Goal: Task Accomplishment & Management: Manage account settings

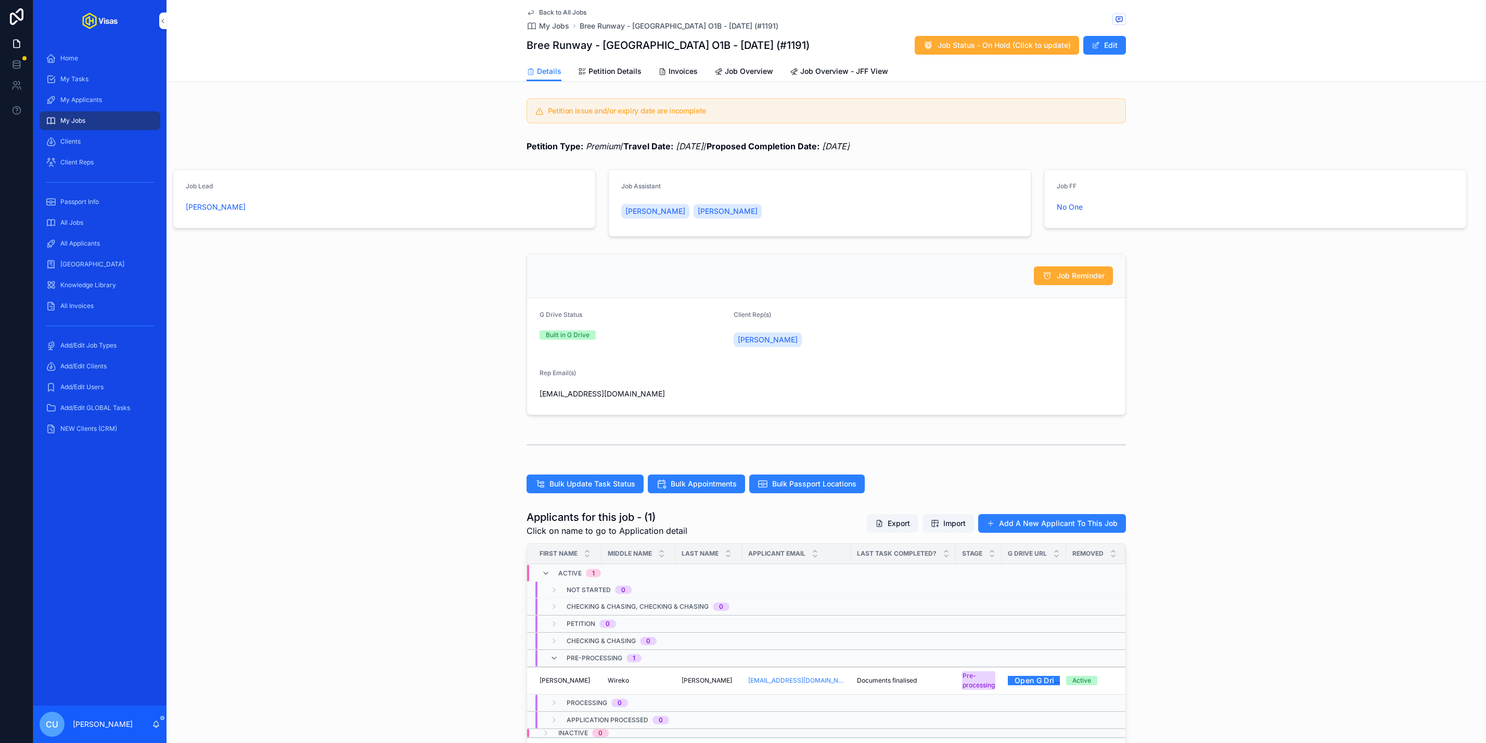
scroll to position [265, 0]
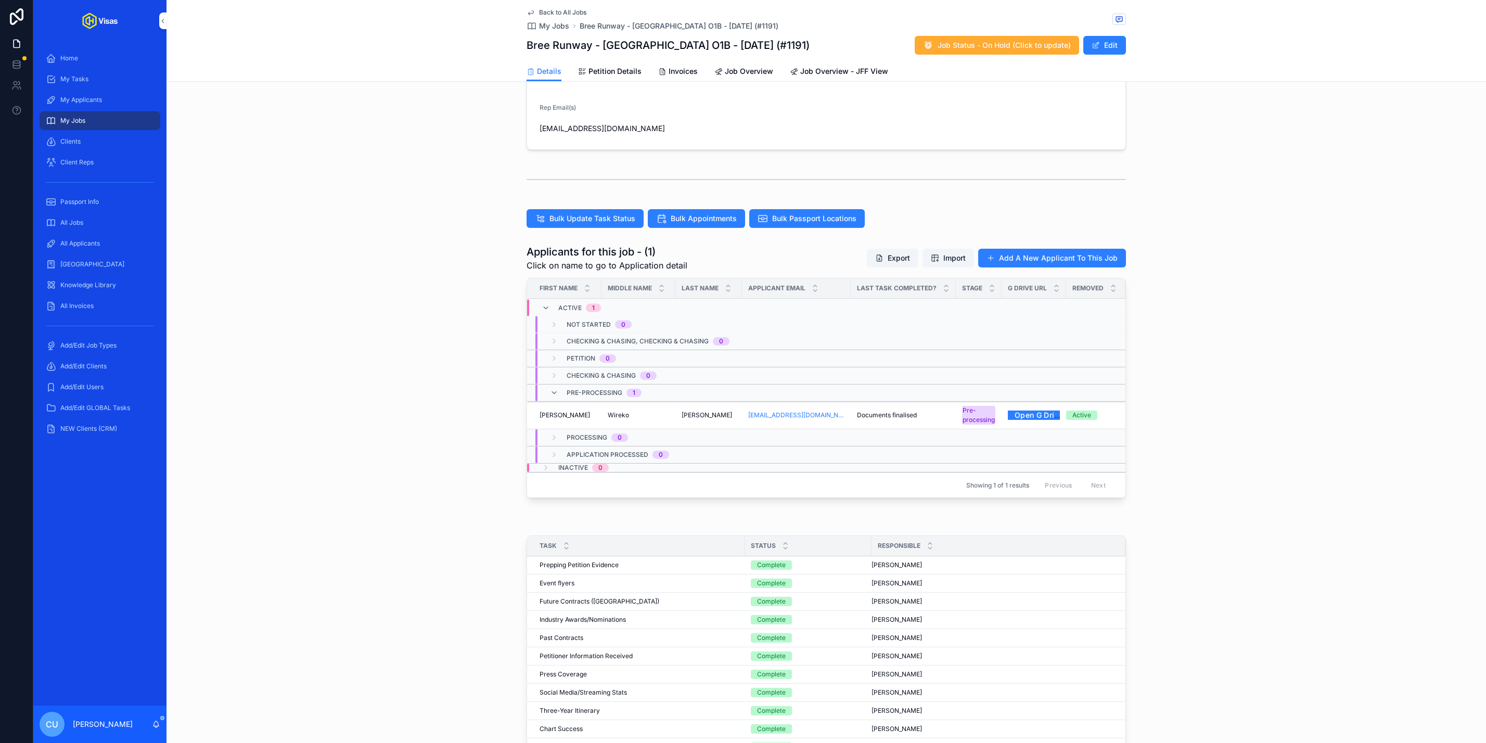
click at [75, 203] on span "Passport Info" at bounding box center [79, 202] width 39 height 8
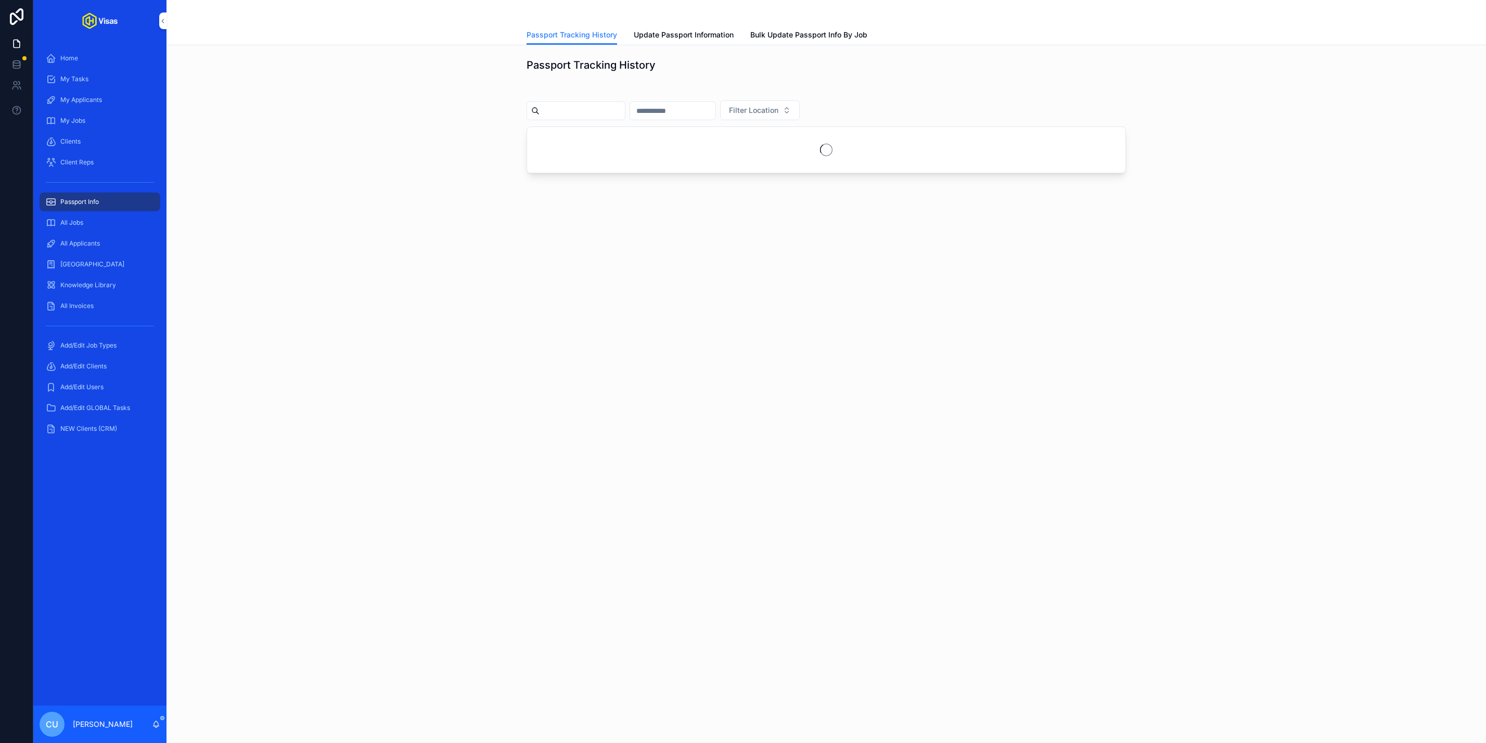
click at [668, 37] on span "Update Passport Information" at bounding box center [684, 35] width 100 height 10
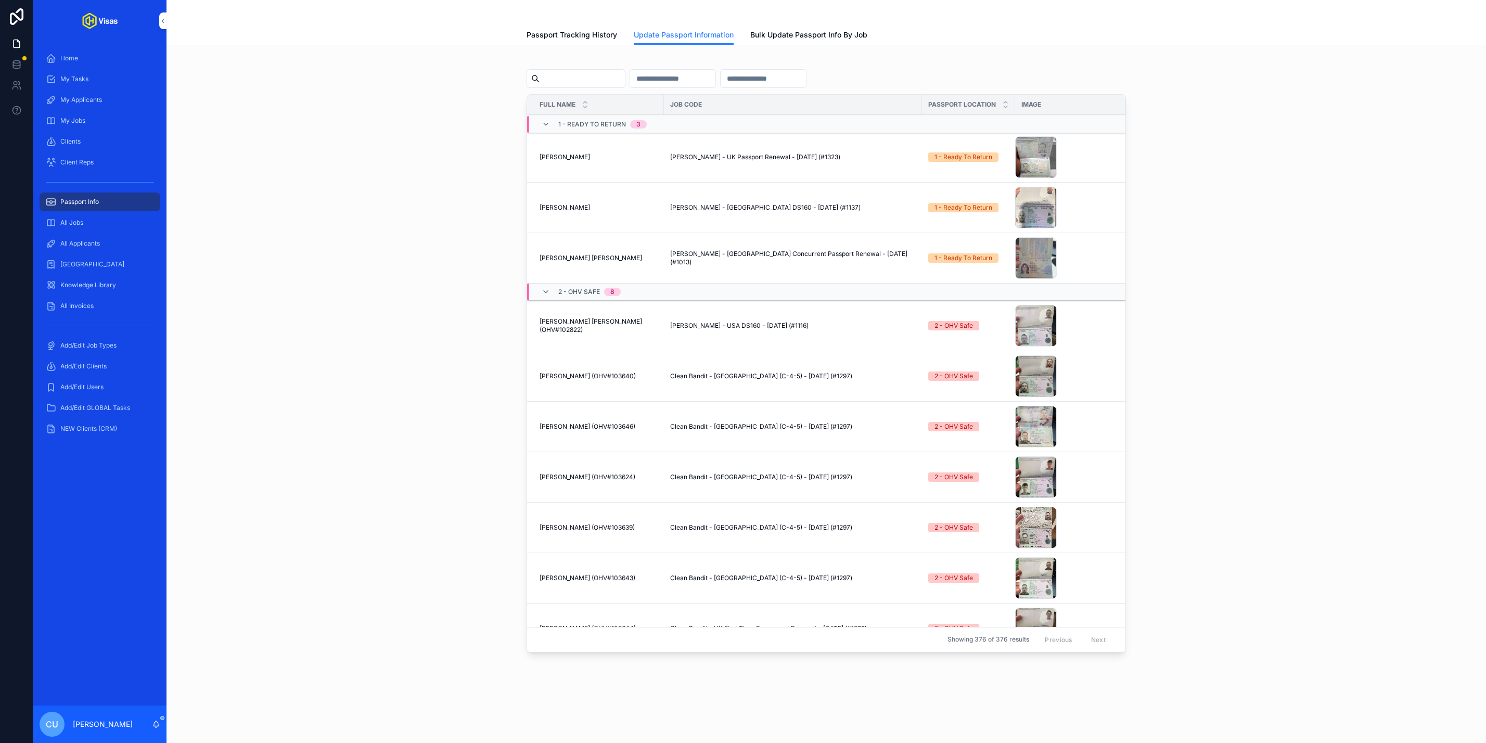
click at [601, 127] on span "1 - Ready To Return" at bounding box center [592, 124] width 68 height 8
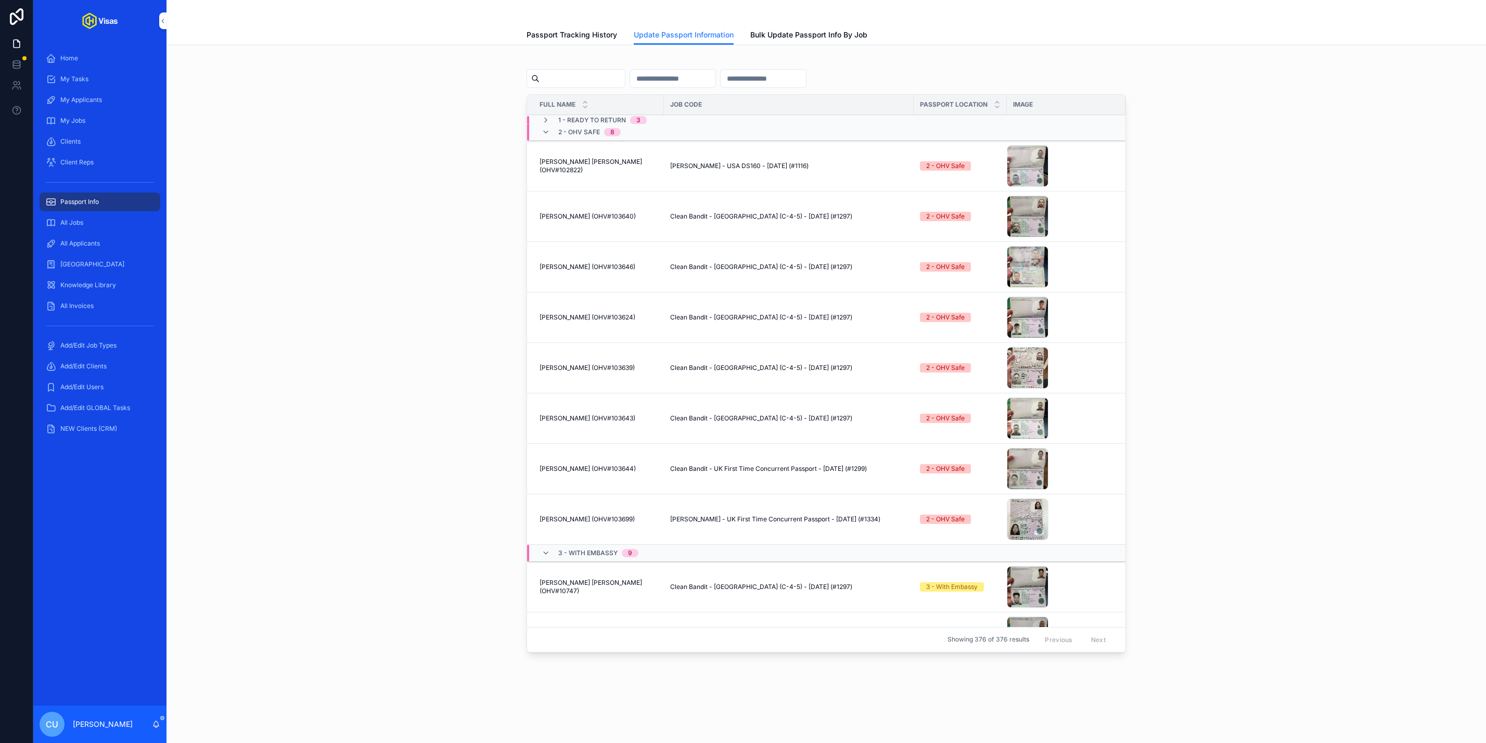
scroll to position [29, 0]
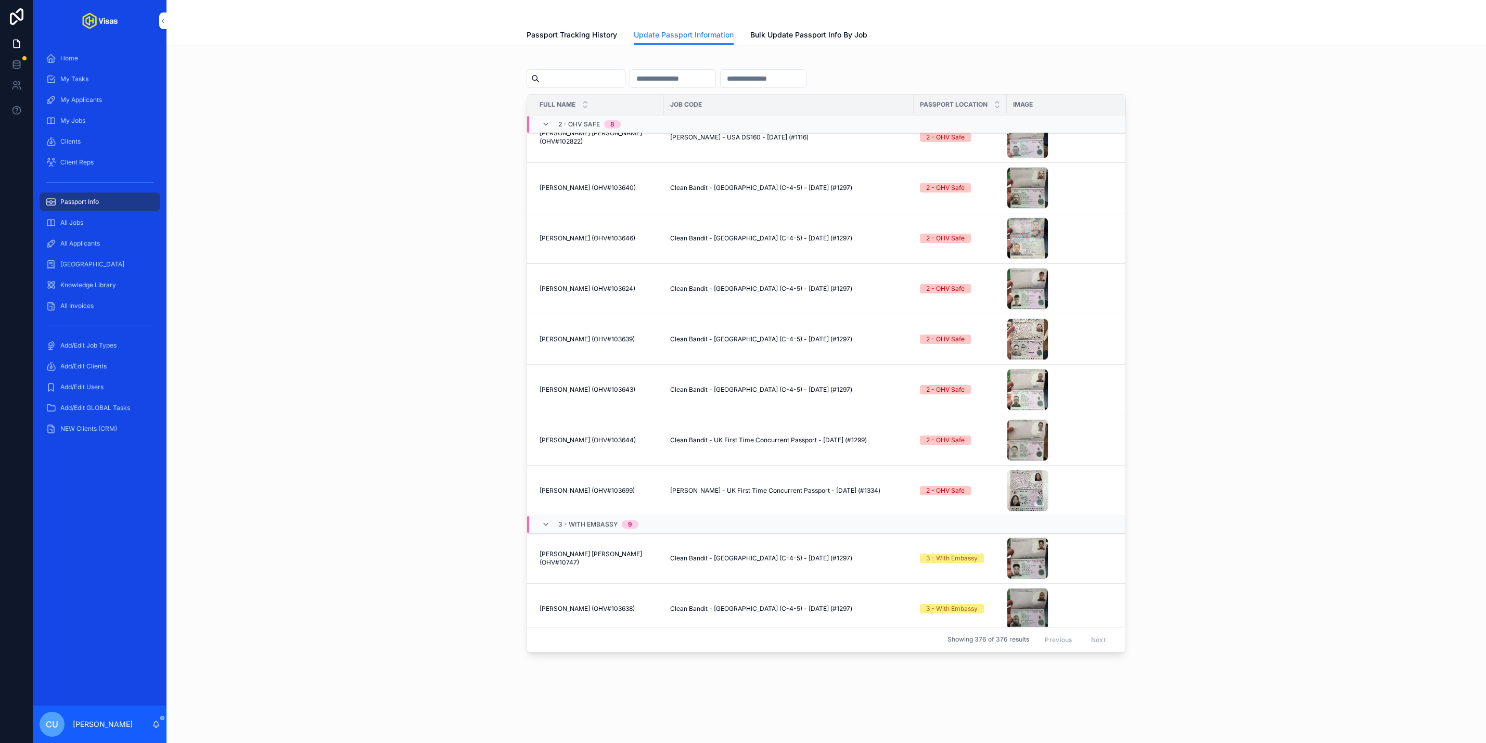
click at [1016, 492] on div "image0 .jpeg" at bounding box center [1028, 491] width 42 height 42
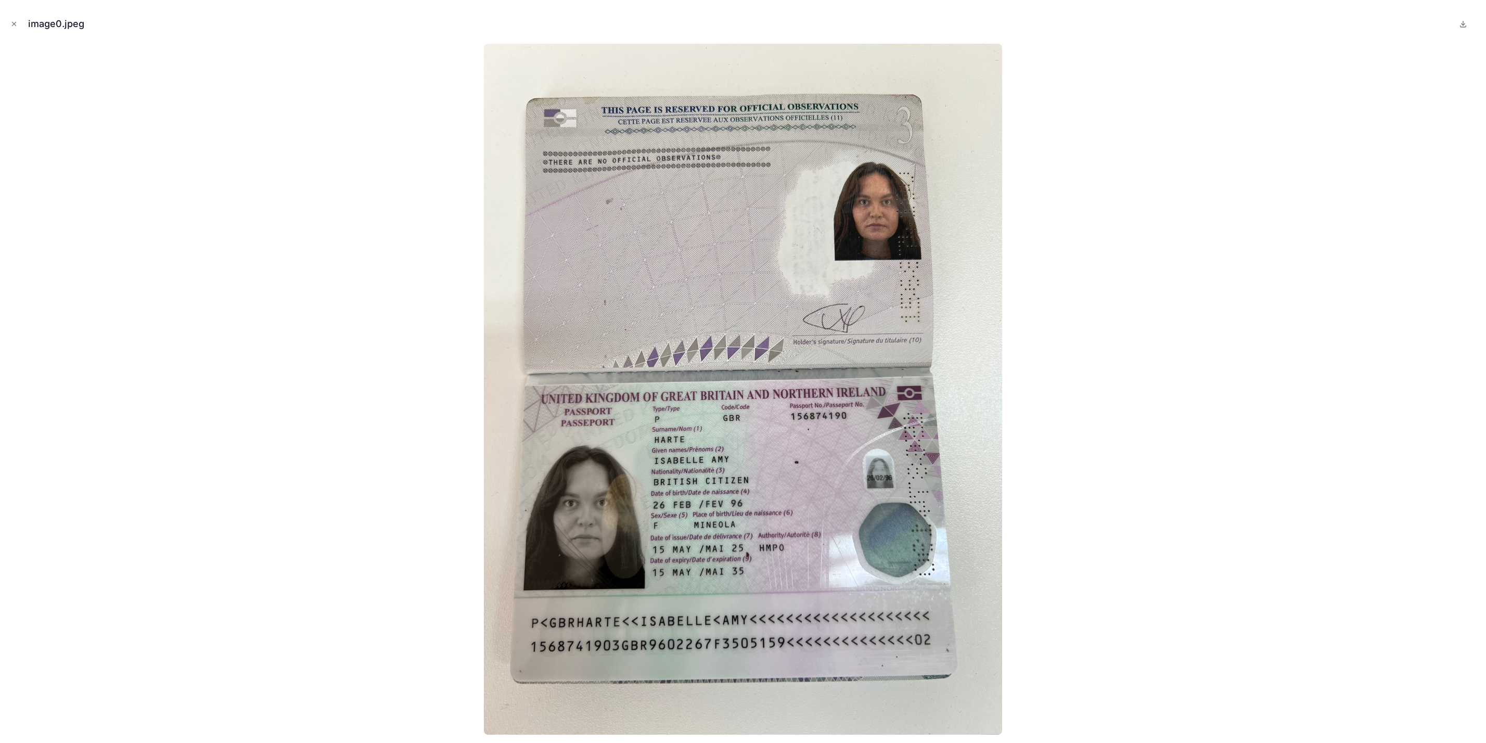
click at [14, 25] on icon "Close modal" at bounding box center [13, 23] width 7 height 7
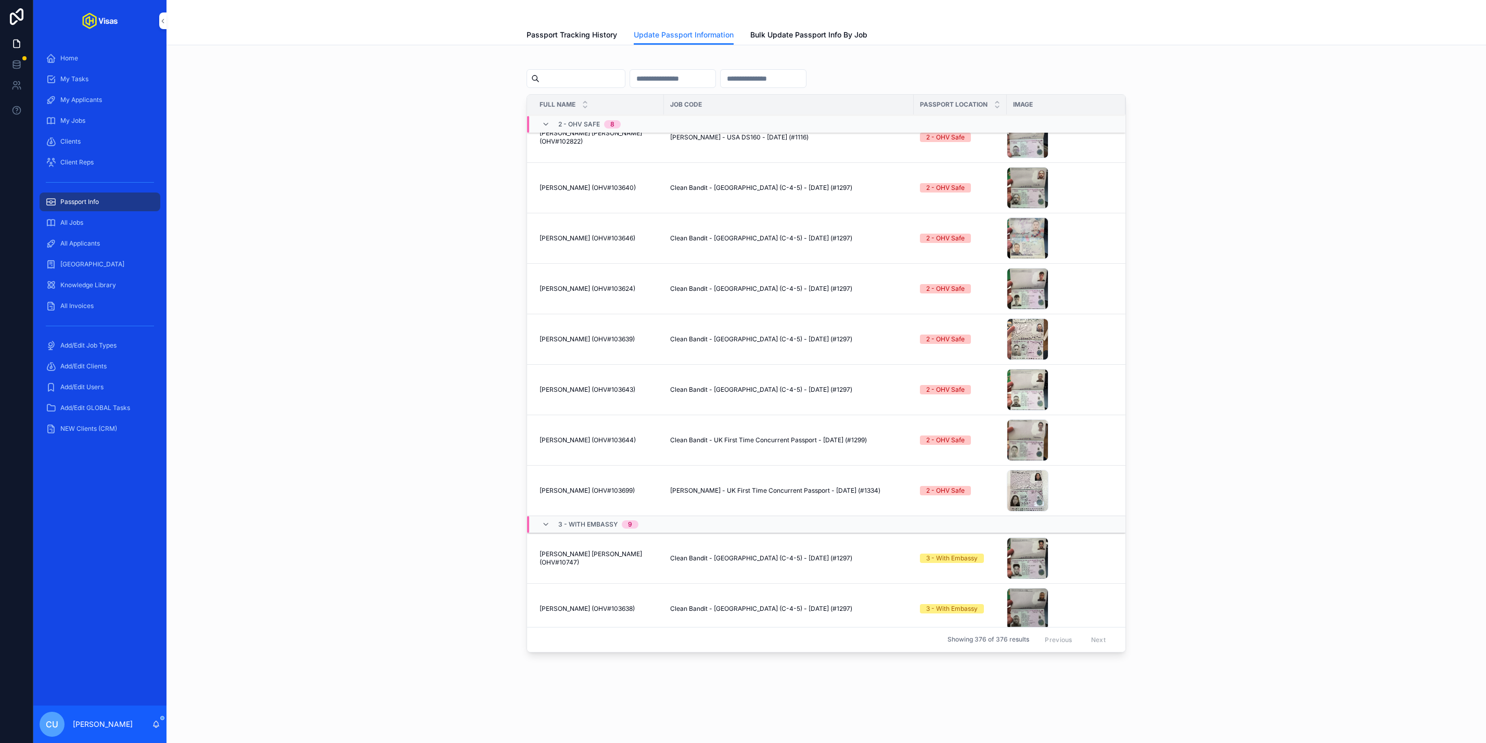
click at [93, 244] on span "All Applicants" at bounding box center [80, 243] width 40 height 8
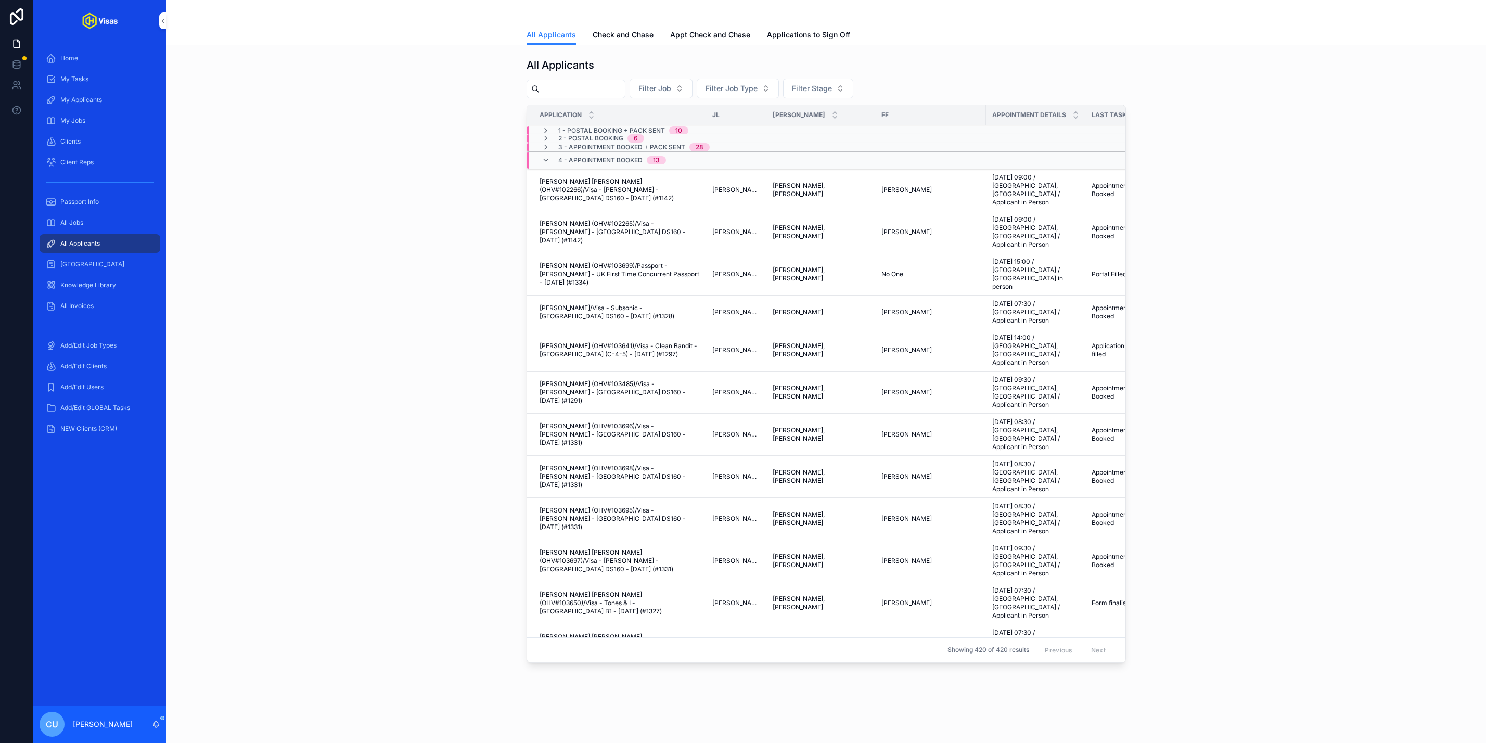
click at [94, 220] on div "All Jobs" at bounding box center [100, 222] width 108 height 17
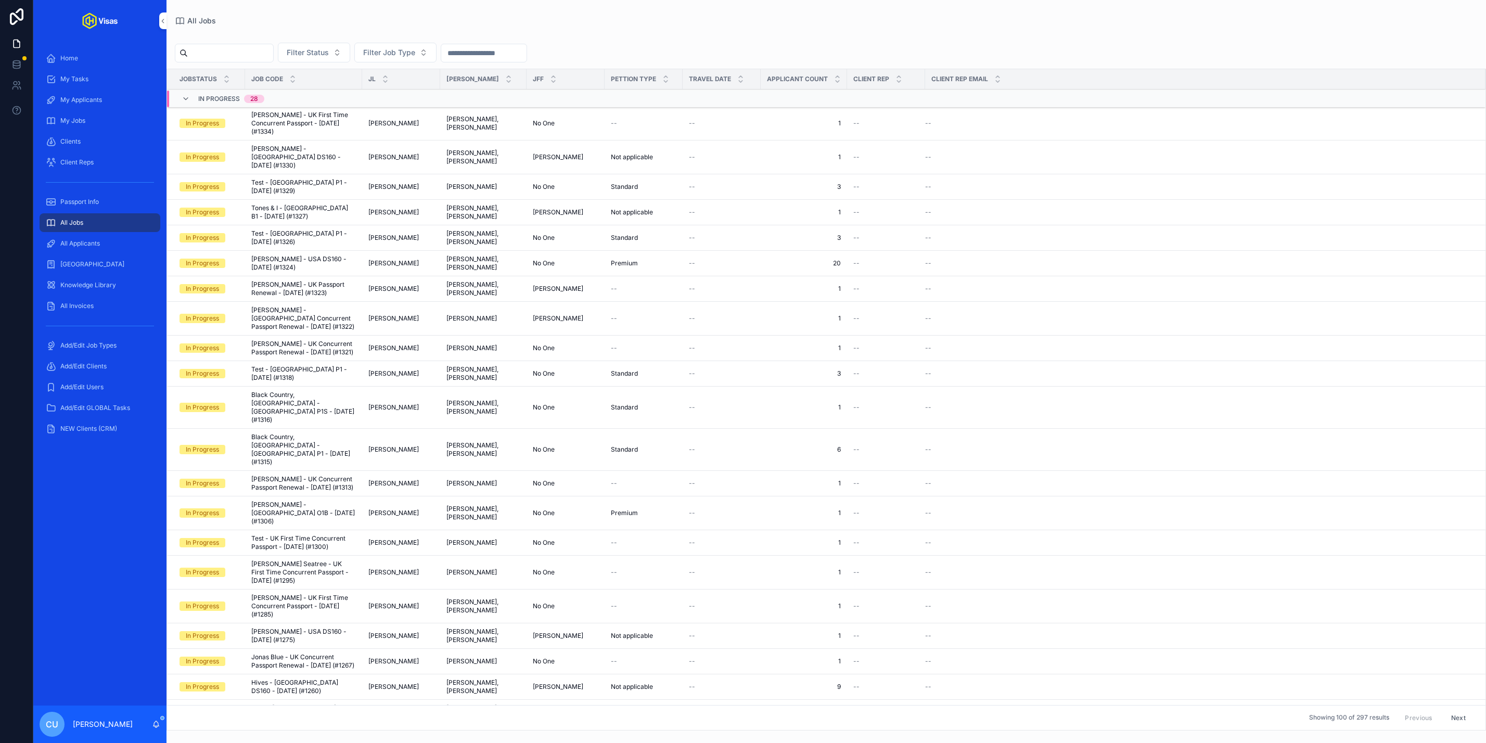
click at [257, 49] on input "scrollable content" at bounding box center [230, 53] width 85 height 15
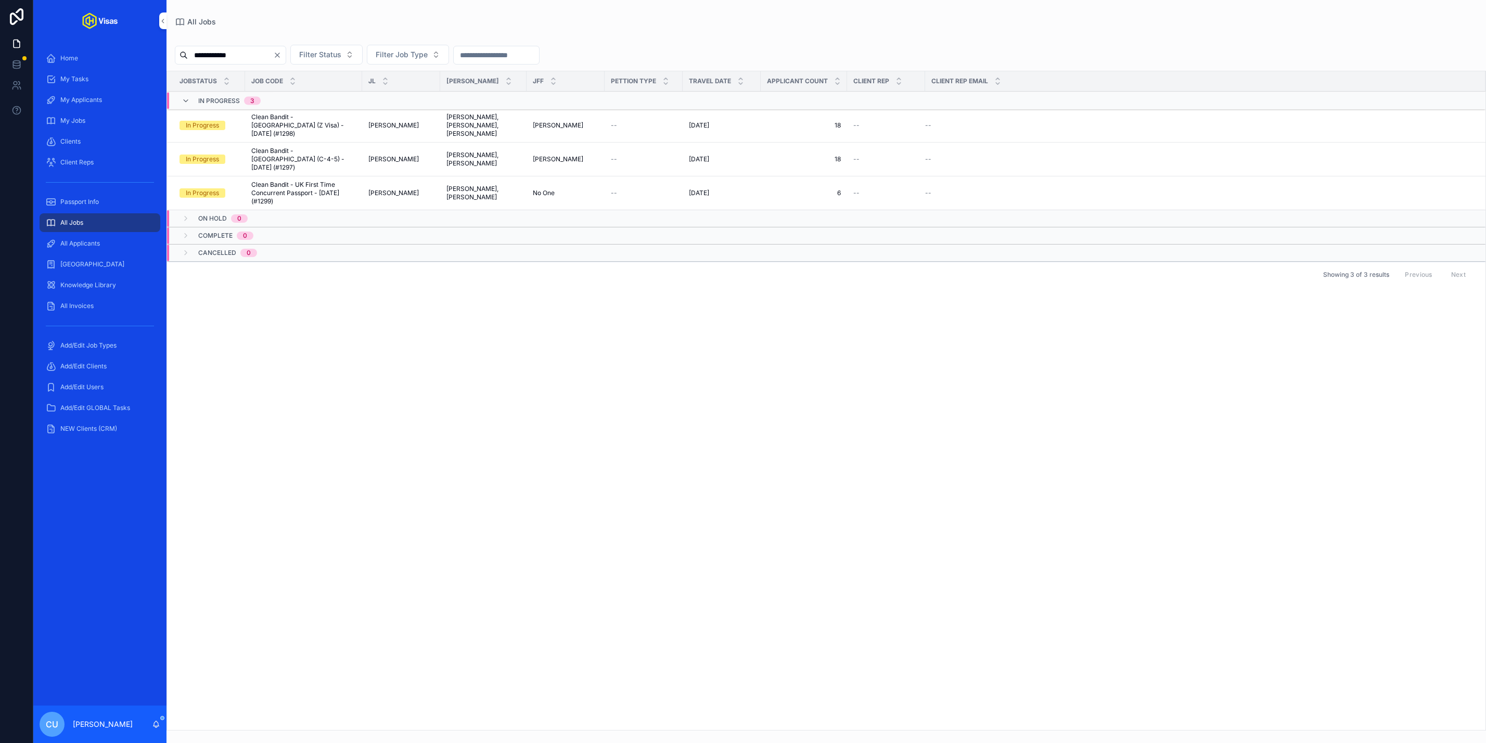
type input "**********"
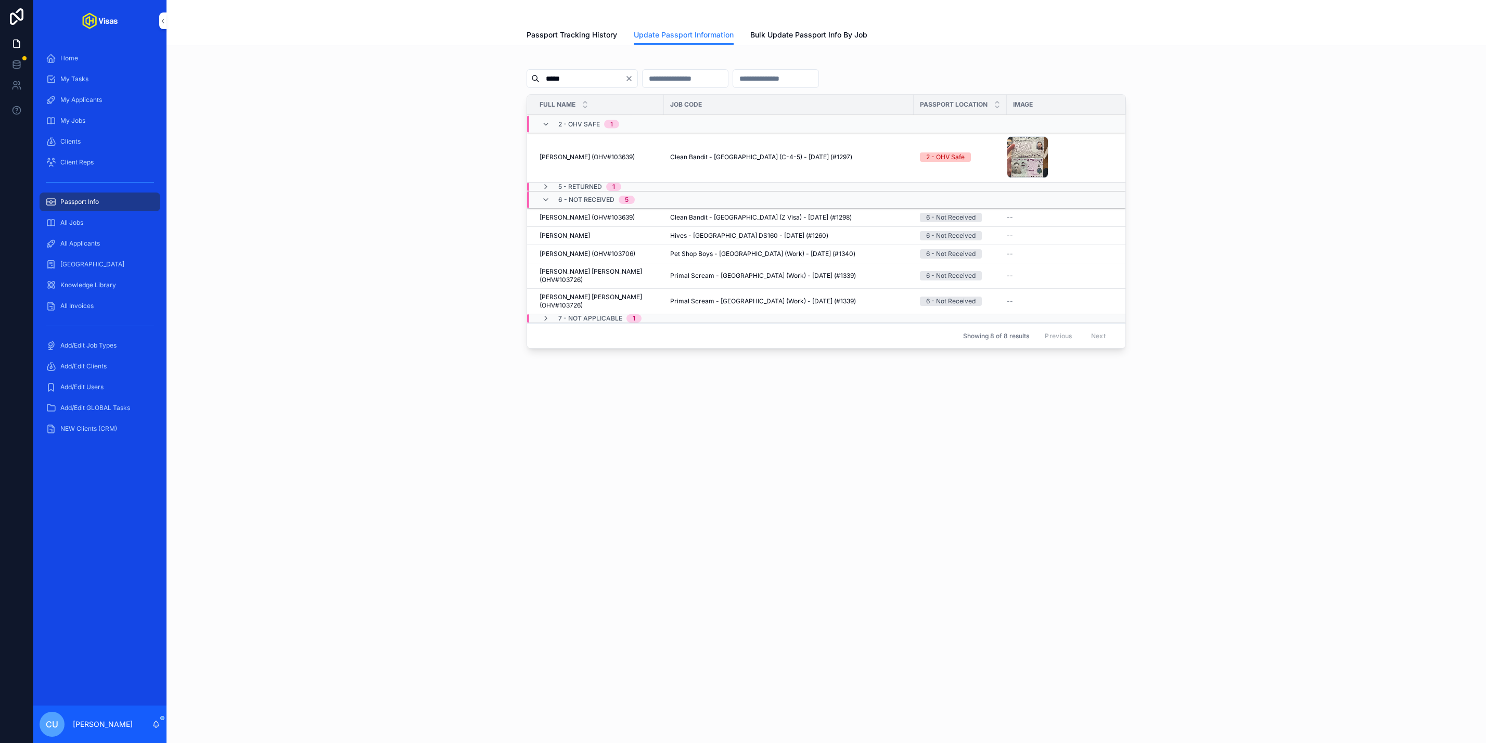
click at [118, 250] on div "All Applicants" at bounding box center [100, 243] width 108 height 17
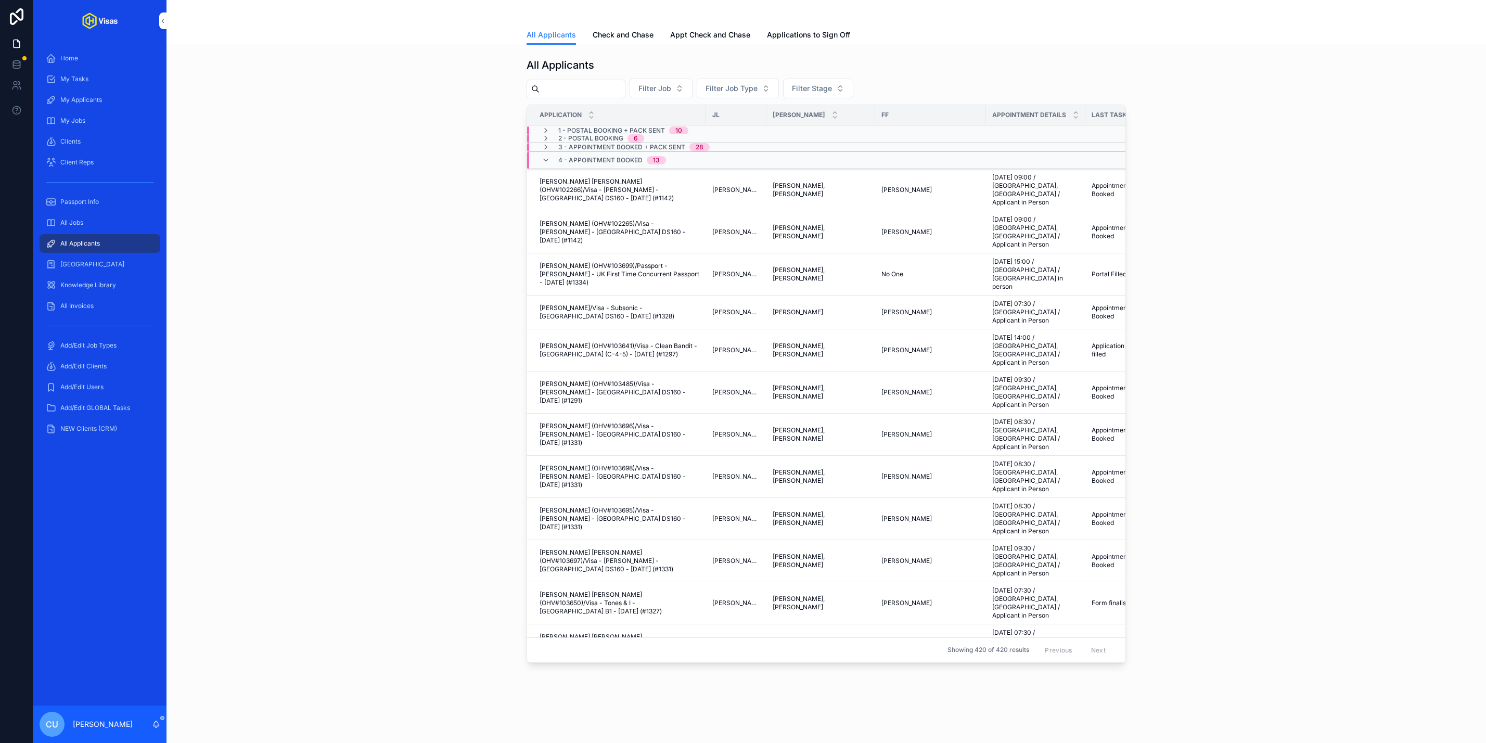
click at [584, 80] on div "scrollable content" at bounding box center [576, 89] width 99 height 19
click at [574, 84] on input "scrollable content" at bounding box center [582, 89] width 85 height 15
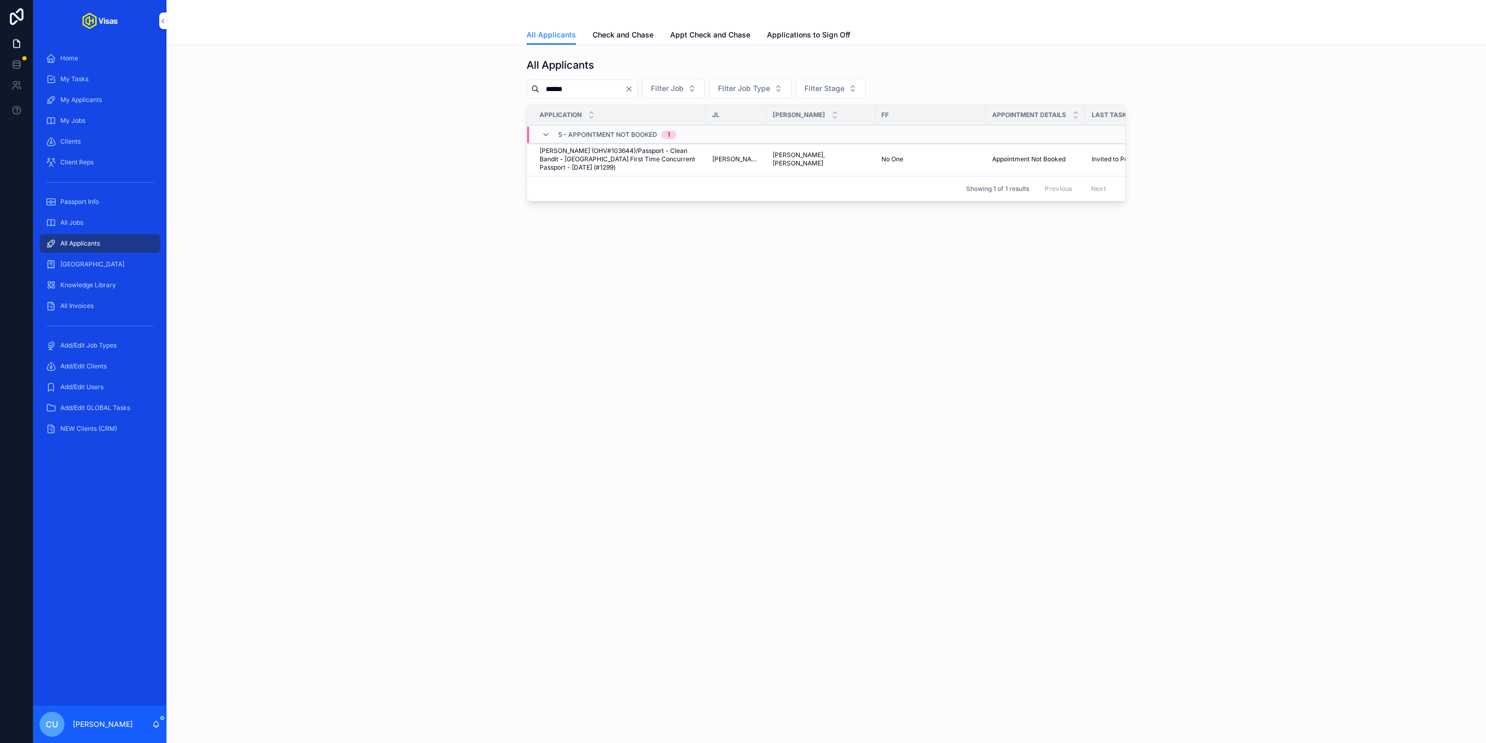
type input "******"
click at [619, 160] on span "Kelsey Guidera (OHV#103644)/Passport - Clean Bandit - UK First Time Concurrent …" at bounding box center [620, 159] width 160 height 25
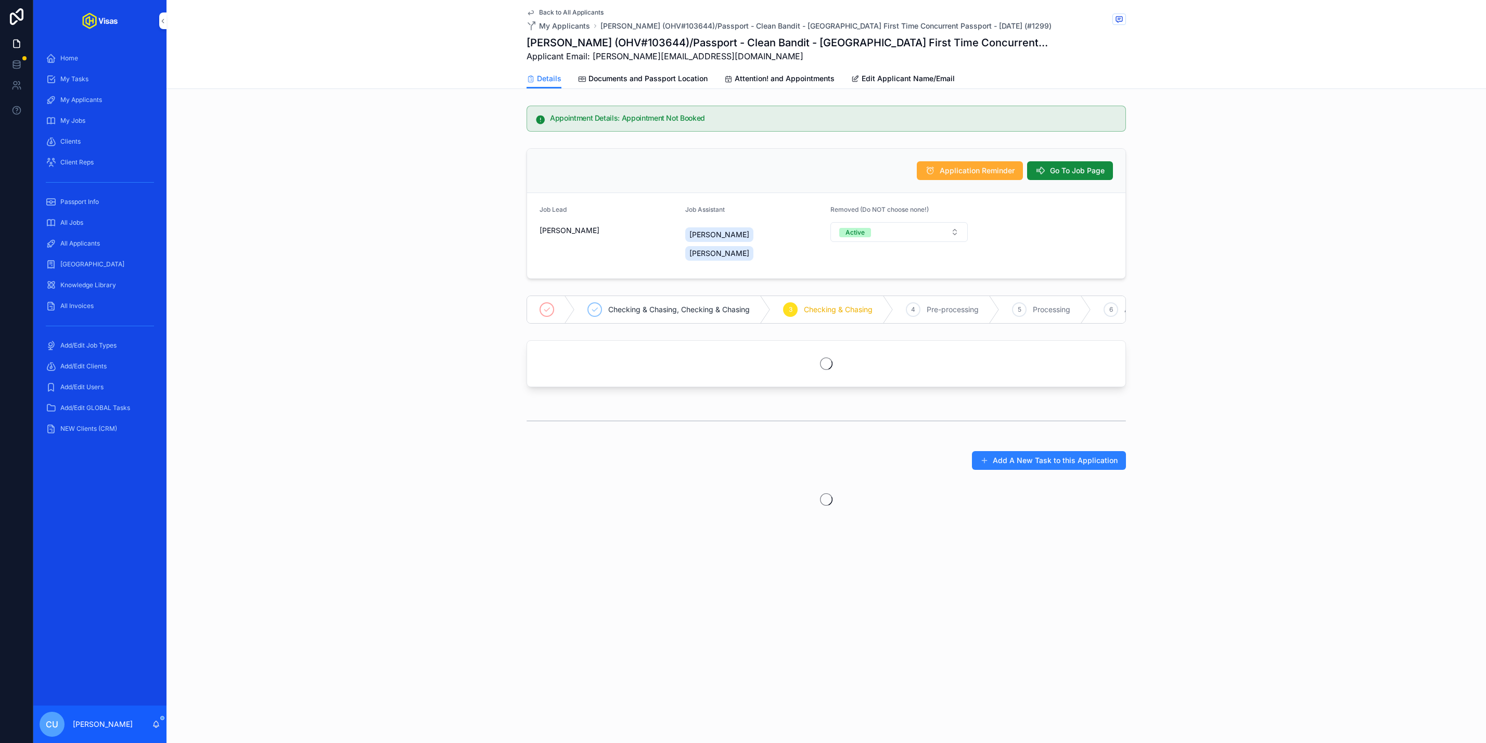
click at [641, 74] on span "Documents and Passport Location" at bounding box center [647, 78] width 119 height 10
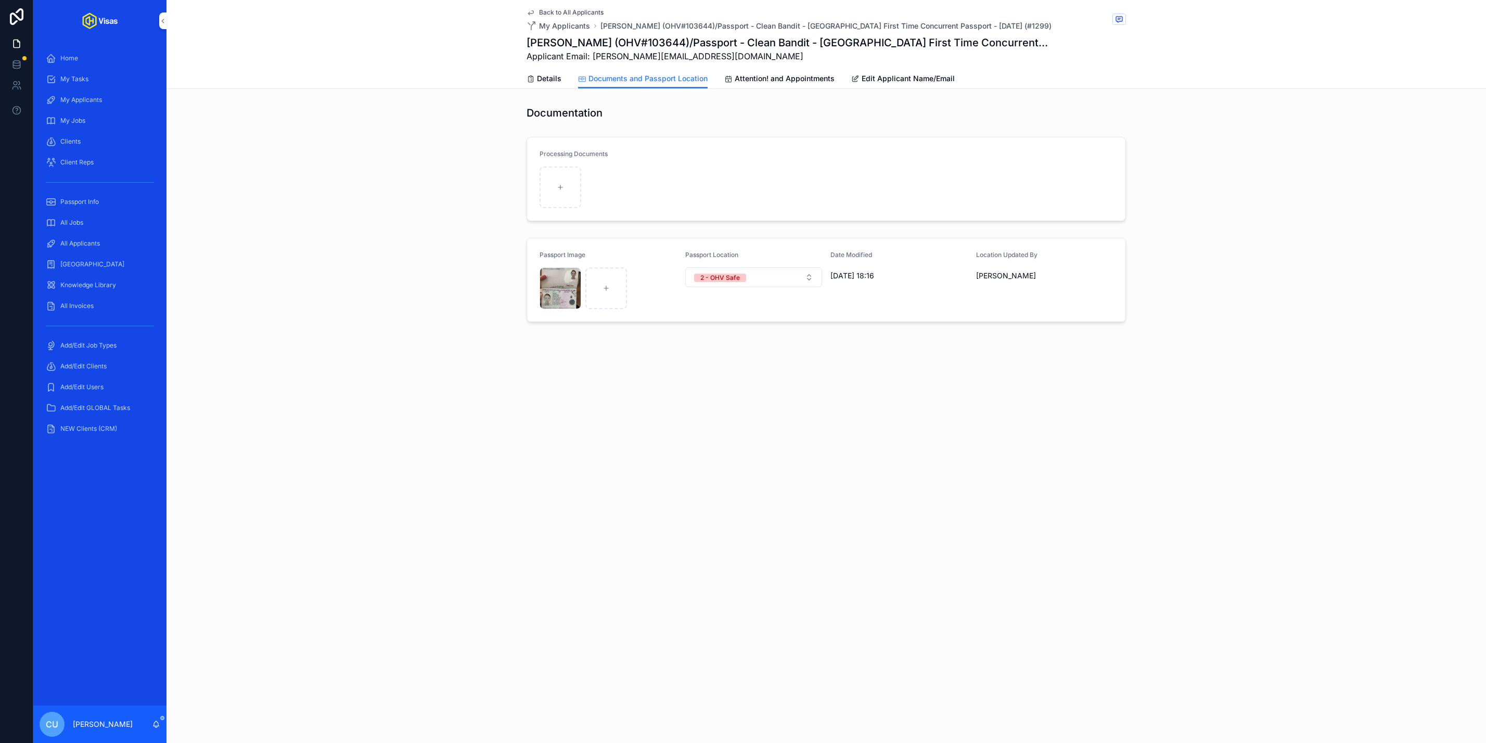
click at [789, 80] on span "Attention! and Appointments" at bounding box center [785, 78] width 100 height 10
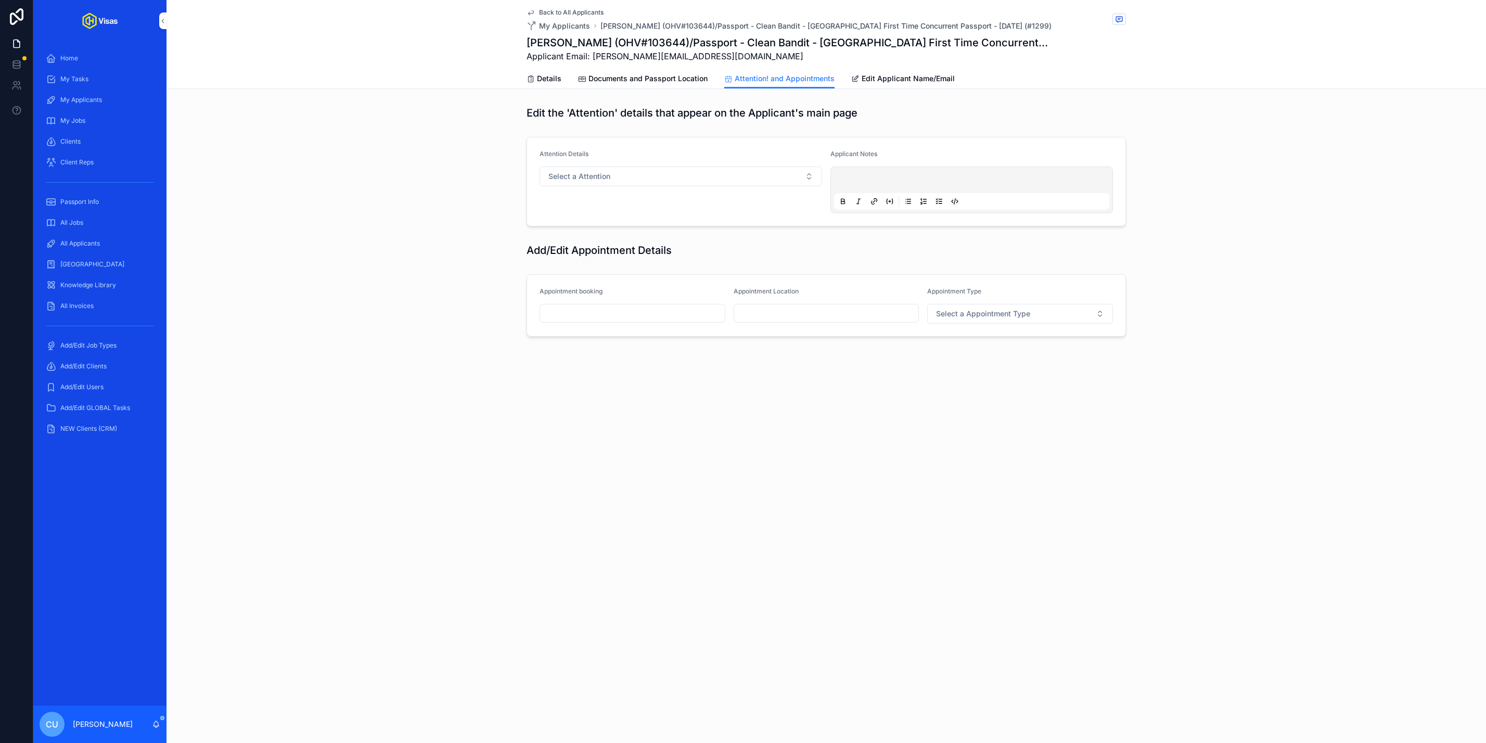
click at [621, 317] on input "scrollable content" at bounding box center [632, 313] width 185 height 15
click at [638, 423] on button "9" at bounding box center [632, 422] width 19 height 19
click at [623, 522] on input "**" at bounding box center [622, 522] width 24 height 15
click at [596, 653] on div "15" at bounding box center [622, 655] width 145 height 17
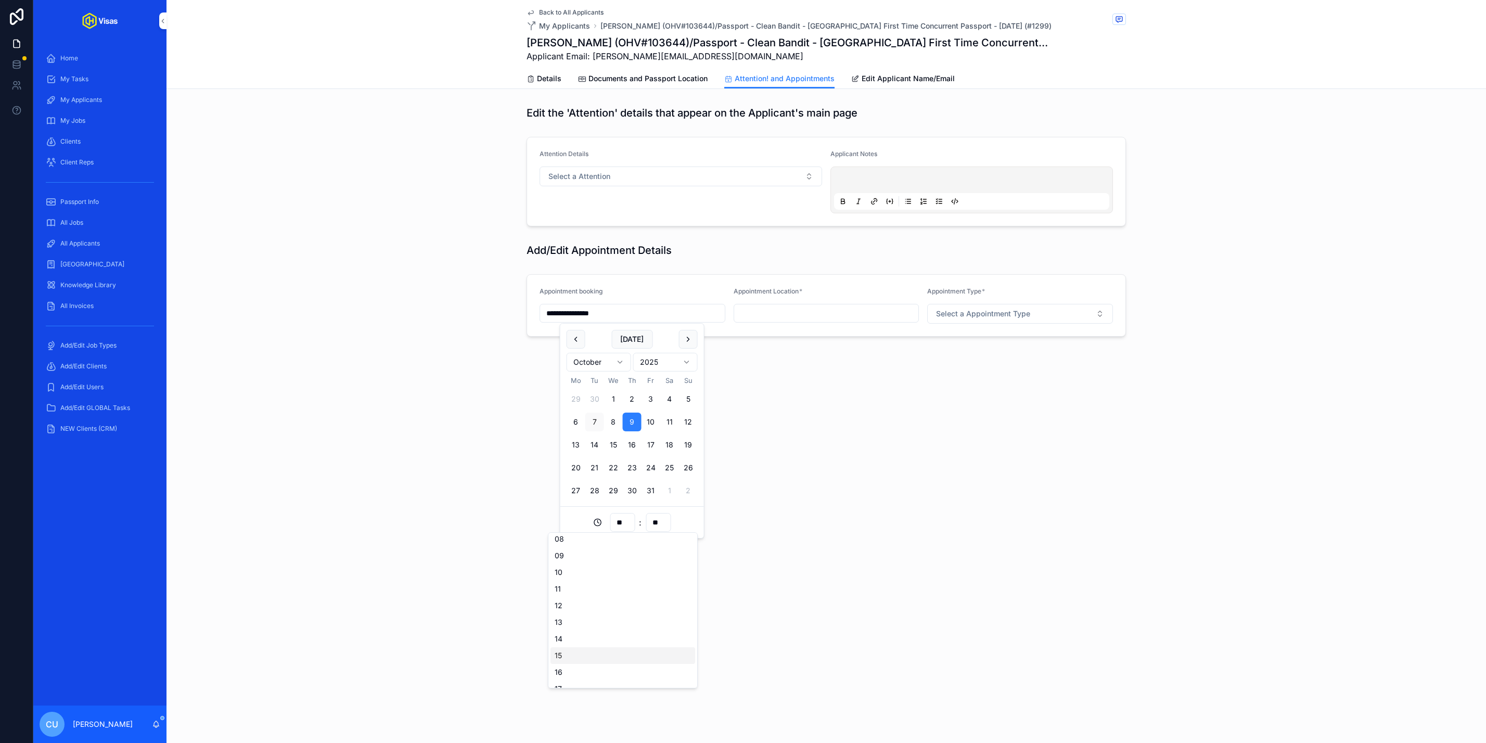
type input "**********"
type input "**"
click at [660, 525] on input "**" at bounding box center [658, 522] width 24 height 15
click at [645, 609] on div "20" at bounding box center [658, 609] width 145 height 17
type input "**********"
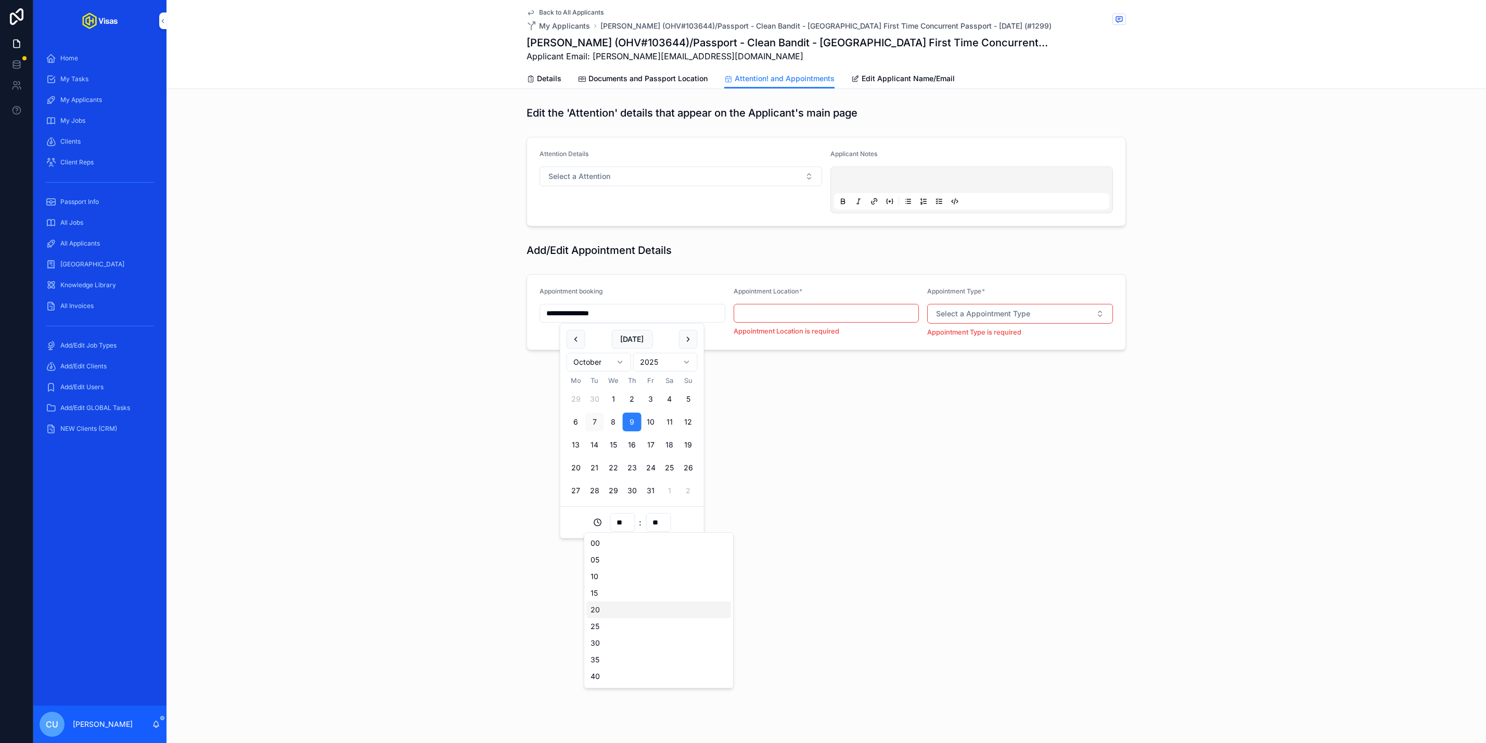
type input "**"
click at [769, 320] on input "scrollable content" at bounding box center [826, 313] width 185 height 15
type input "******"
click at [997, 316] on span "Select a Appointment Type" at bounding box center [983, 314] width 94 height 10
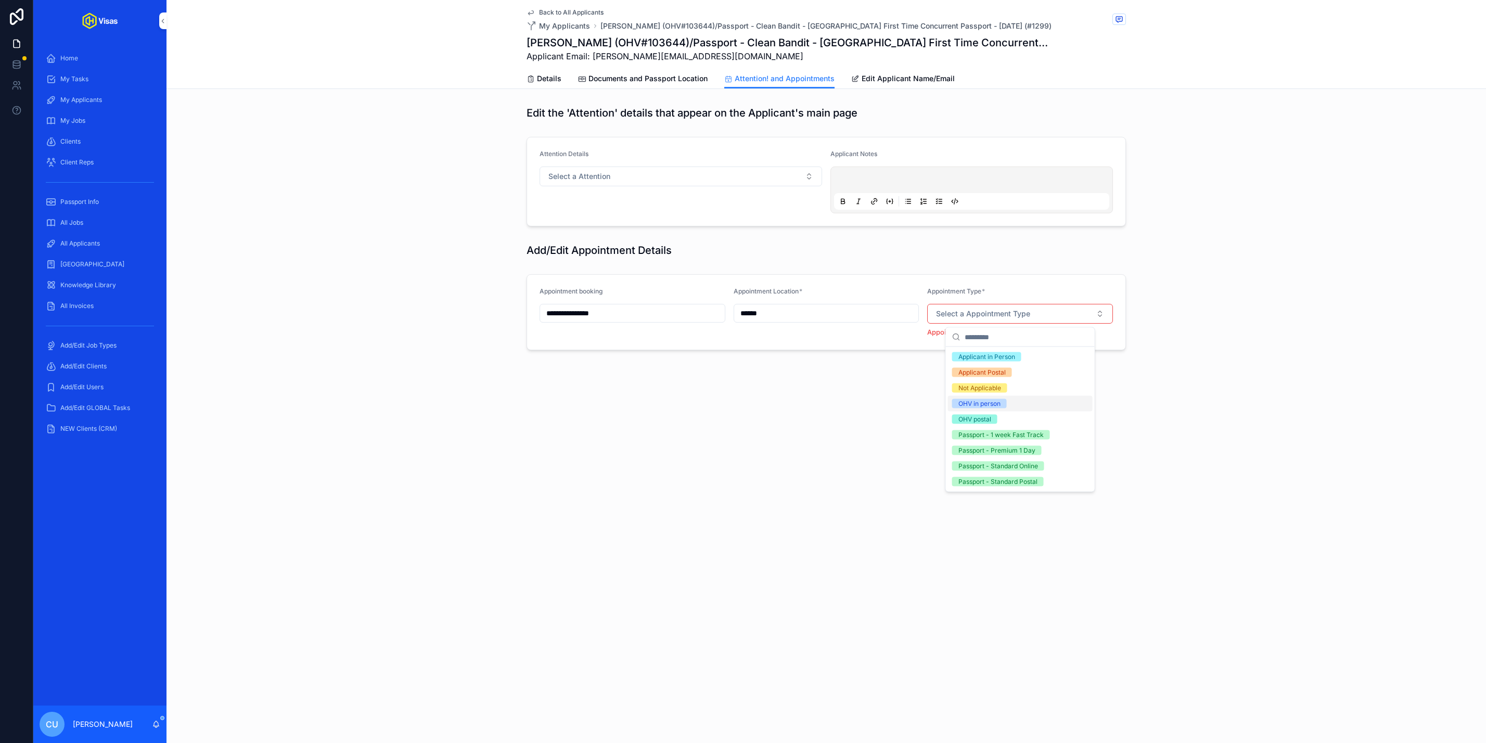
click at [995, 407] on div "OHV in person" at bounding box center [979, 403] width 42 height 9
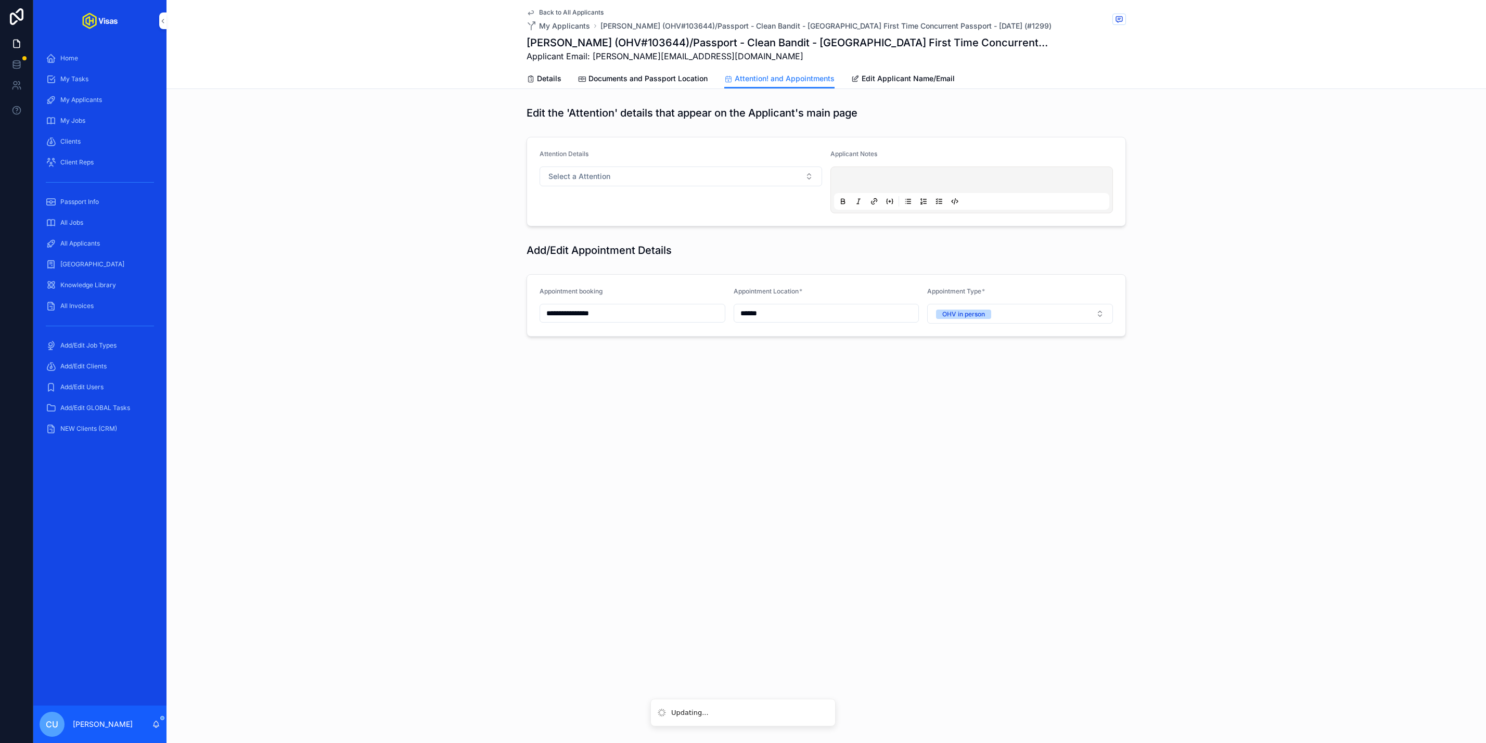
click at [627, 79] on span "Documents and Passport Location" at bounding box center [647, 78] width 119 height 10
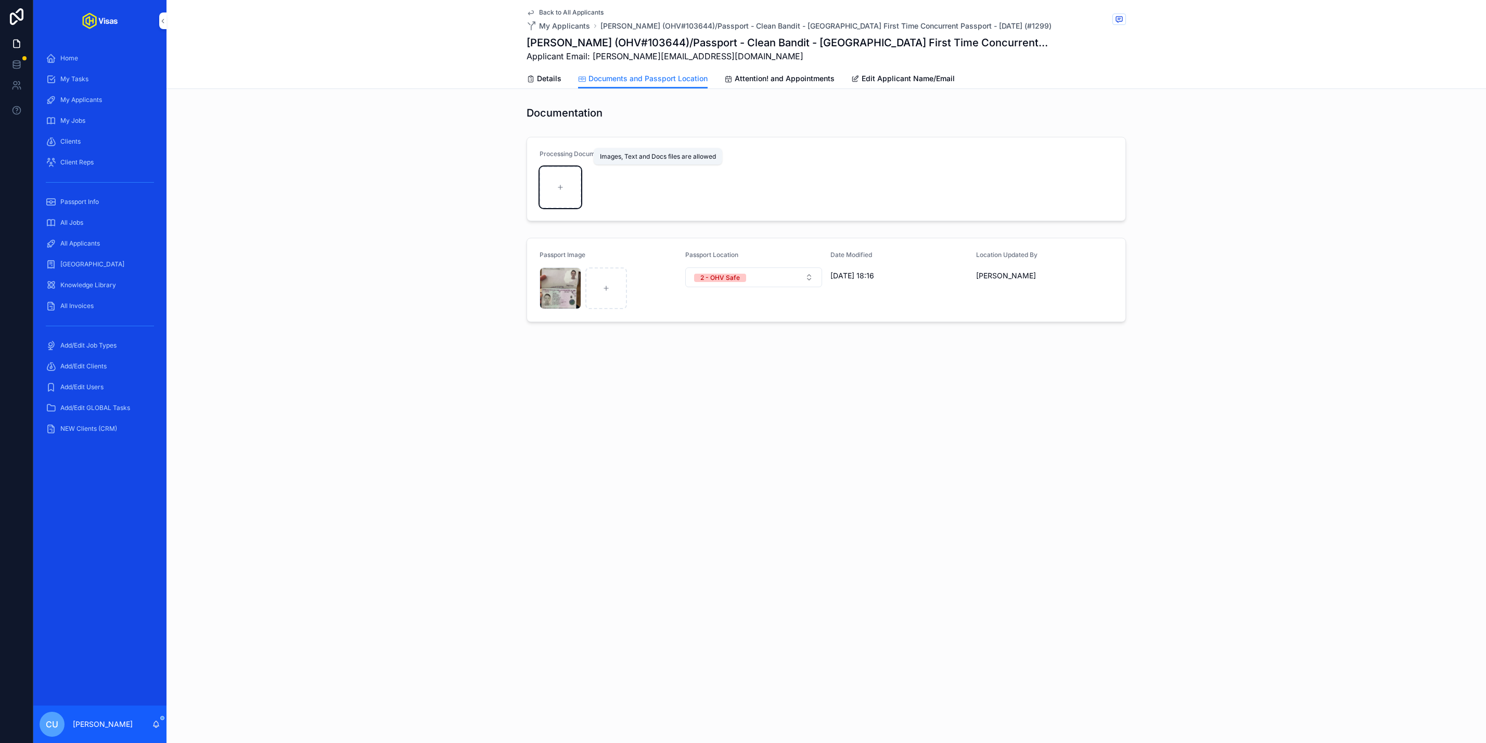
click at [560, 179] on div "scrollable content" at bounding box center [561, 187] width 42 height 42
type input "**********"
click at [122, 236] on div "All Applicants" at bounding box center [100, 243] width 108 height 17
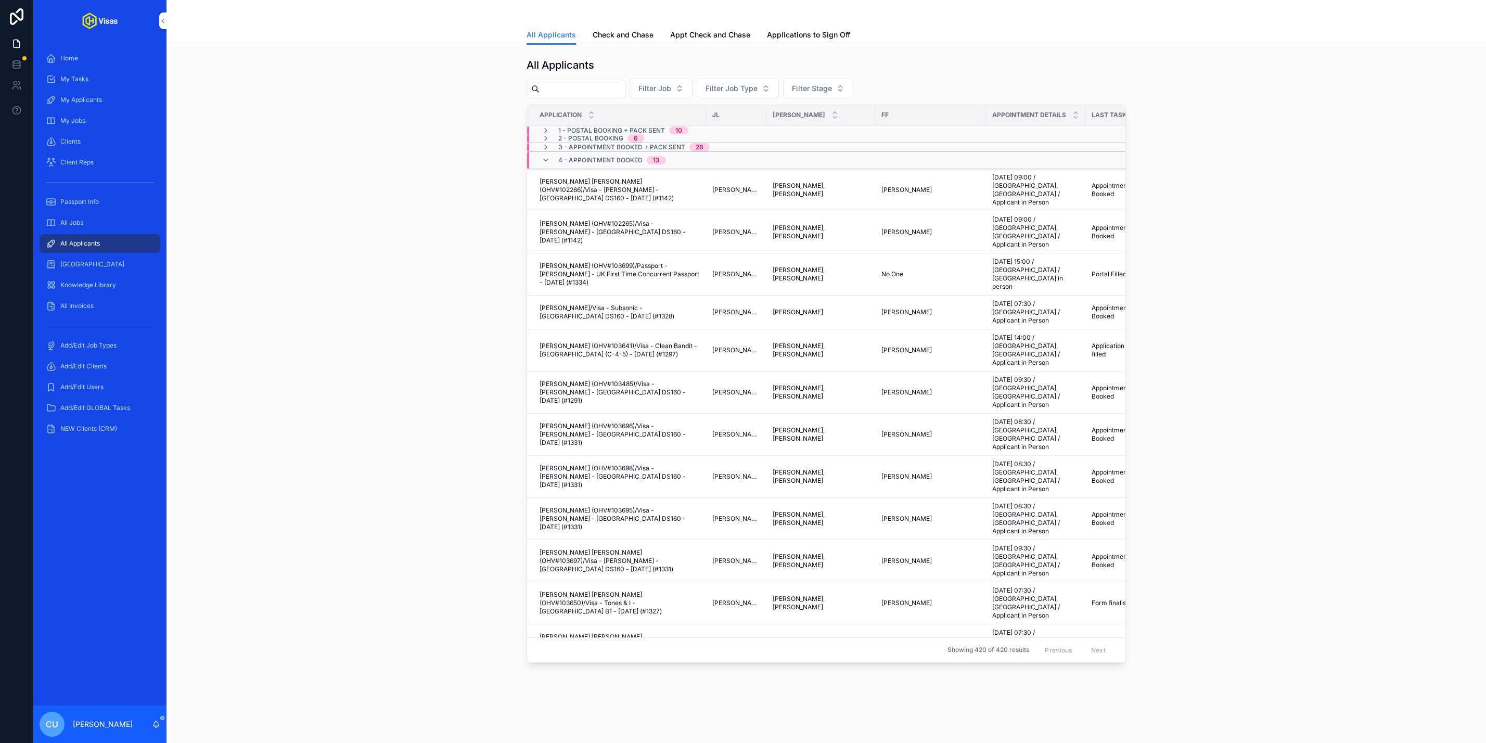
click at [591, 83] on input "scrollable content" at bounding box center [582, 89] width 85 height 15
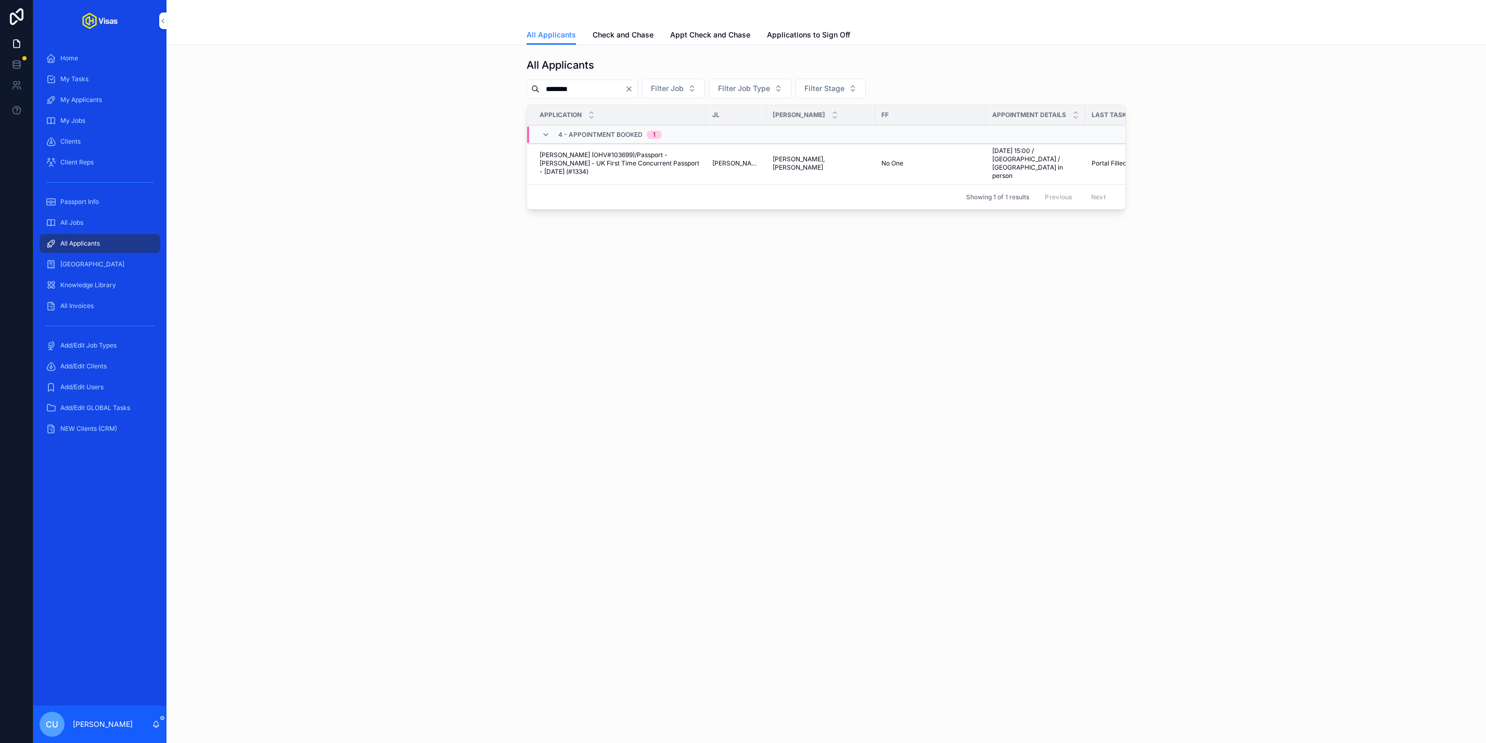
type input "********"
click at [598, 155] on span "[PERSON_NAME] (OHV#103699)/Passport - [PERSON_NAME] - UK First Time Concurrent …" at bounding box center [620, 163] width 160 height 25
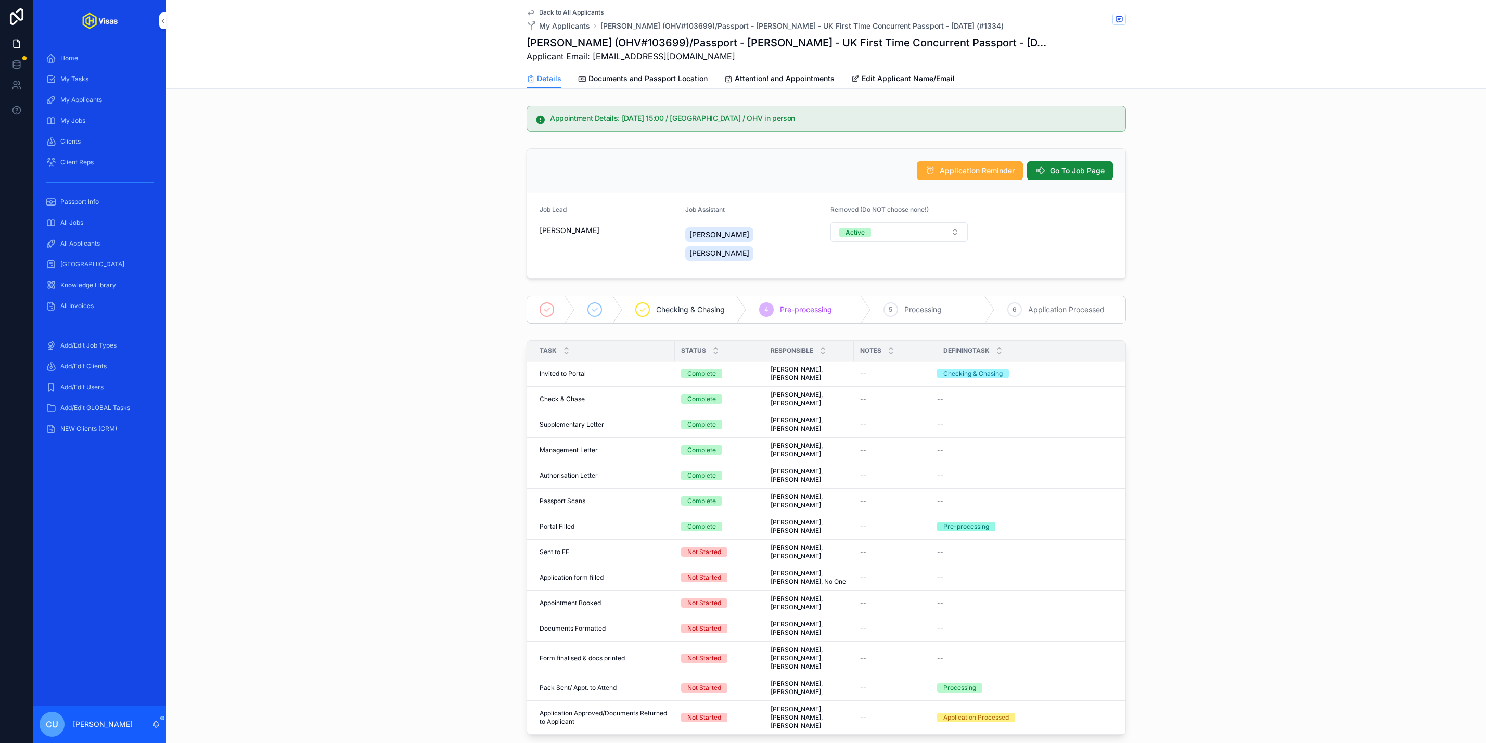
scroll to position [106, 0]
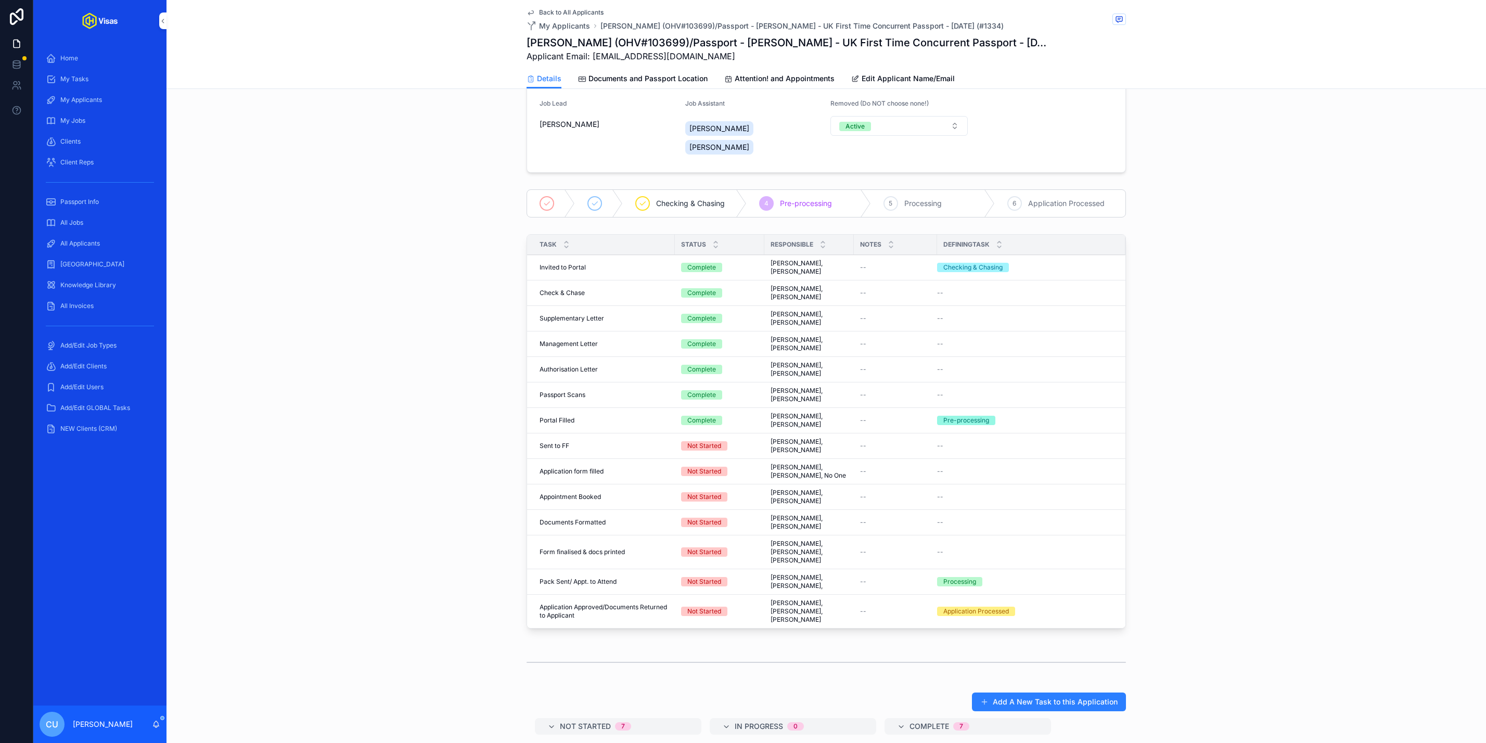
click at [0, 0] on span "Complete all tasks above!" at bounding box center [0, 0] width 0 height 0
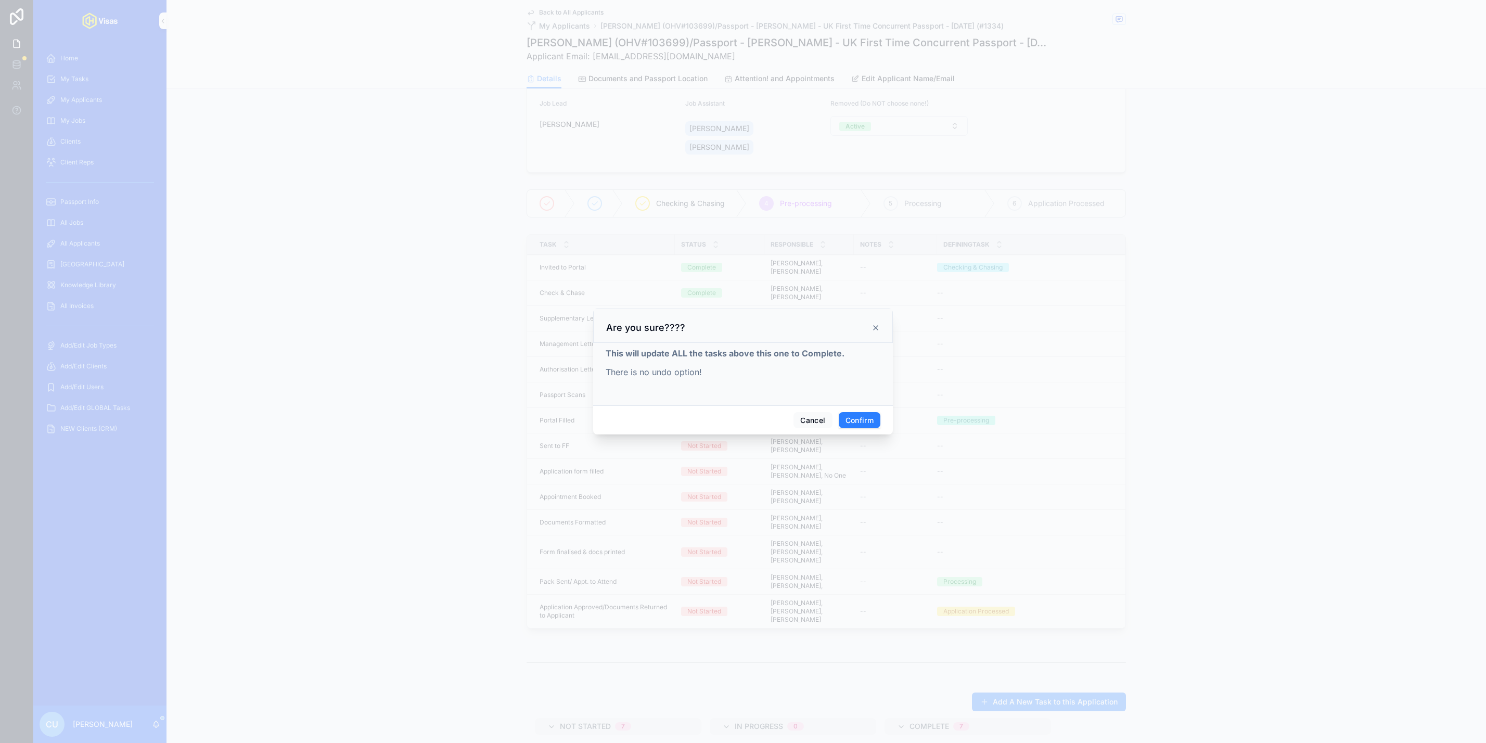
click at [853, 412] on button "Confirm" at bounding box center [860, 420] width 42 height 17
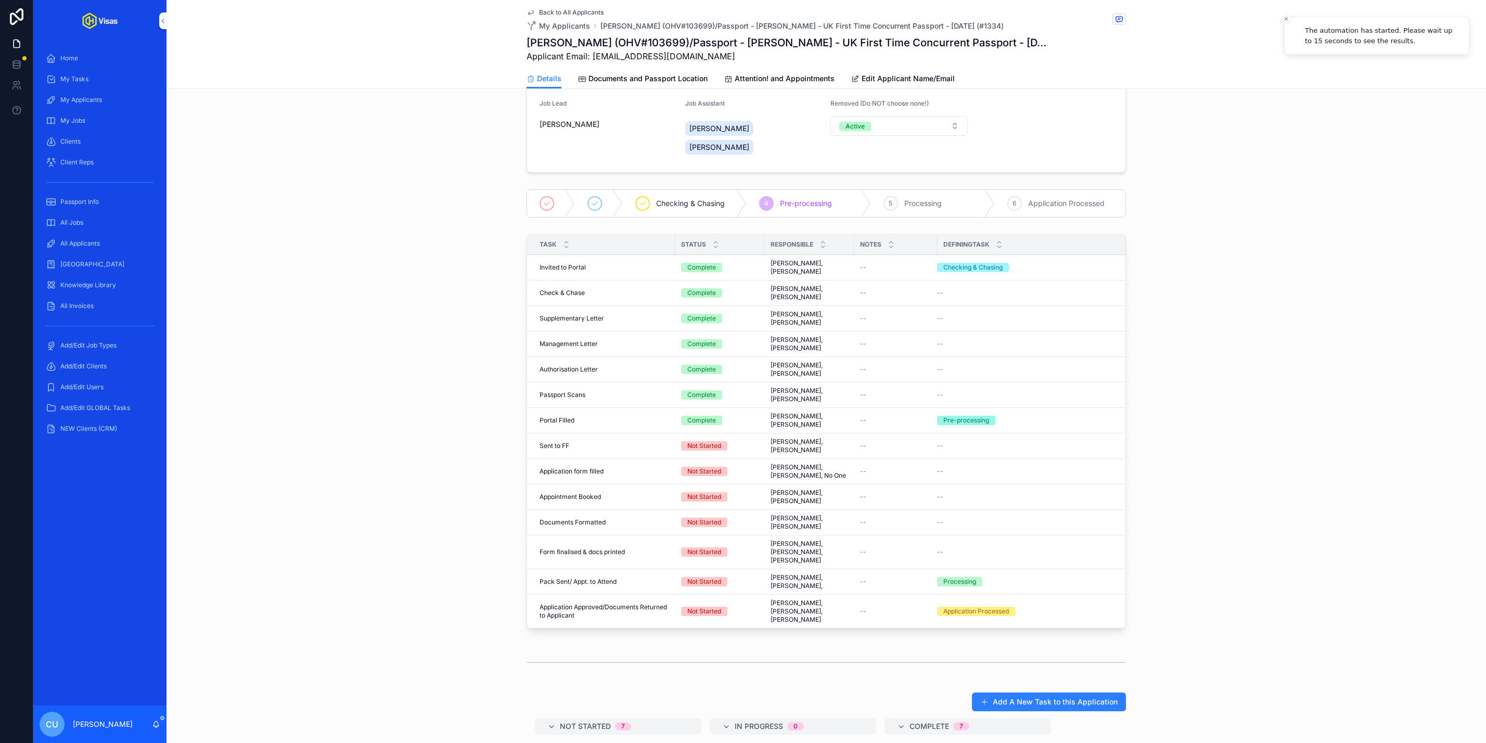
click at [639, 84] on link "Documents and Passport Location" at bounding box center [643, 79] width 130 height 21
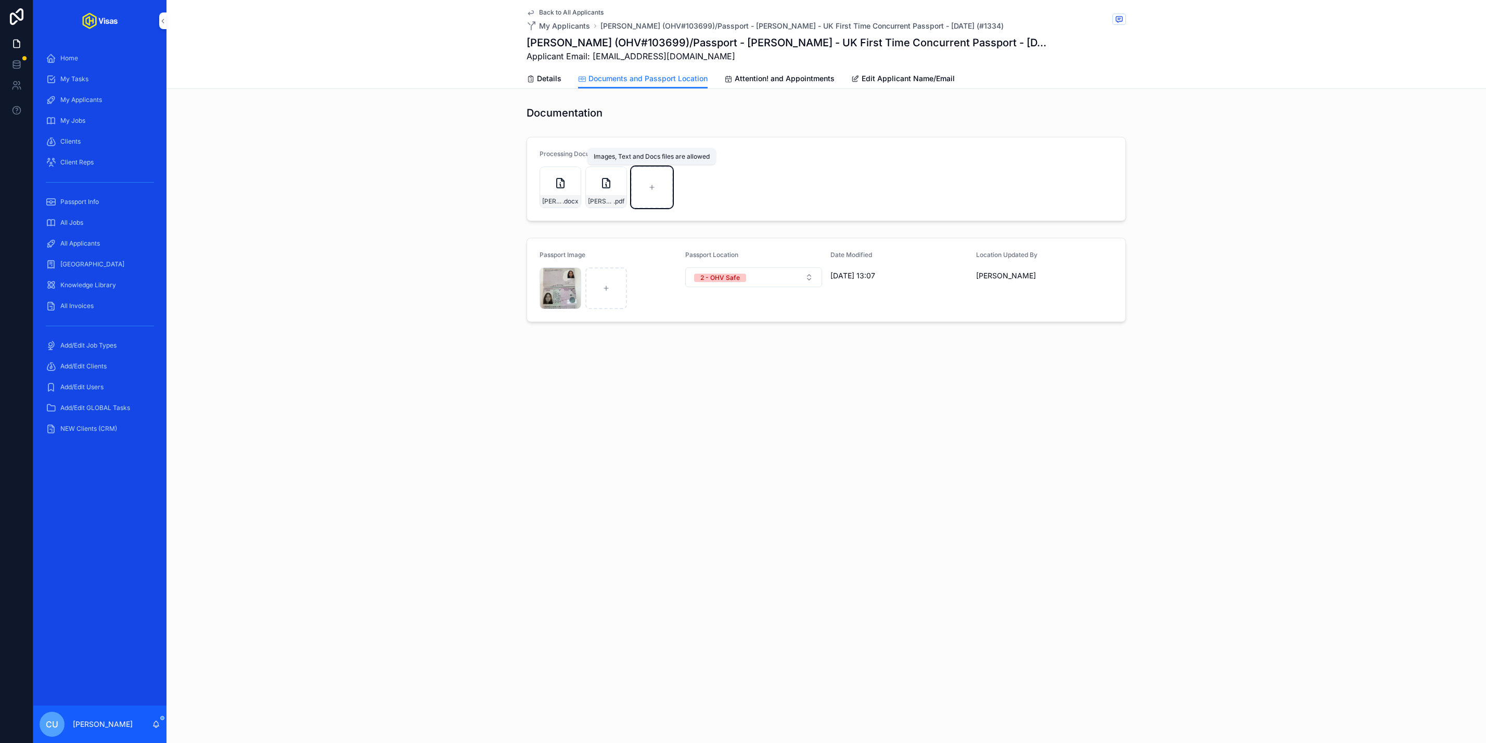
click at [659, 191] on div "scrollable content" at bounding box center [652, 187] width 42 height 42
click at [762, 84] on link "Attention! and Appointments" at bounding box center [779, 79] width 110 height 21
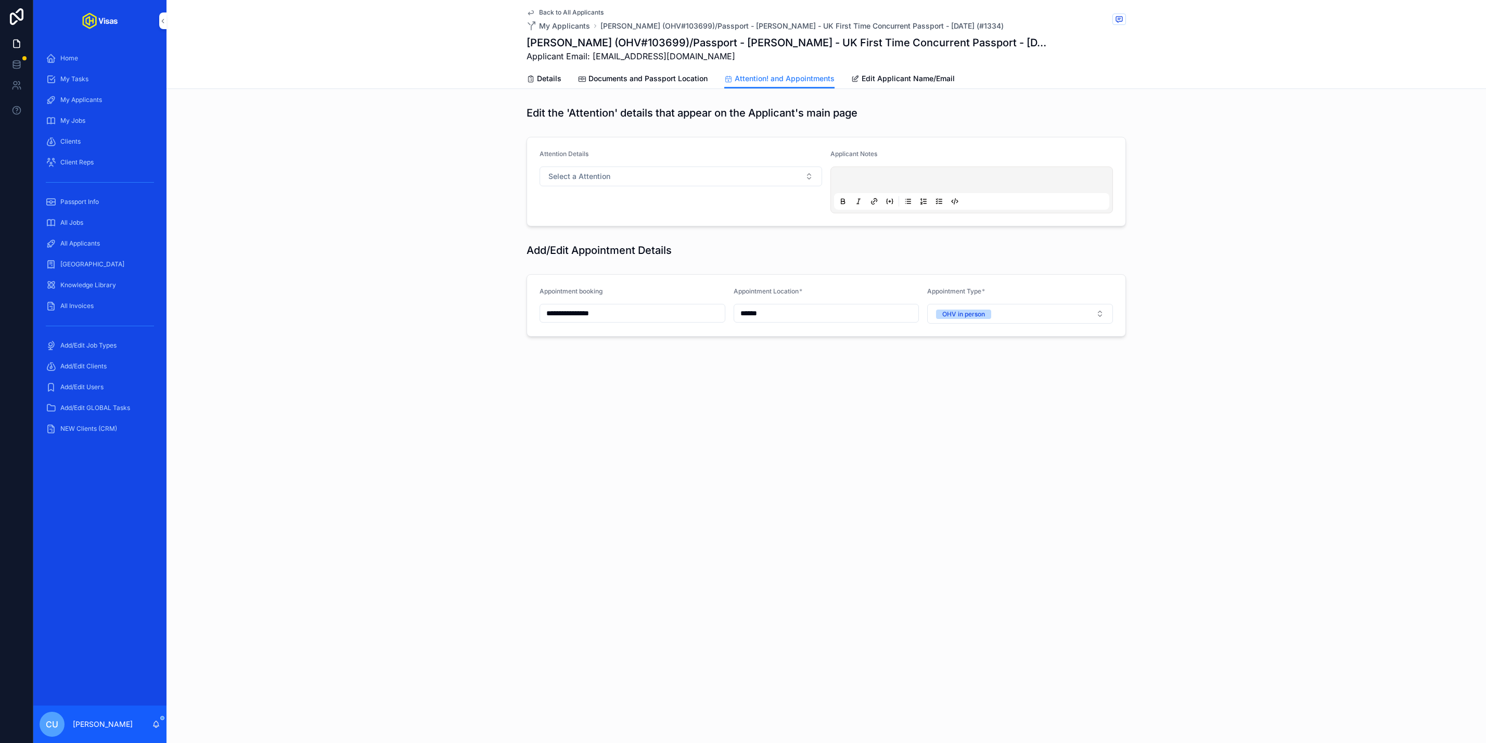
click at [540, 85] on link "Details" at bounding box center [544, 79] width 35 height 21
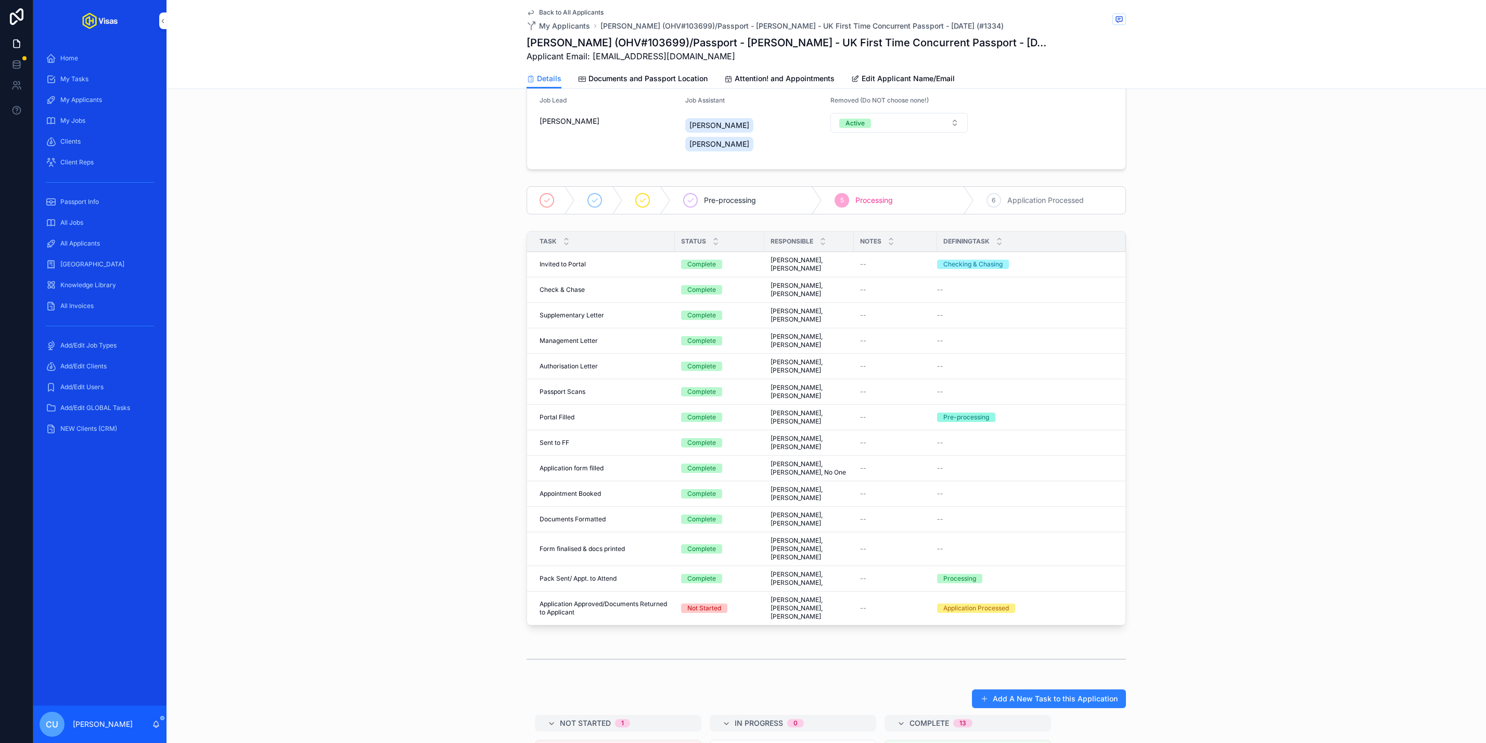
scroll to position [110, 0]
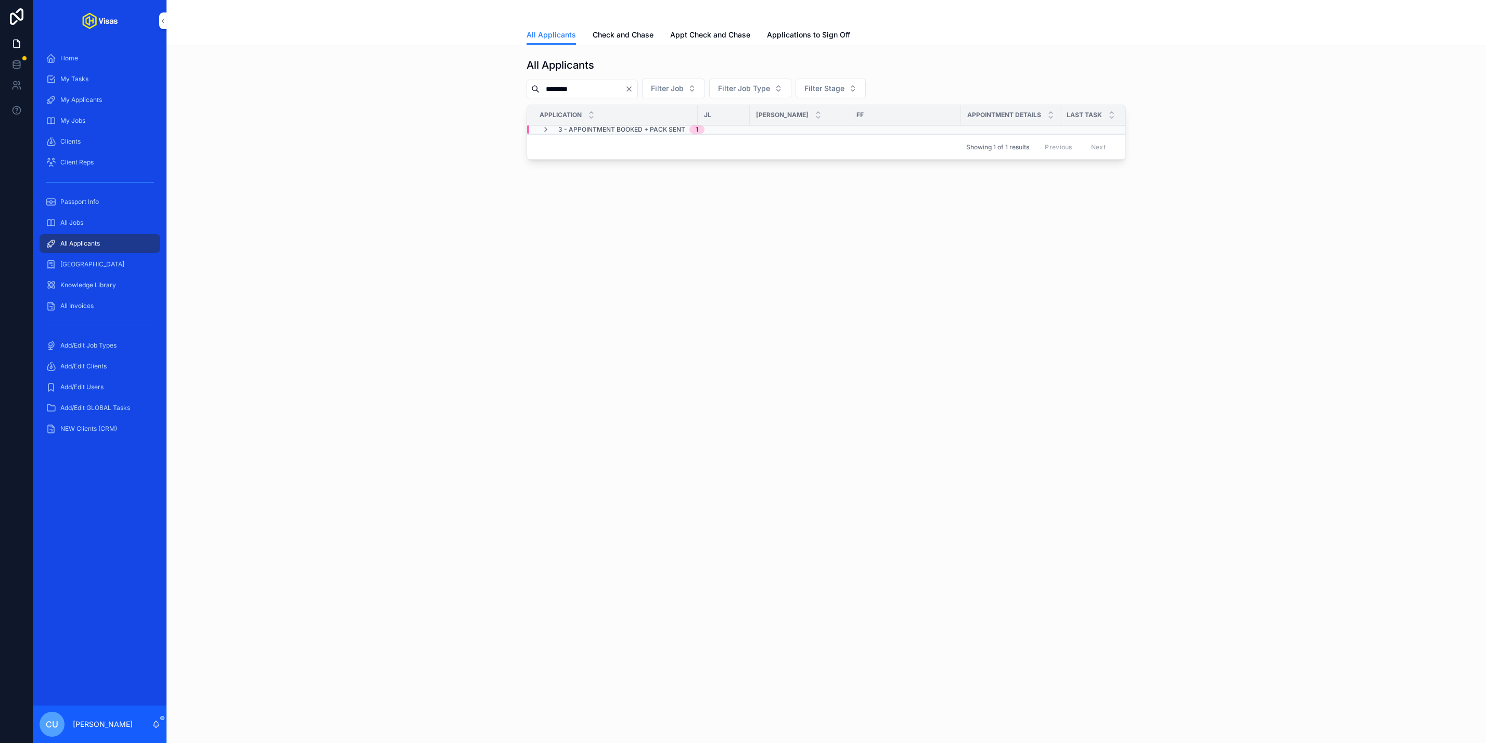
click at [572, 92] on input "********" at bounding box center [582, 89] width 85 height 15
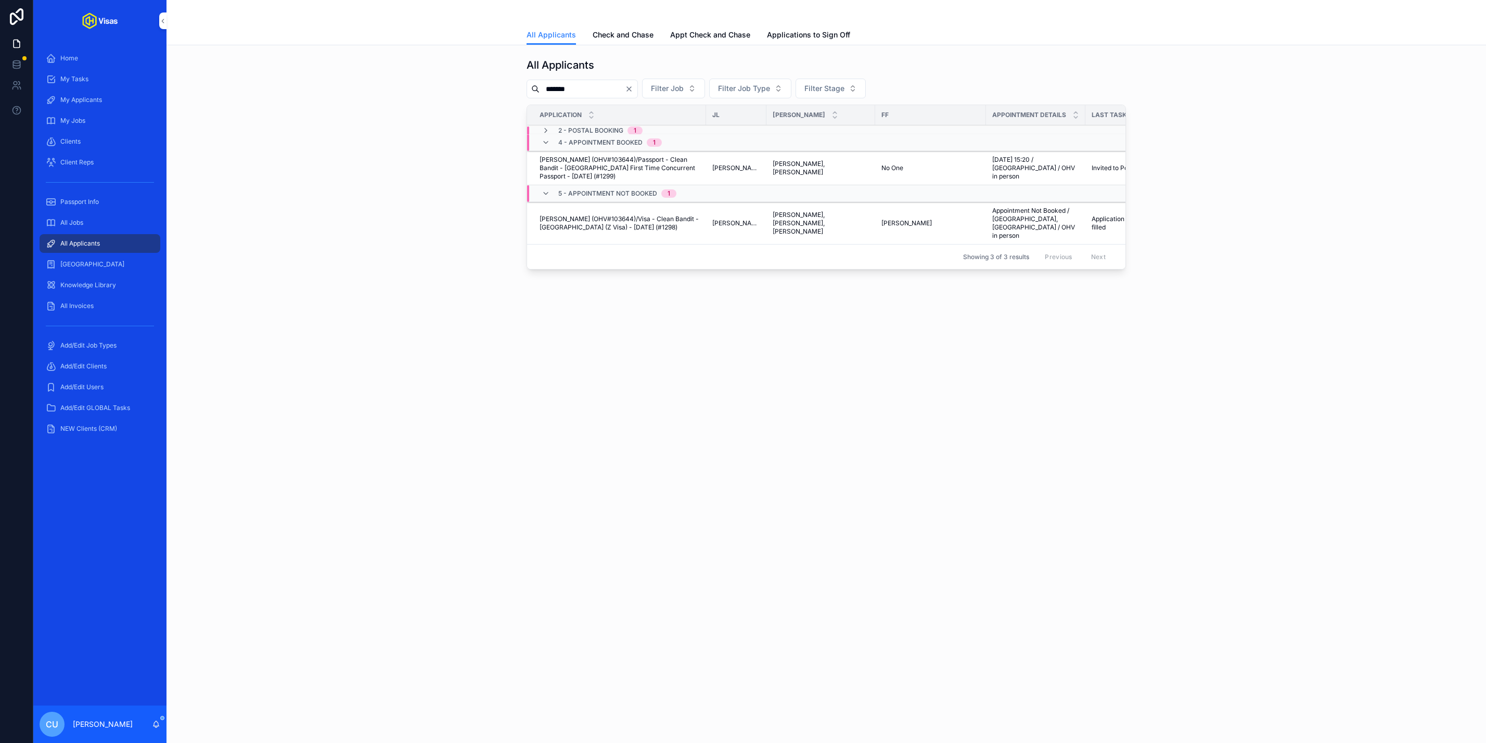
type input "*******"
click at [570, 161] on span "Kelsey Guidera (OHV#103644)/Passport - Clean Bandit - UK First Time Concurrent …" at bounding box center [620, 168] width 160 height 25
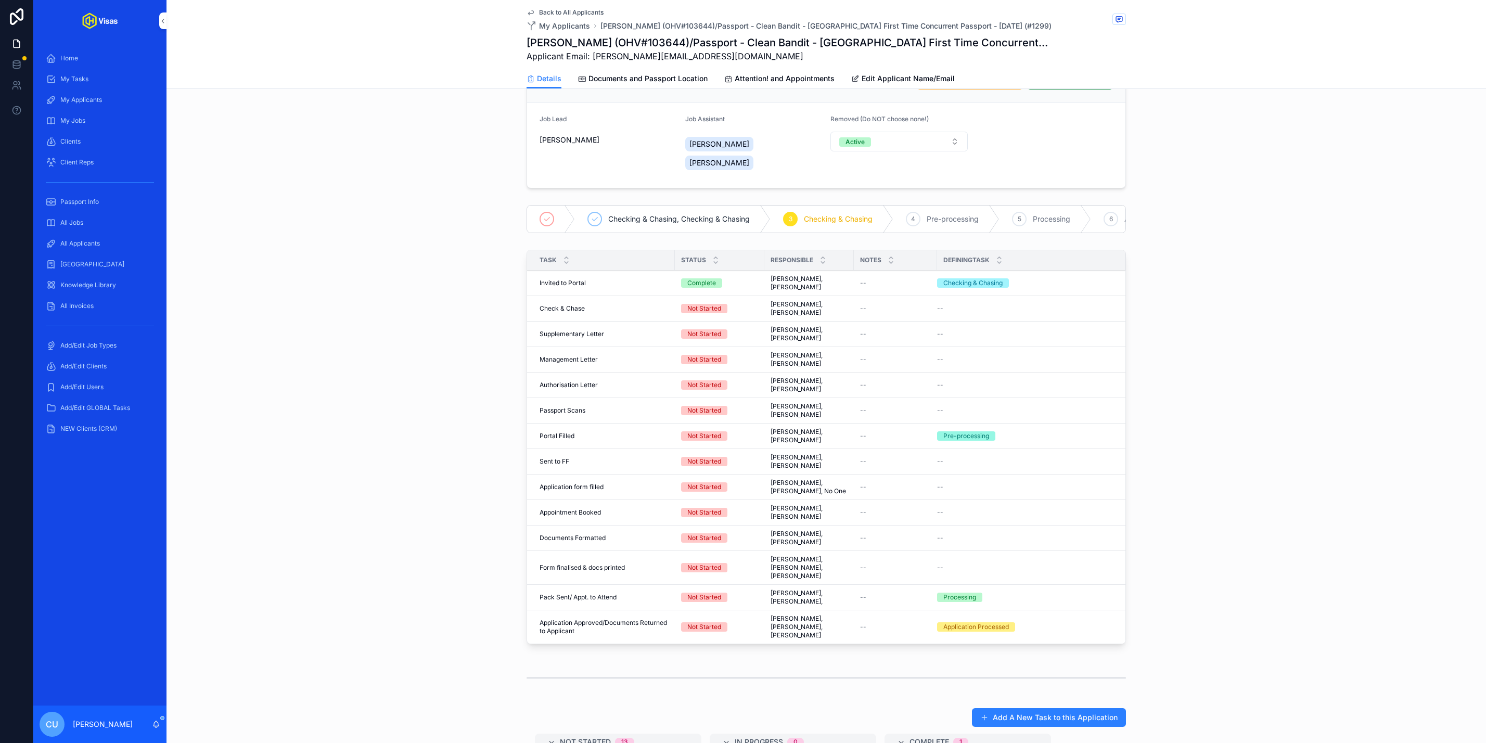
scroll to position [113, 0]
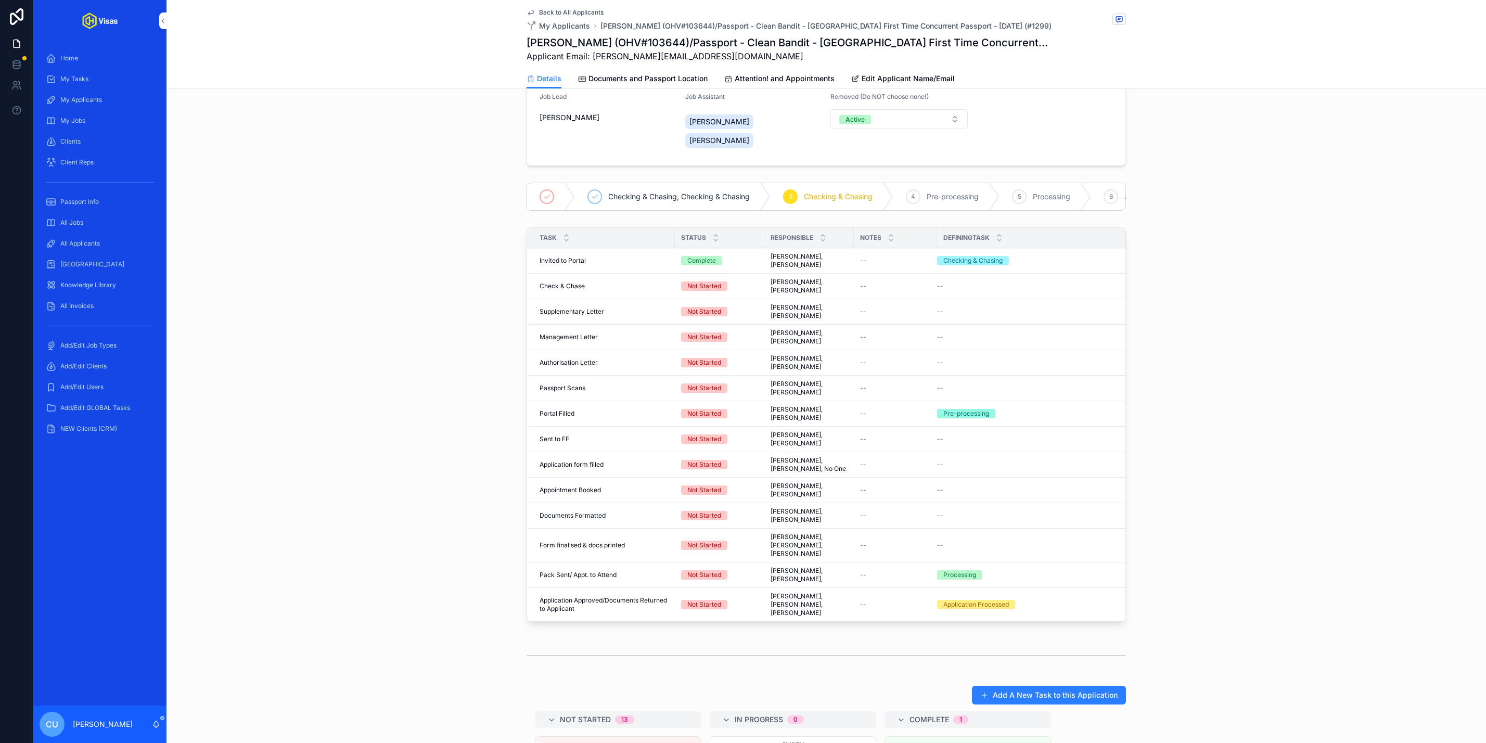
click at [0, 0] on span "Complete all tasks above!" at bounding box center [0, 0] width 0 height 0
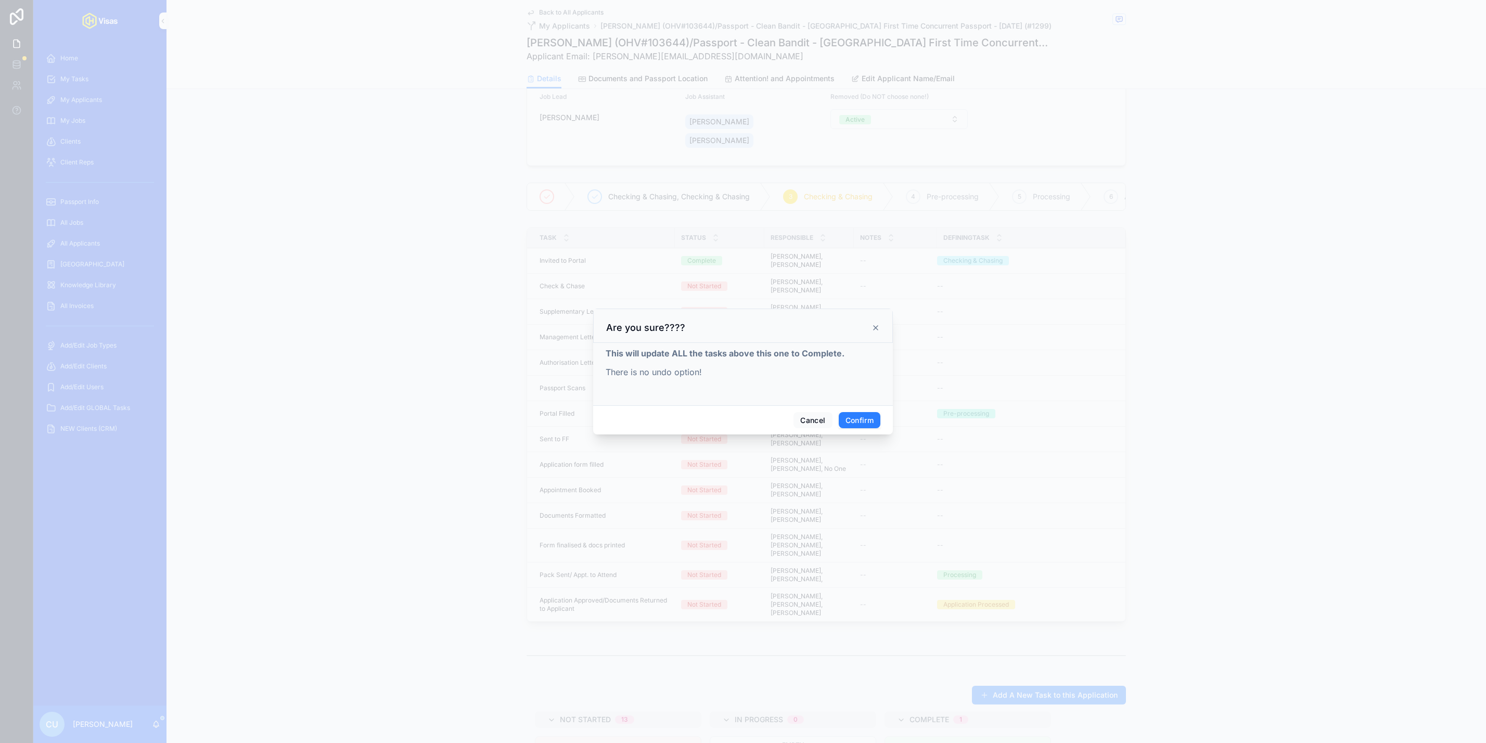
click at [862, 417] on button "Confirm" at bounding box center [860, 420] width 42 height 17
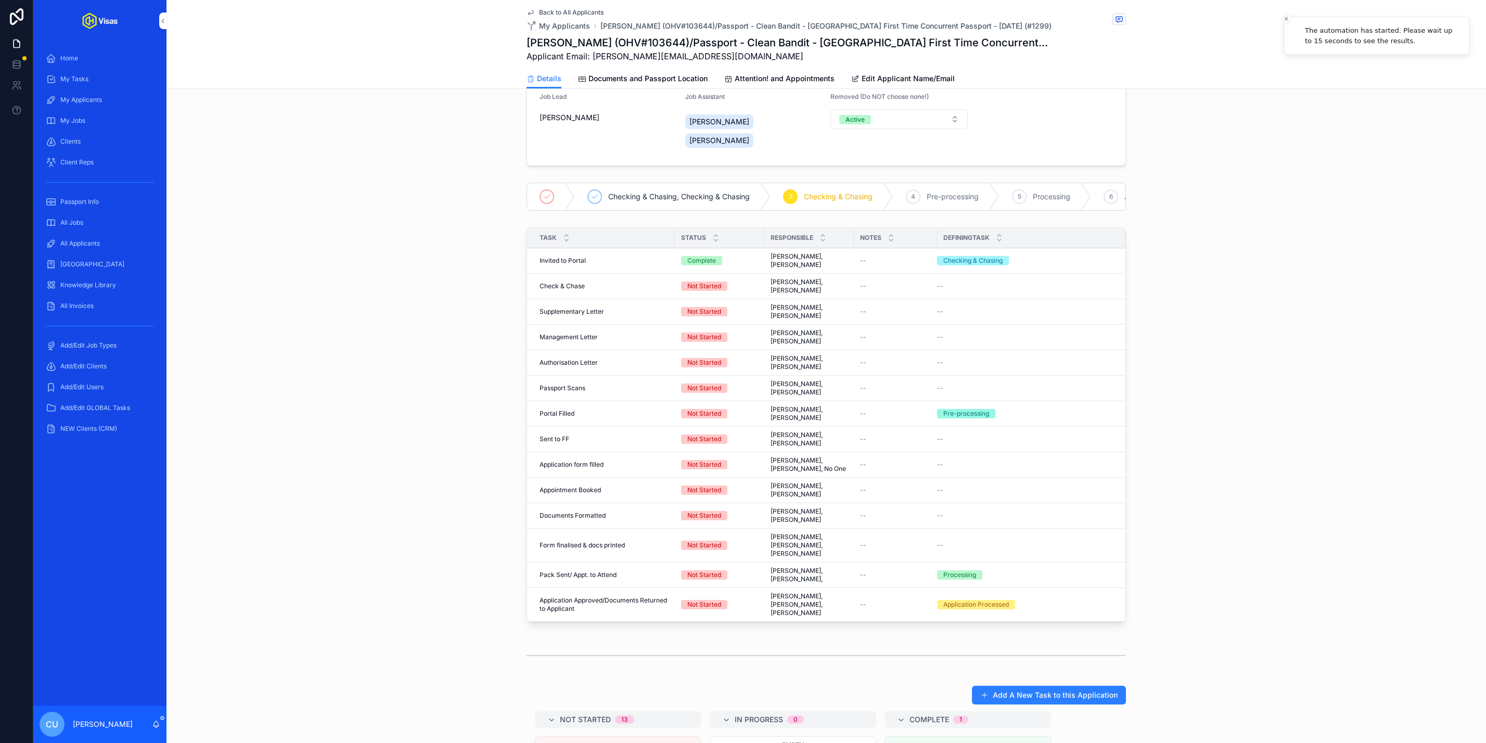
click at [683, 74] on span "Documents and Passport Location" at bounding box center [647, 78] width 119 height 10
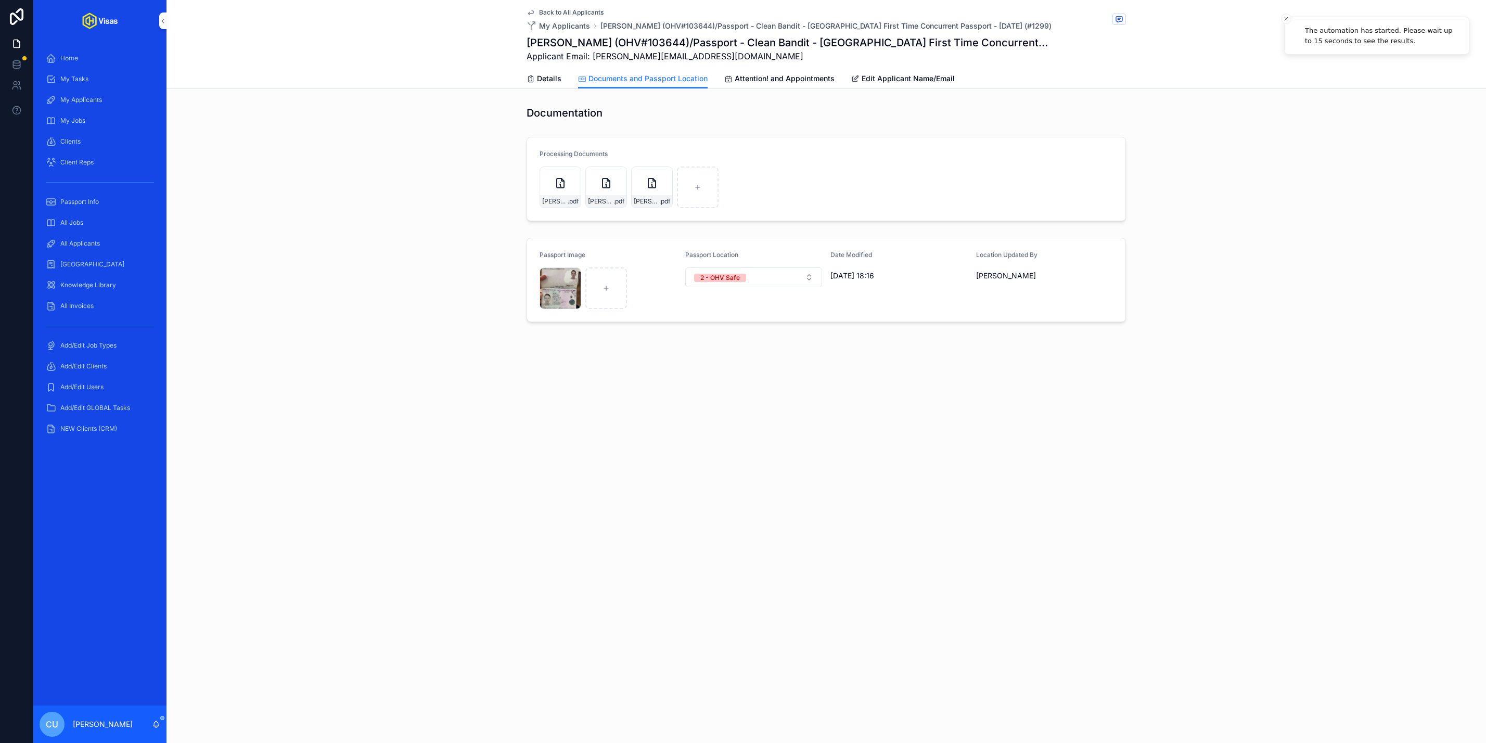
click at [759, 75] on span "Attention! and Appointments" at bounding box center [785, 78] width 100 height 10
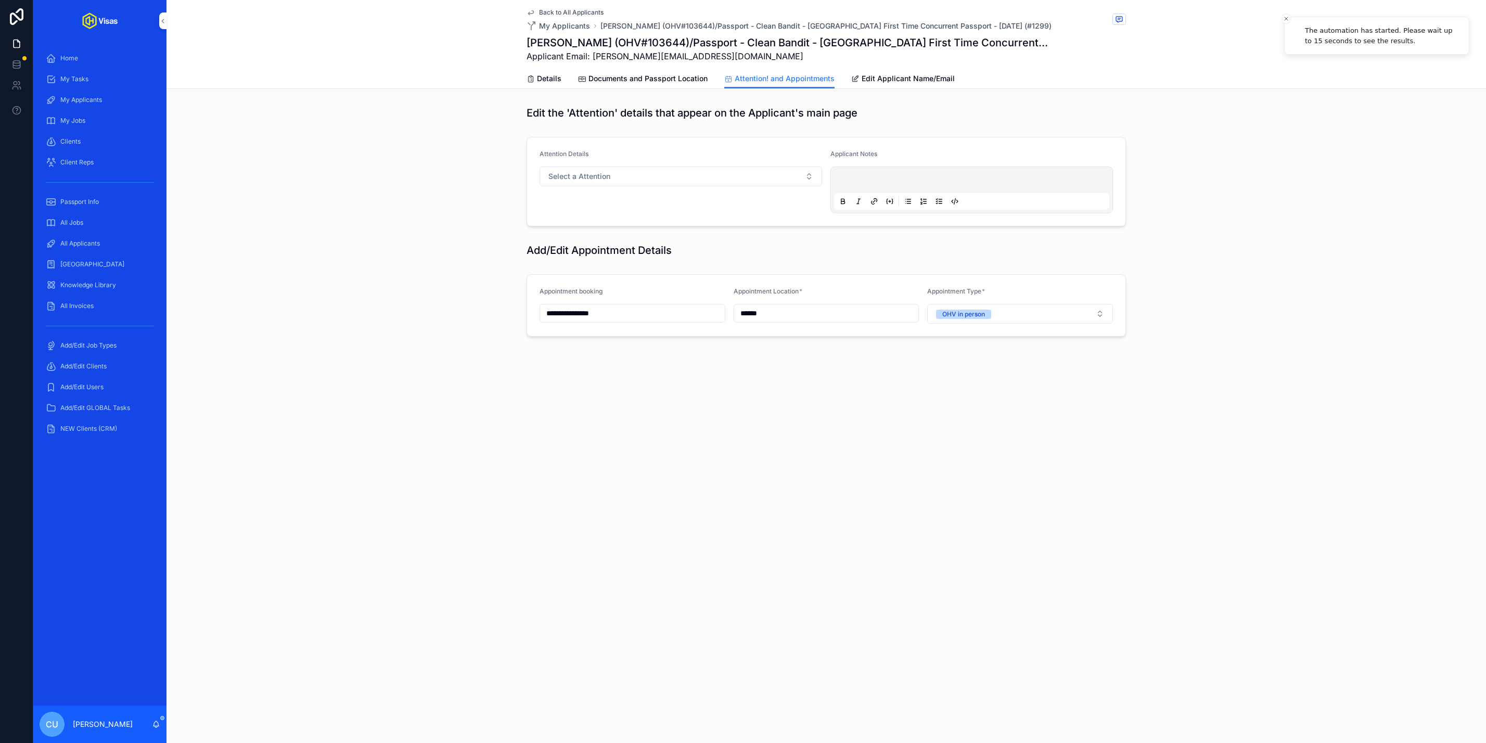
click at [545, 77] on span "Details" at bounding box center [549, 78] width 24 height 10
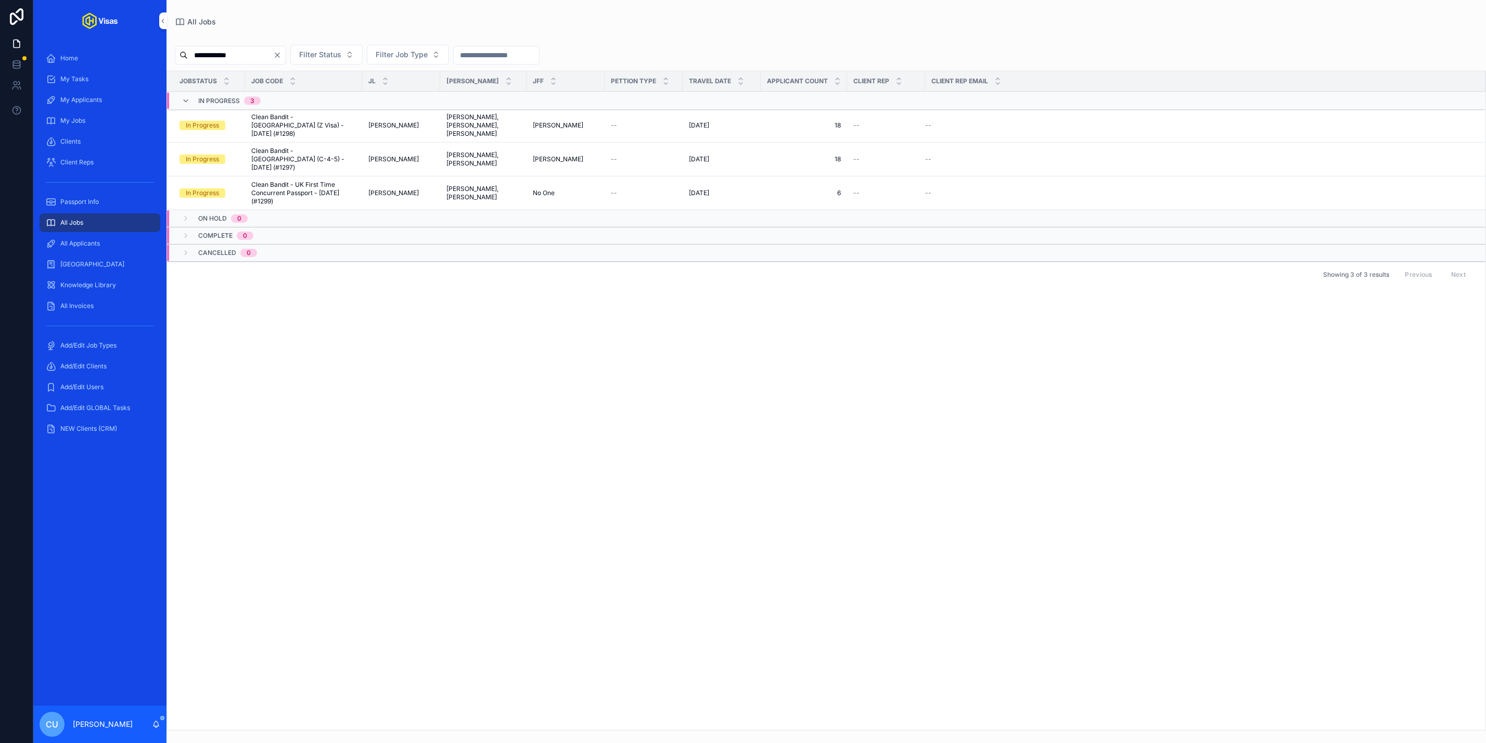
click at [91, 236] on div "All Applicants" at bounding box center [100, 243] width 108 height 17
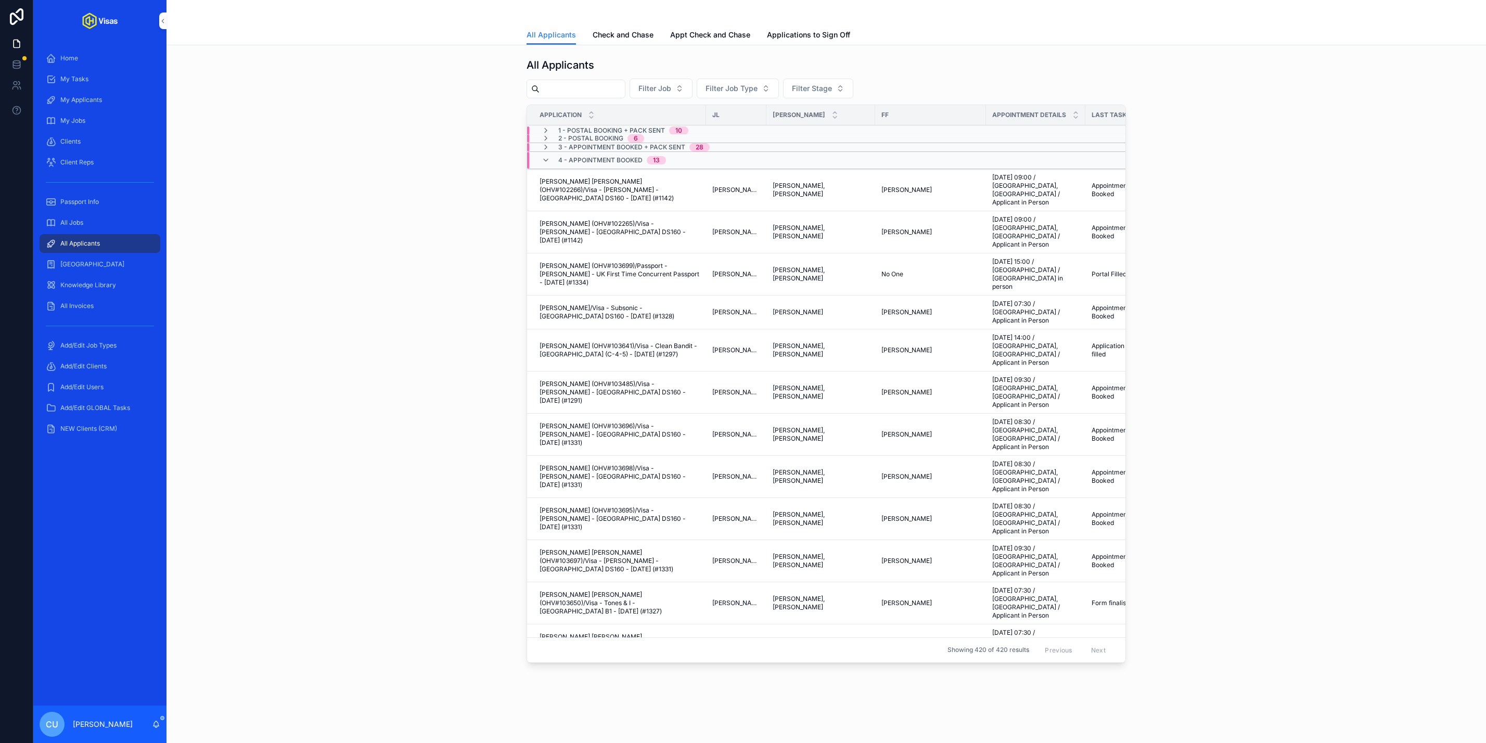
click at [621, 30] on span "Check and Chase" at bounding box center [623, 35] width 61 height 10
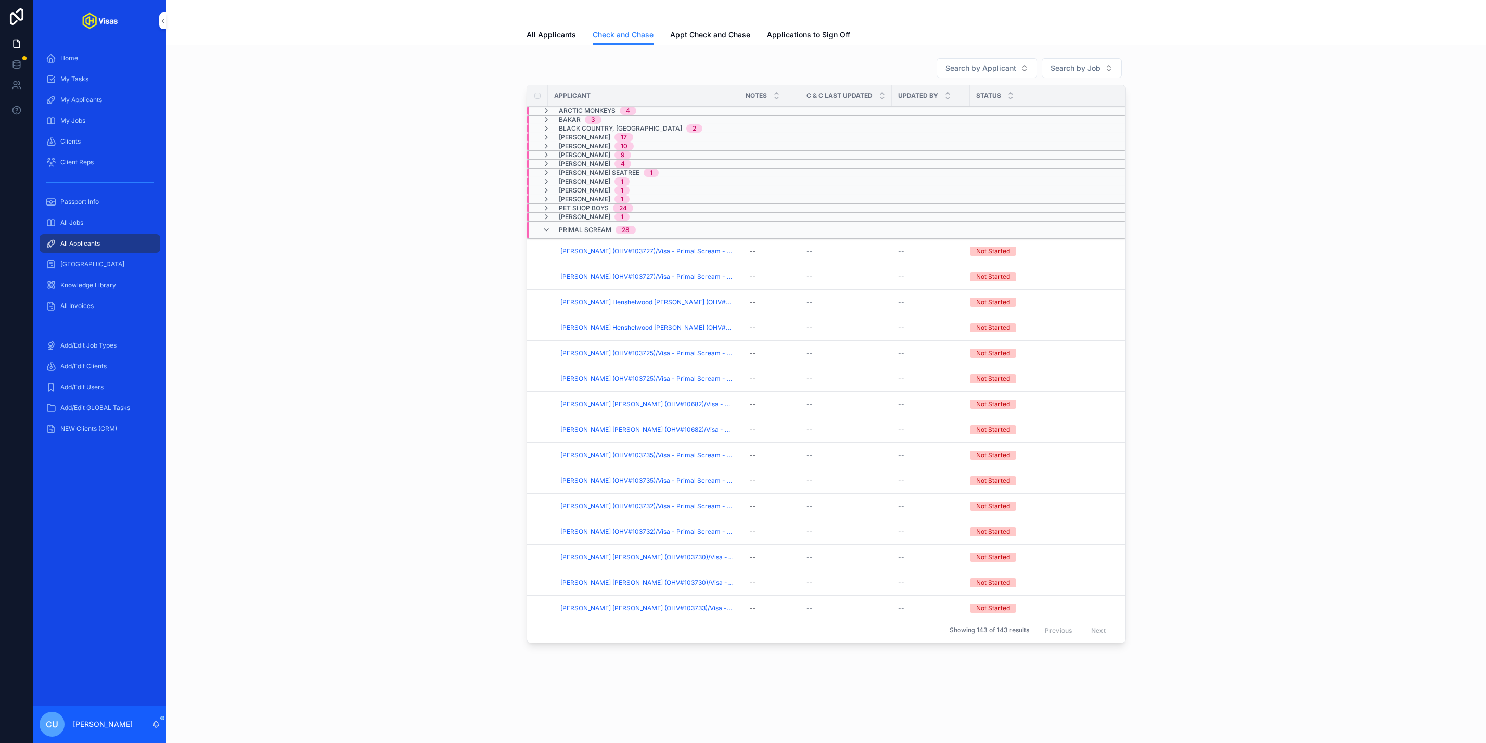
click at [575, 234] on span "Primal Scream" at bounding box center [585, 230] width 53 height 8
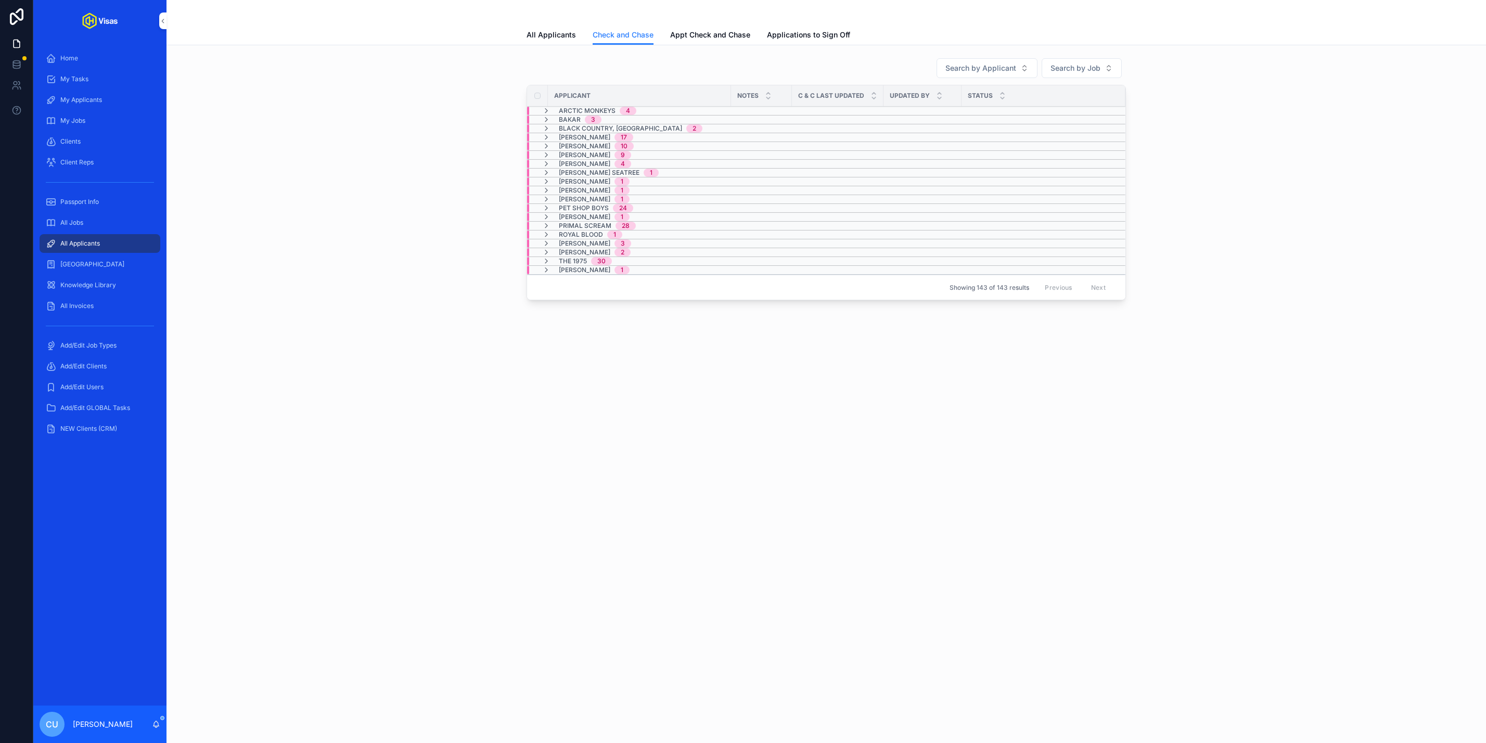
click at [601, 109] on span "Arctic Monkeys" at bounding box center [587, 111] width 57 height 8
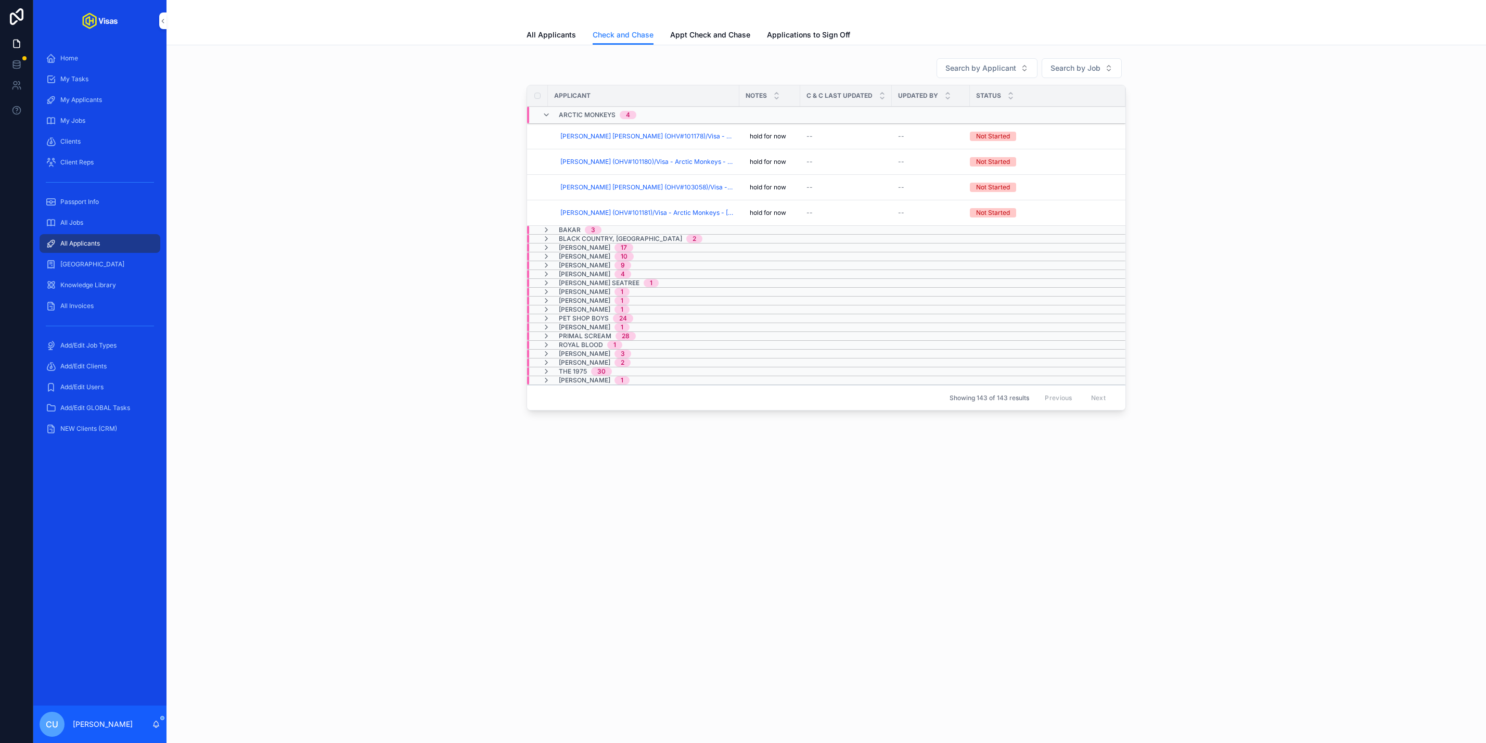
click at [601, 109] on div "Arctic Monkeys 4" at bounding box center [598, 115] width 78 height 17
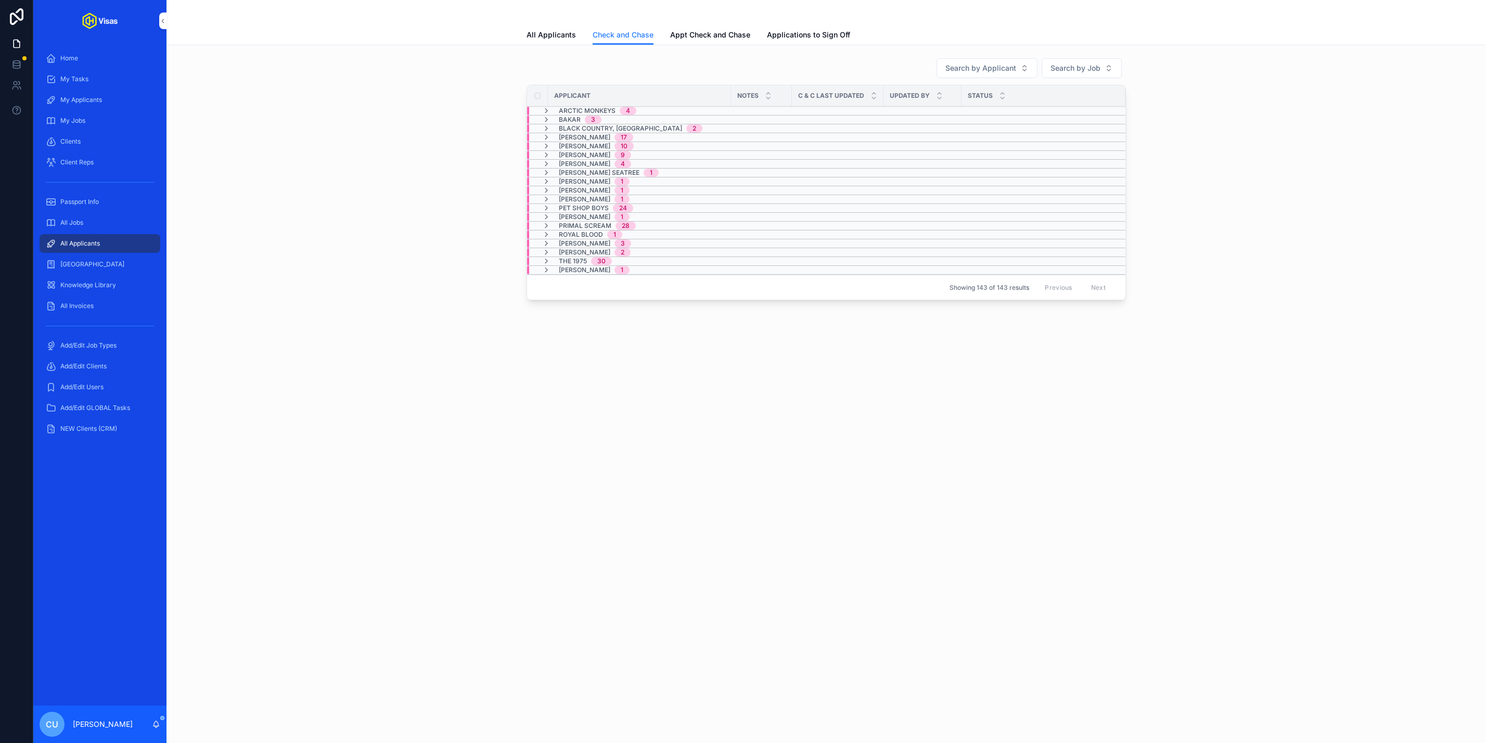
click at [573, 118] on span "Bakar" at bounding box center [570, 120] width 22 height 8
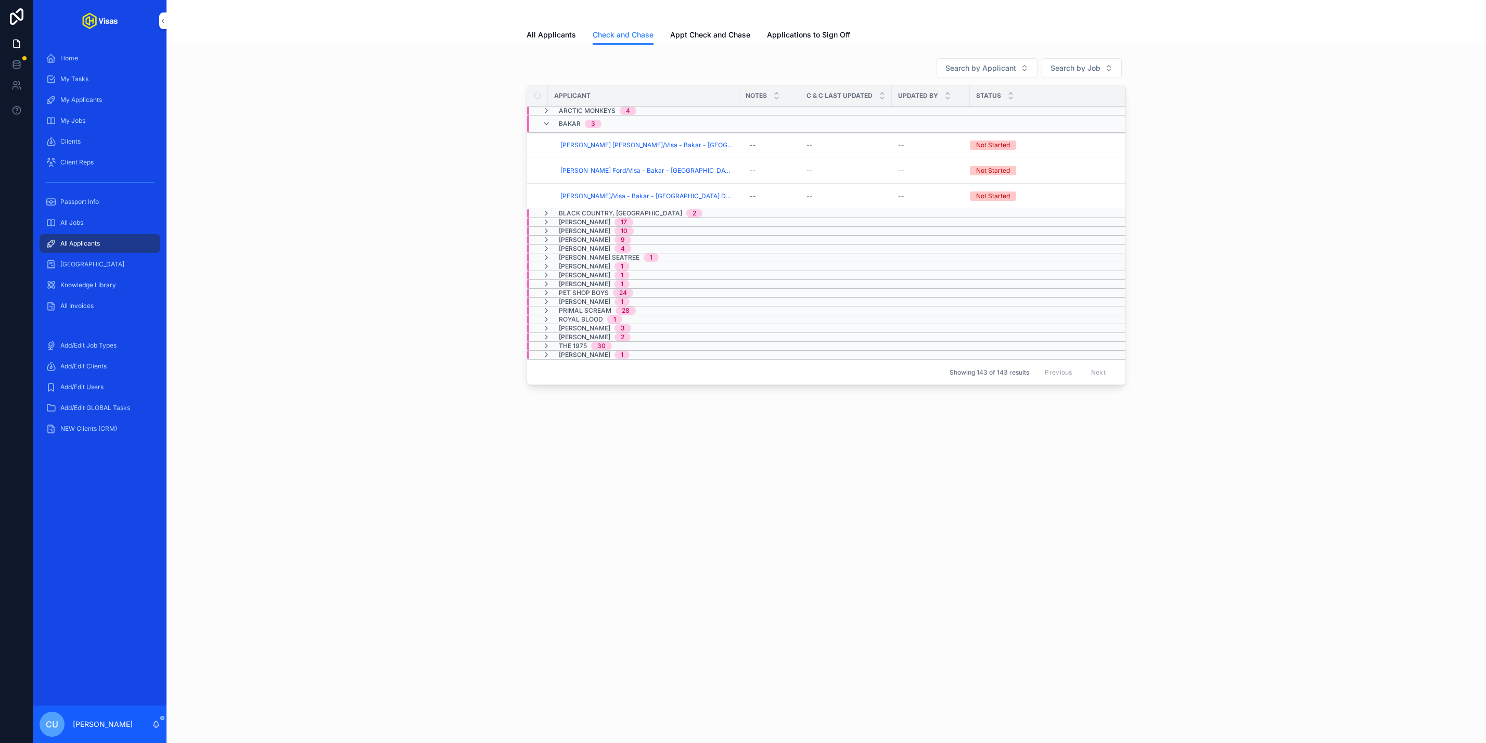
click at [571, 214] on span "Black Country, New Road" at bounding box center [620, 213] width 123 height 8
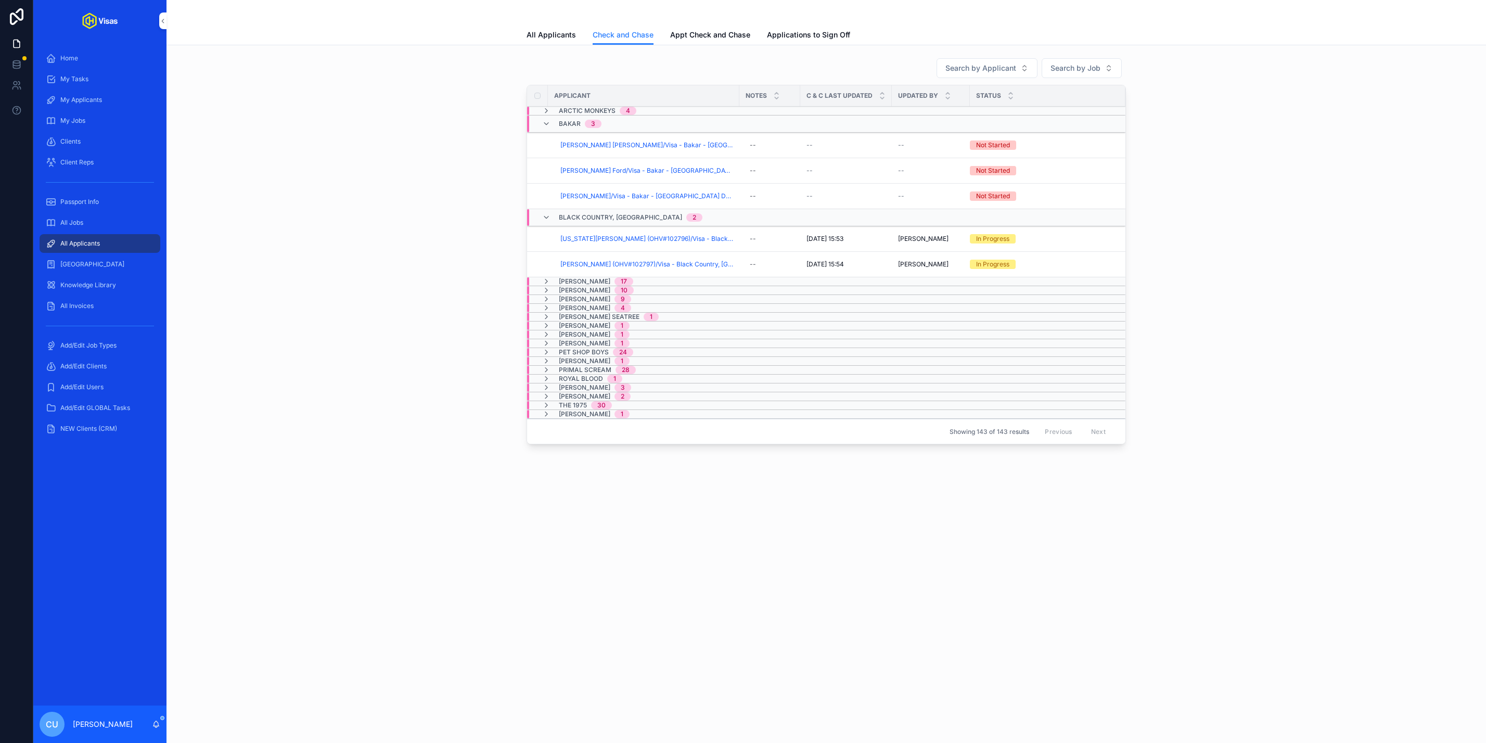
click at [573, 292] on span "Jade" at bounding box center [585, 290] width 52 height 8
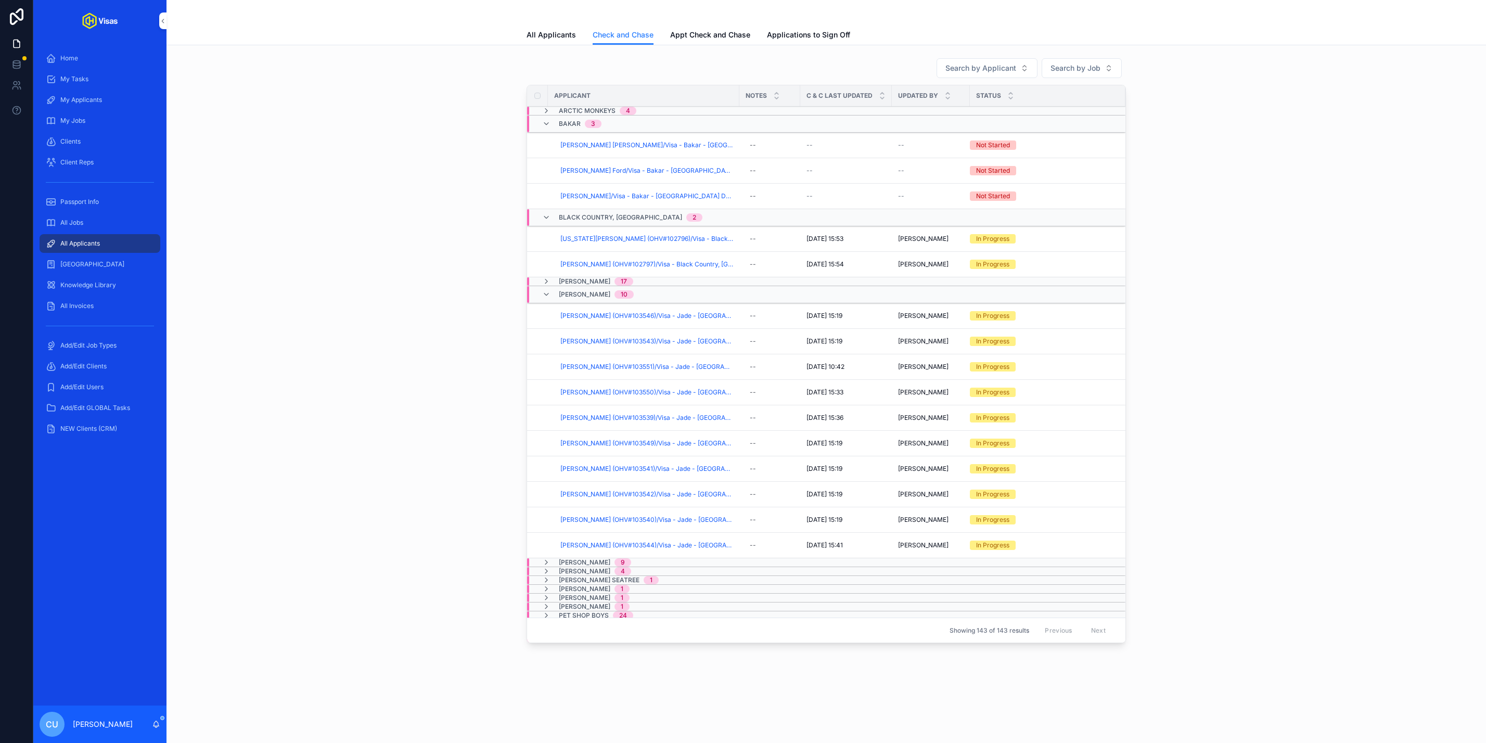
click at [573, 292] on span "Jade" at bounding box center [585, 294] width 52 height 8
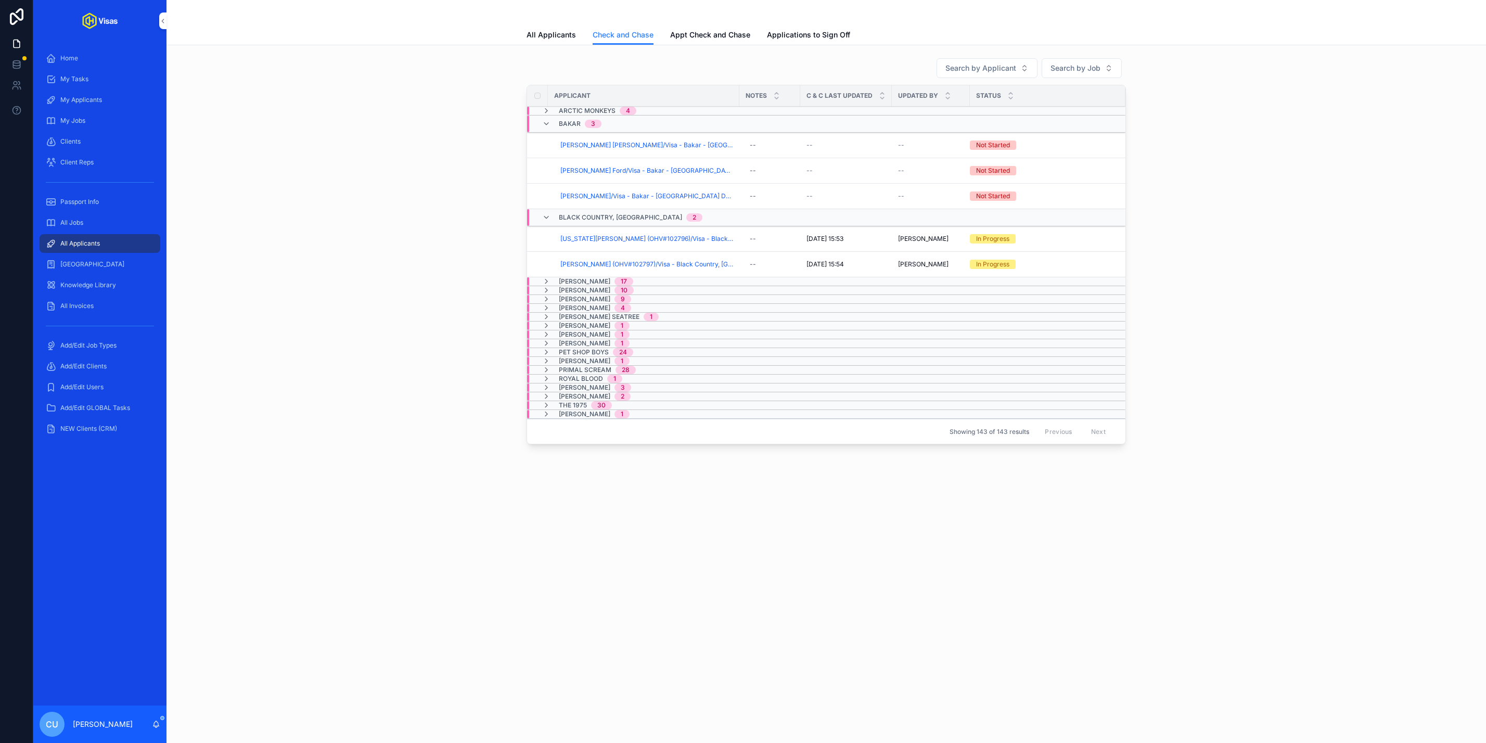
click at [571, 303] on span "James Arthur" at bounding box center [585, 299] width 52 height 8
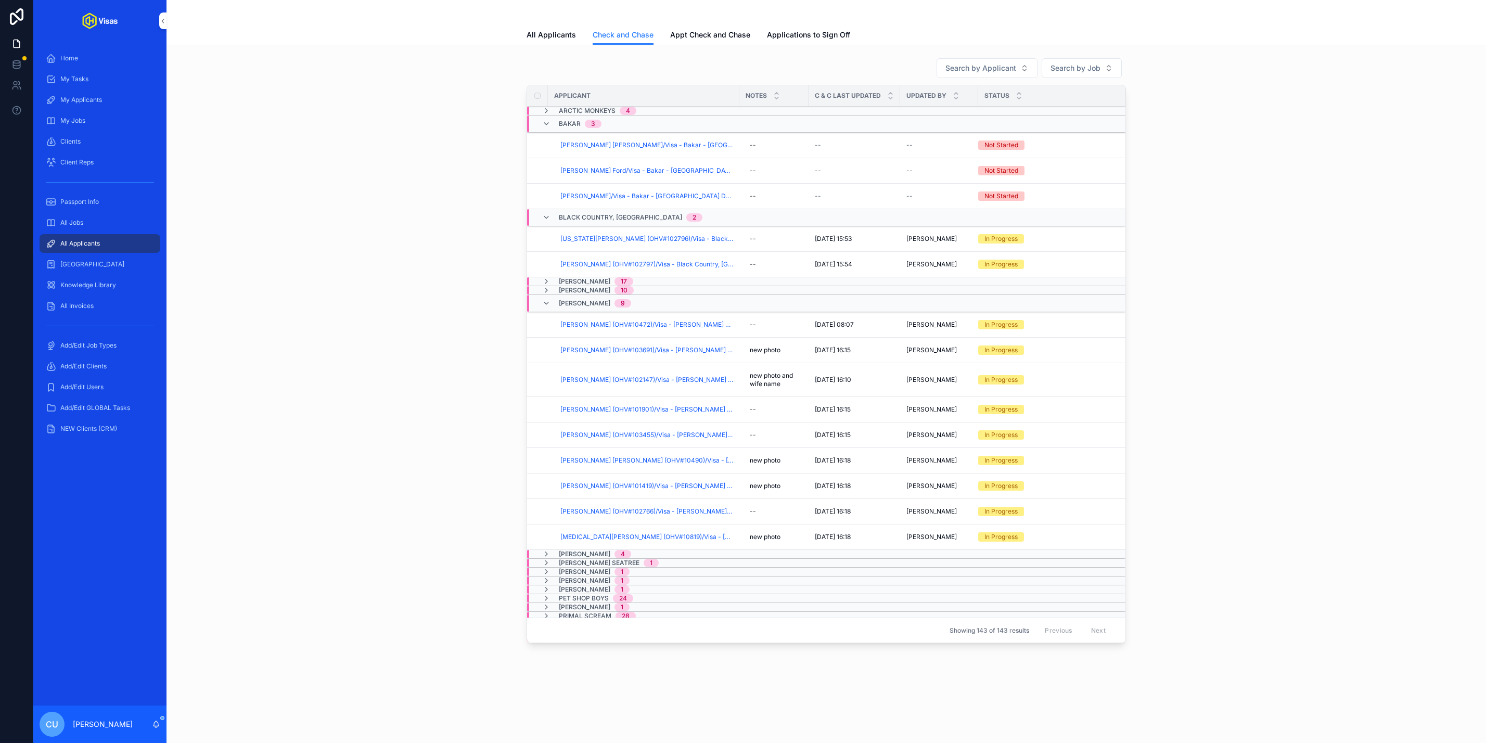
scroll to position [55, 0]
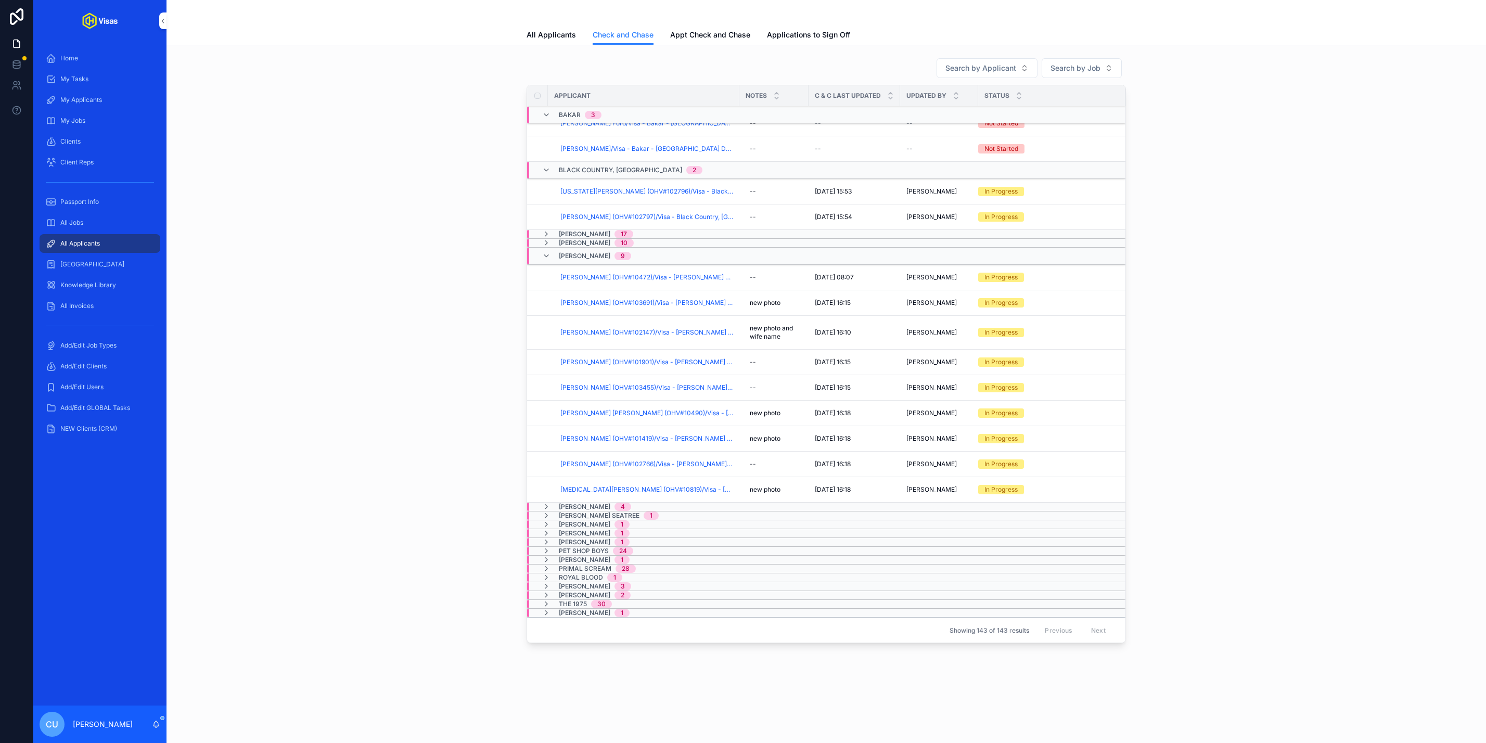
click at [583, 503] on span "Joy Crooks" at bounding box center [585, 507] width 52 height 8
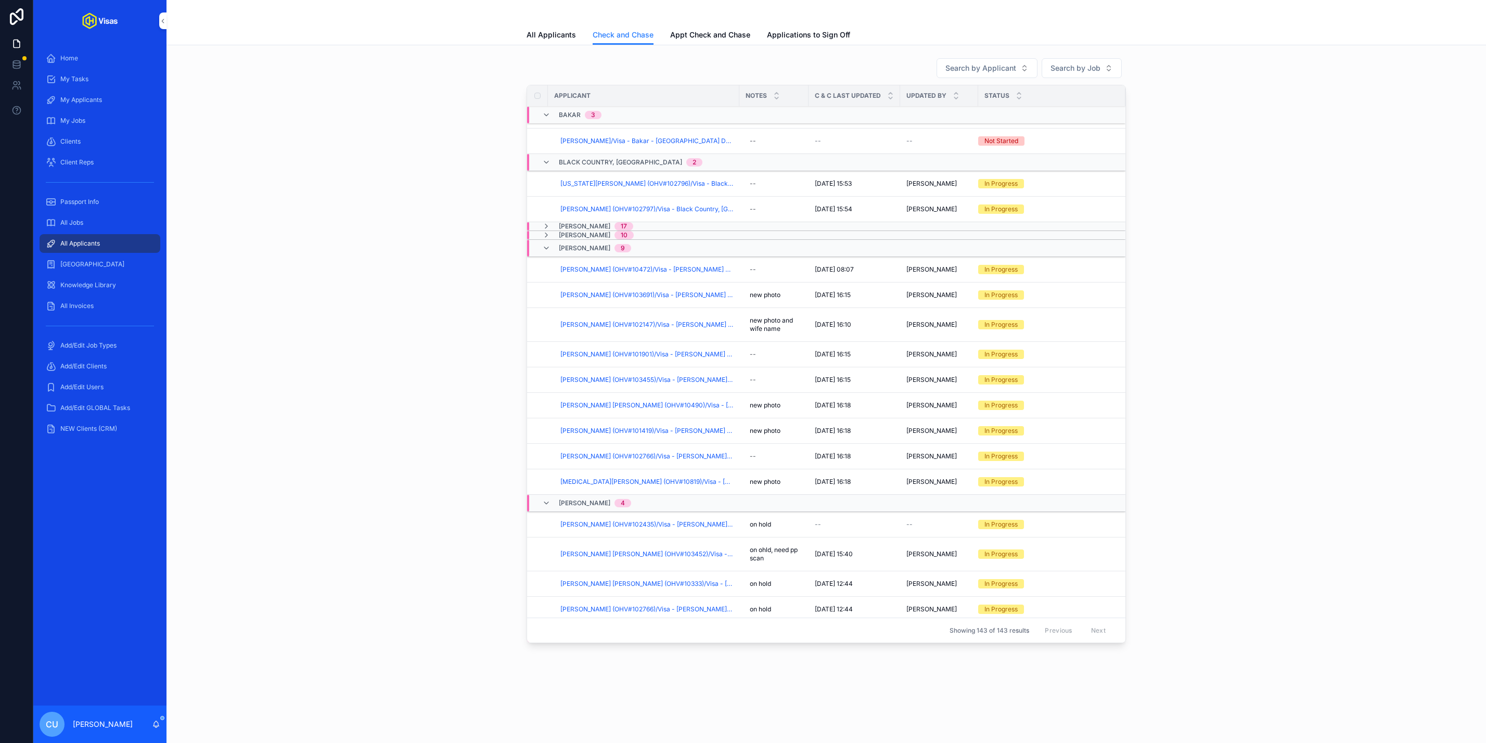
scroll to position [175, 0]
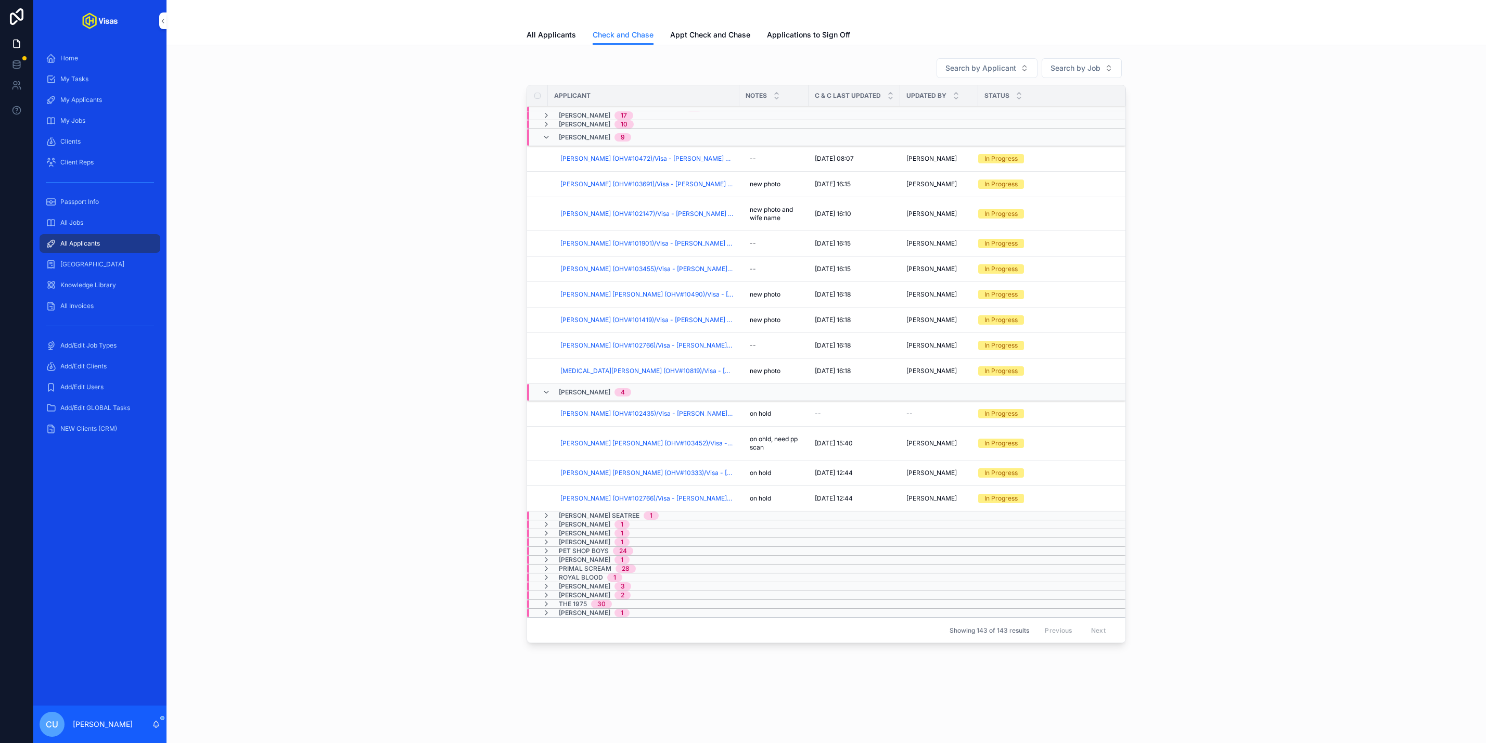
click at [586, 390] on span "Joy Crooks" at bounding box center [585, 392] width 52 height 8
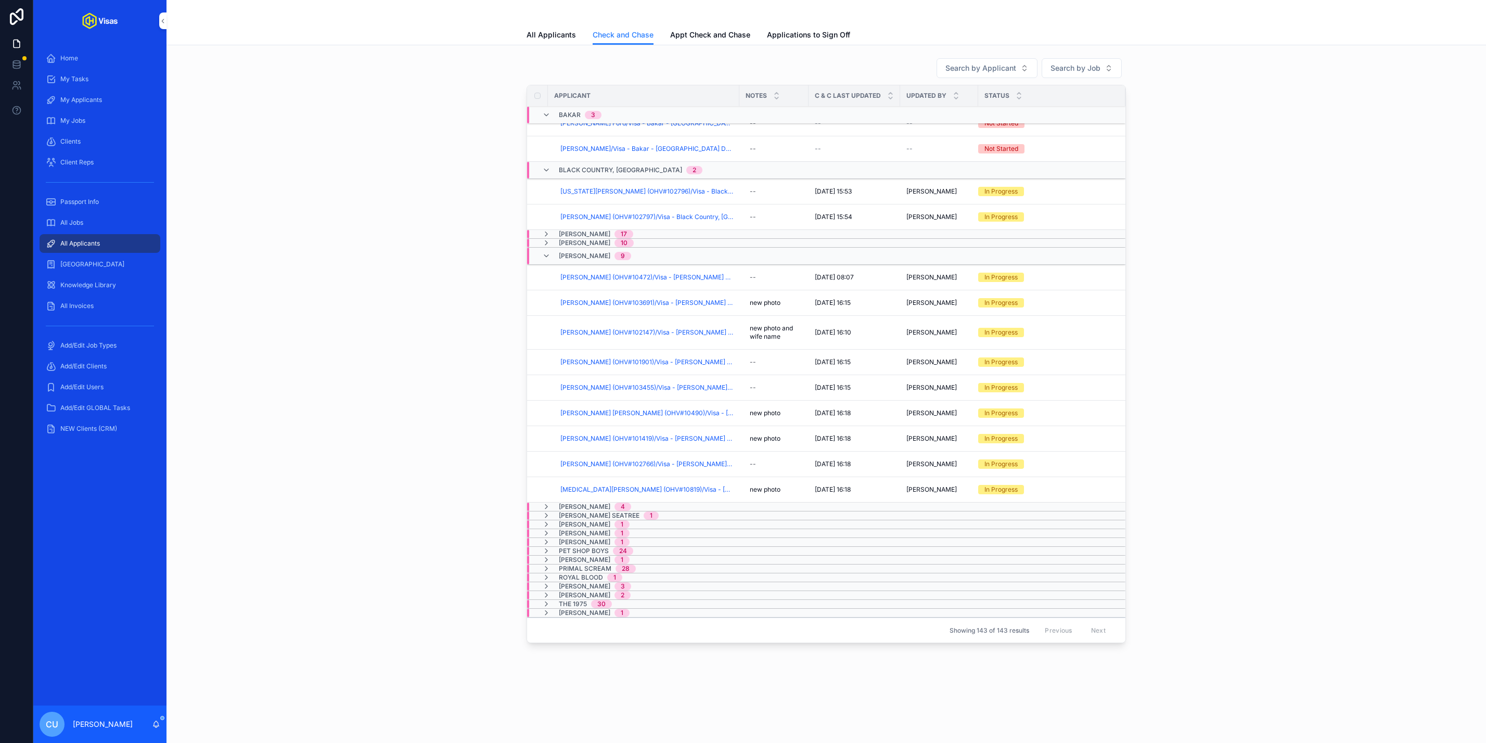
scroll to position [55, 0]
click at [589, 514] on span "Morgan Seatree" at bounding box center [599, 515] width 81 height 8
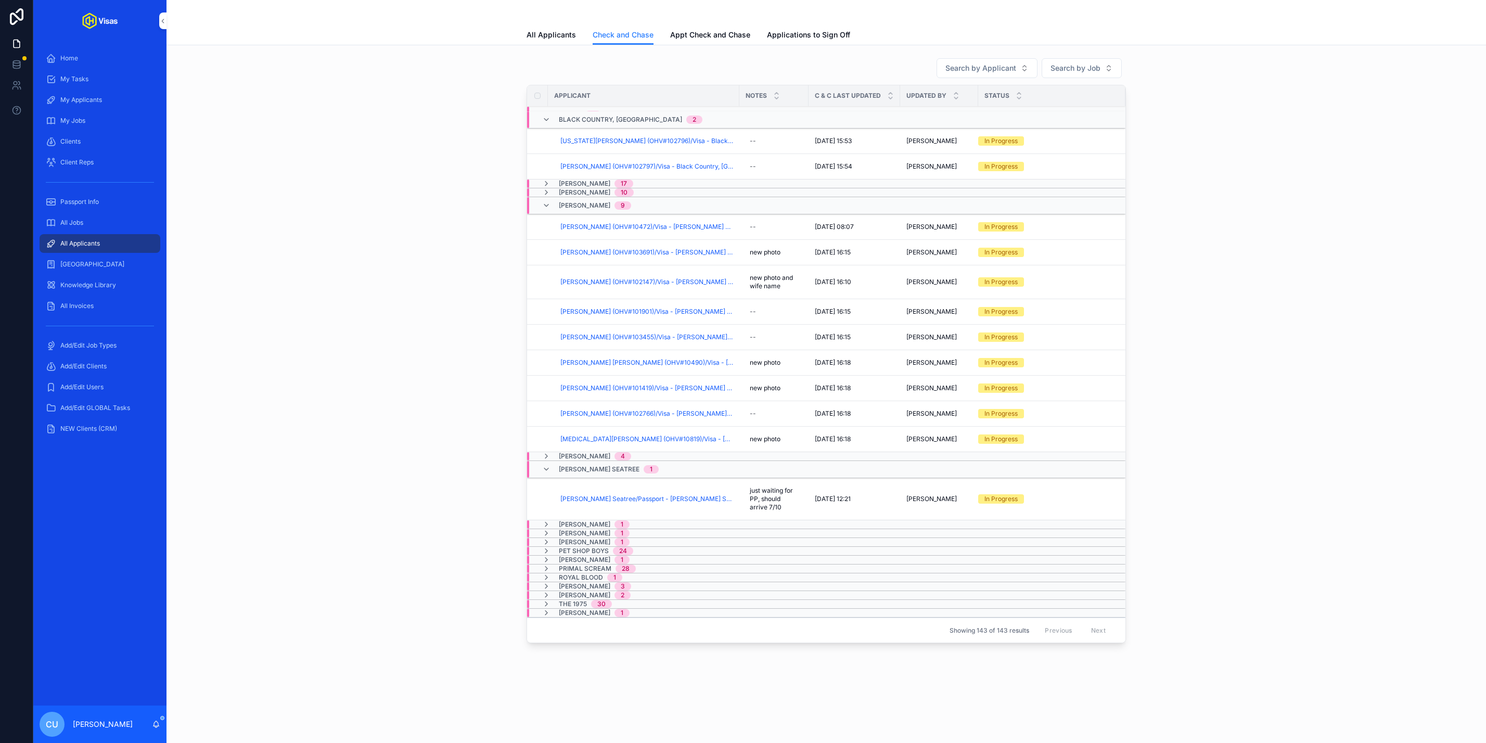
click at [584, 520] on span "Niall Horan" at bounding box center [585, 524] width 52 height 8
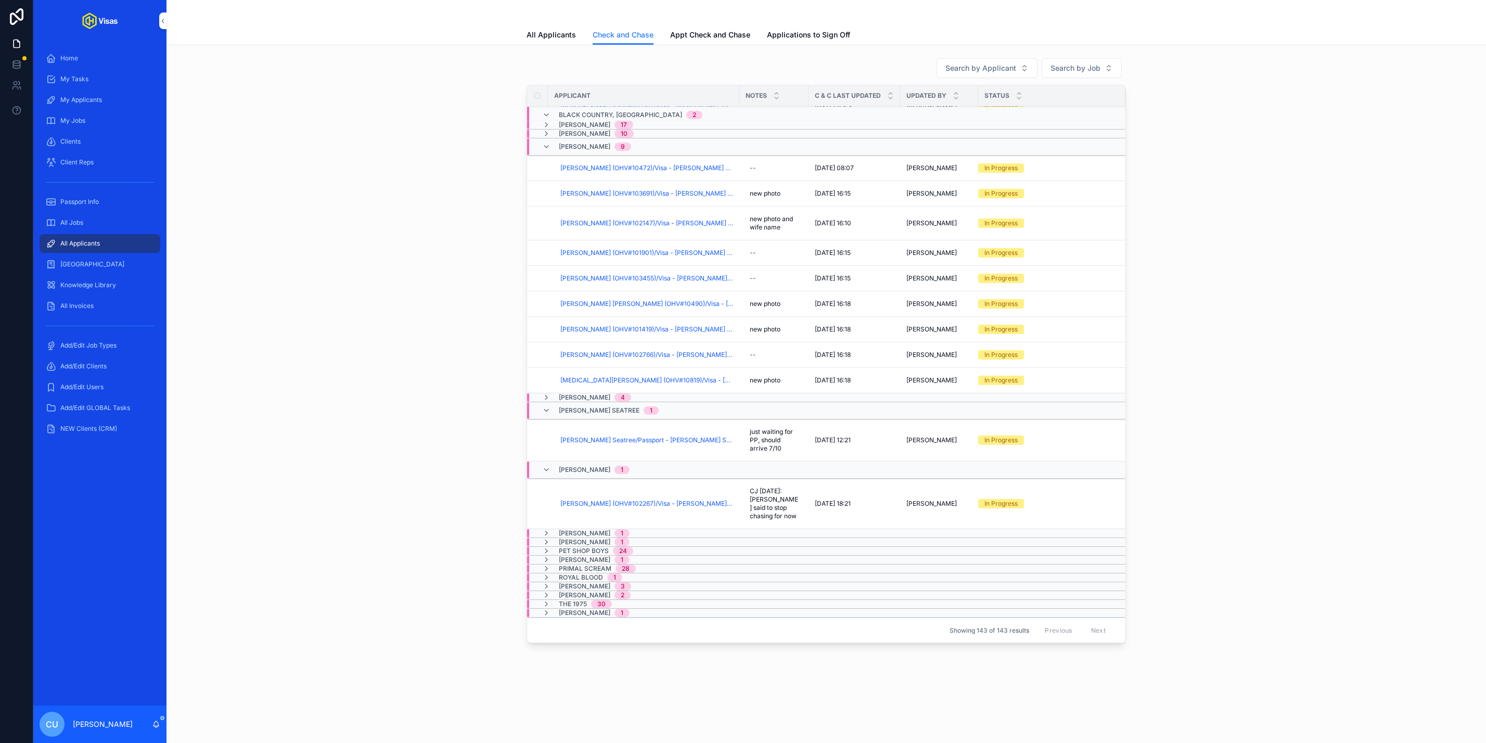
click at [587, 531] on span "Noah Jones" at bounding box center [585, 533] width 52 height 8
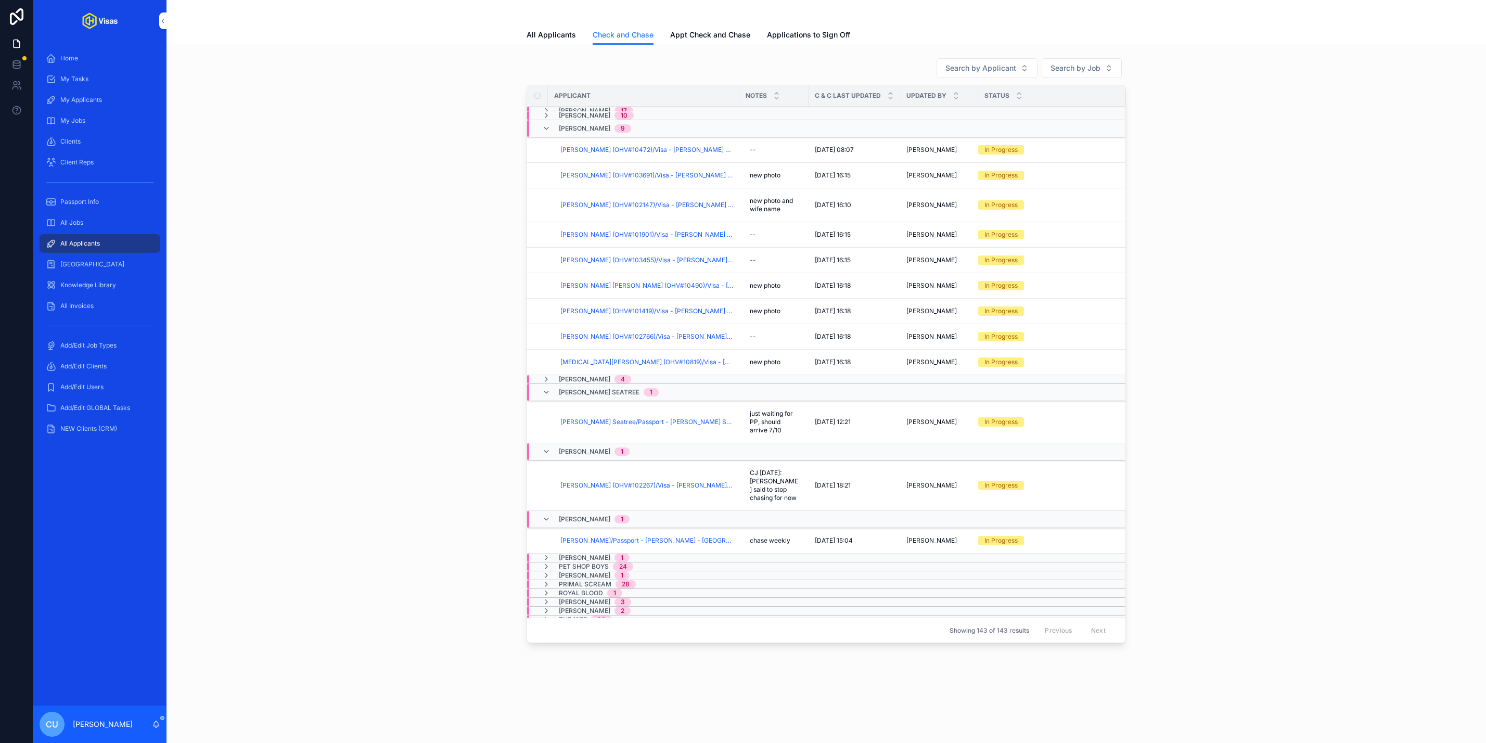
scroll to position [190, 0]
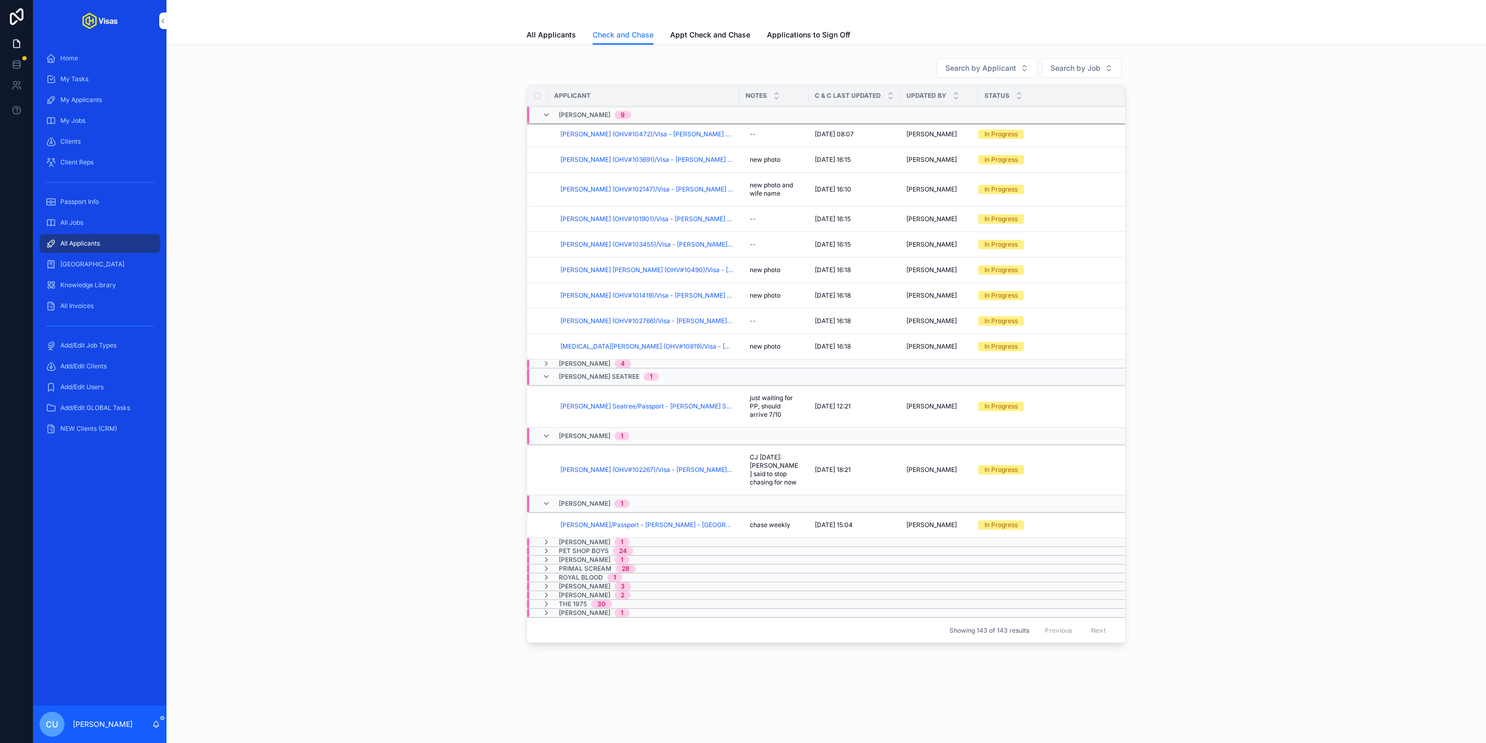
click at [582, 540] on span "Ollie Van Gent" at bounding box center [585, 542] width 52 height 8
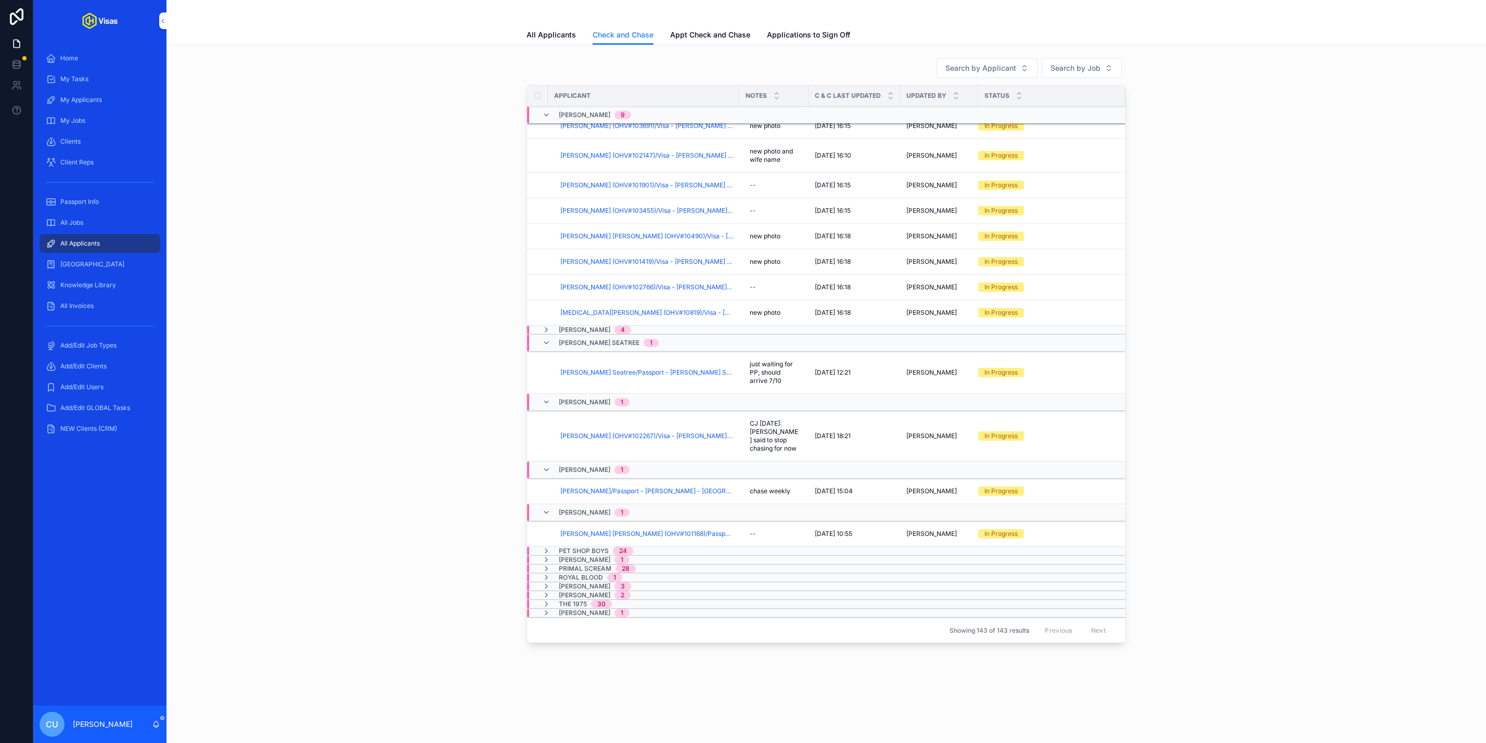
click at [580, 549] on span "Pet Shop Boys" at bounding box center [584, 551] width 50 height 8
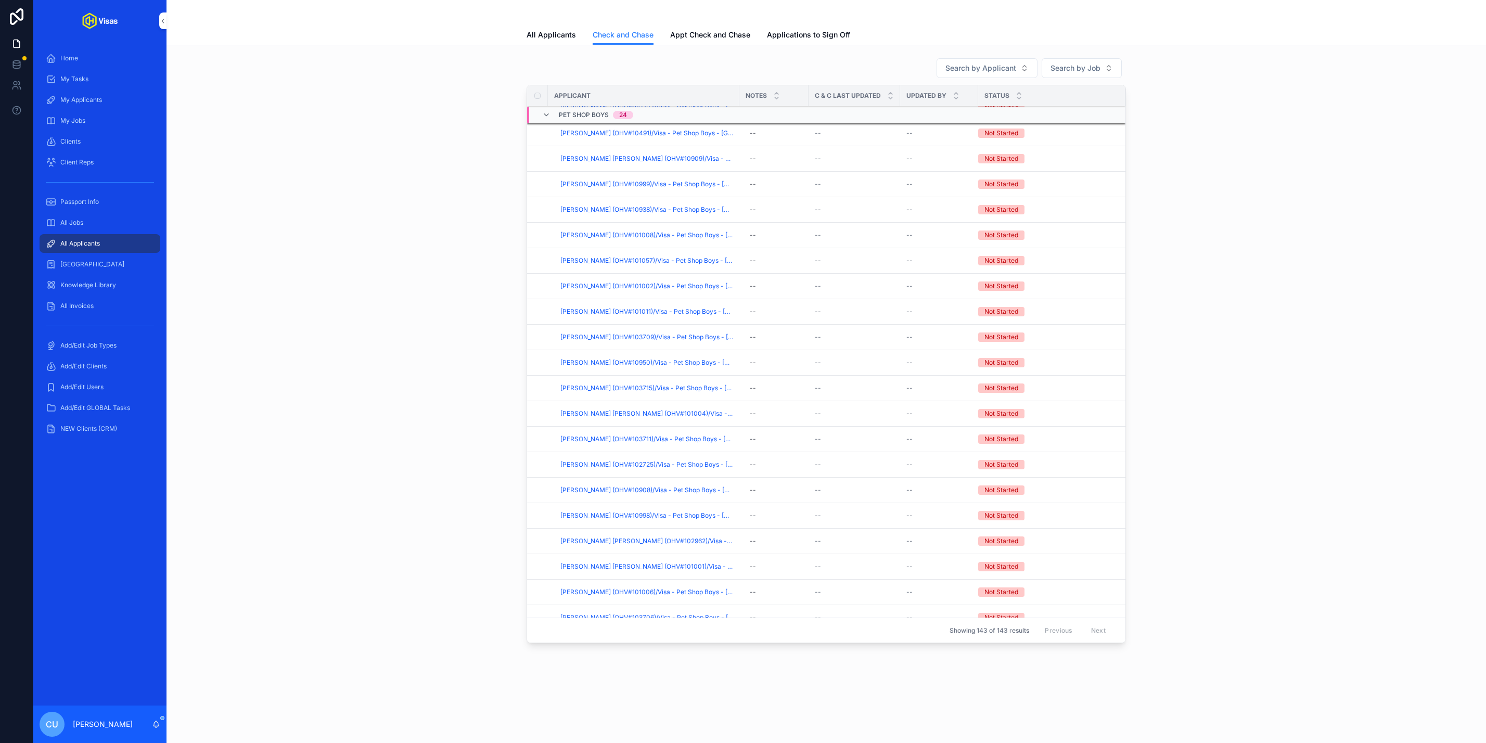
scroll to position [909, 0]
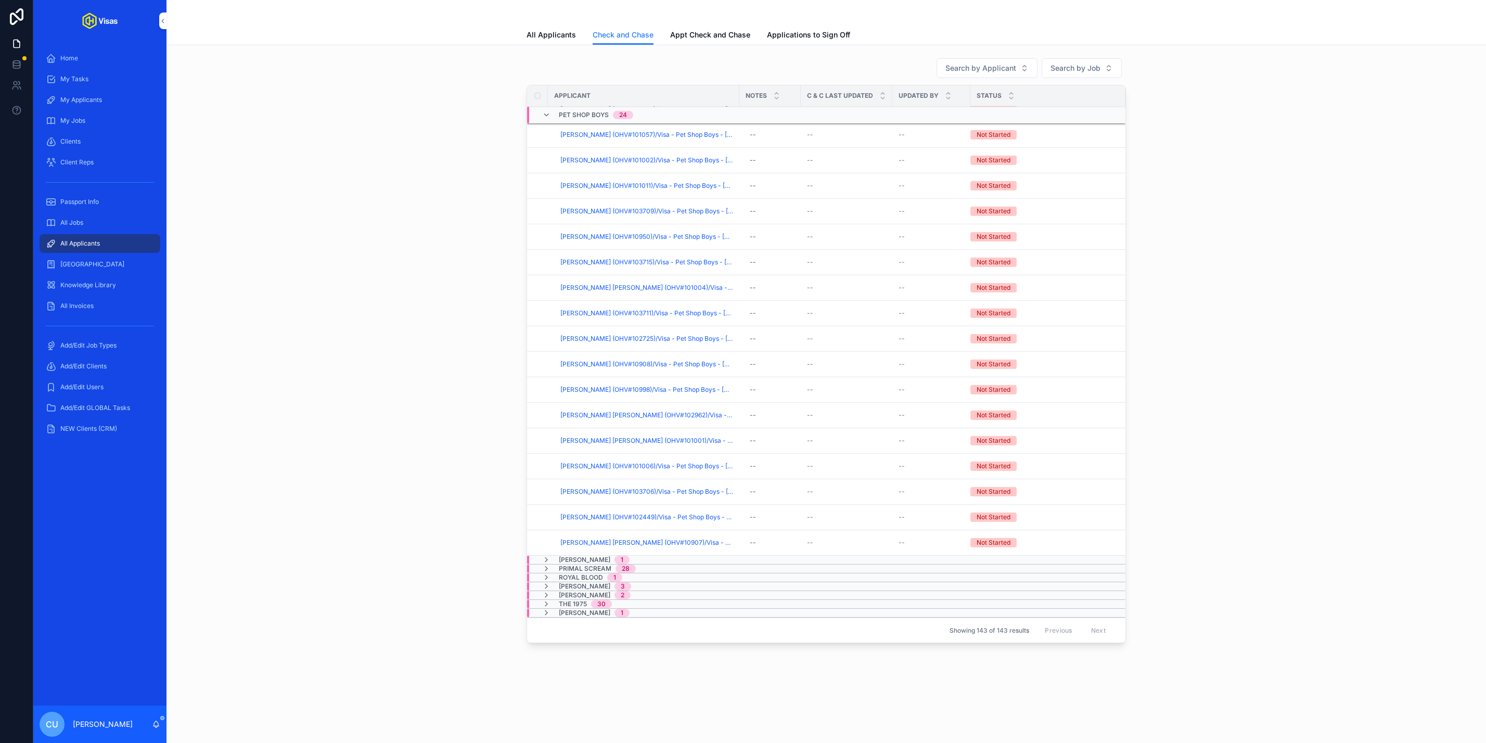
click at [585, 558] on span "Peter Hamilton" at bounding box center [585, 560] width 52 height 8
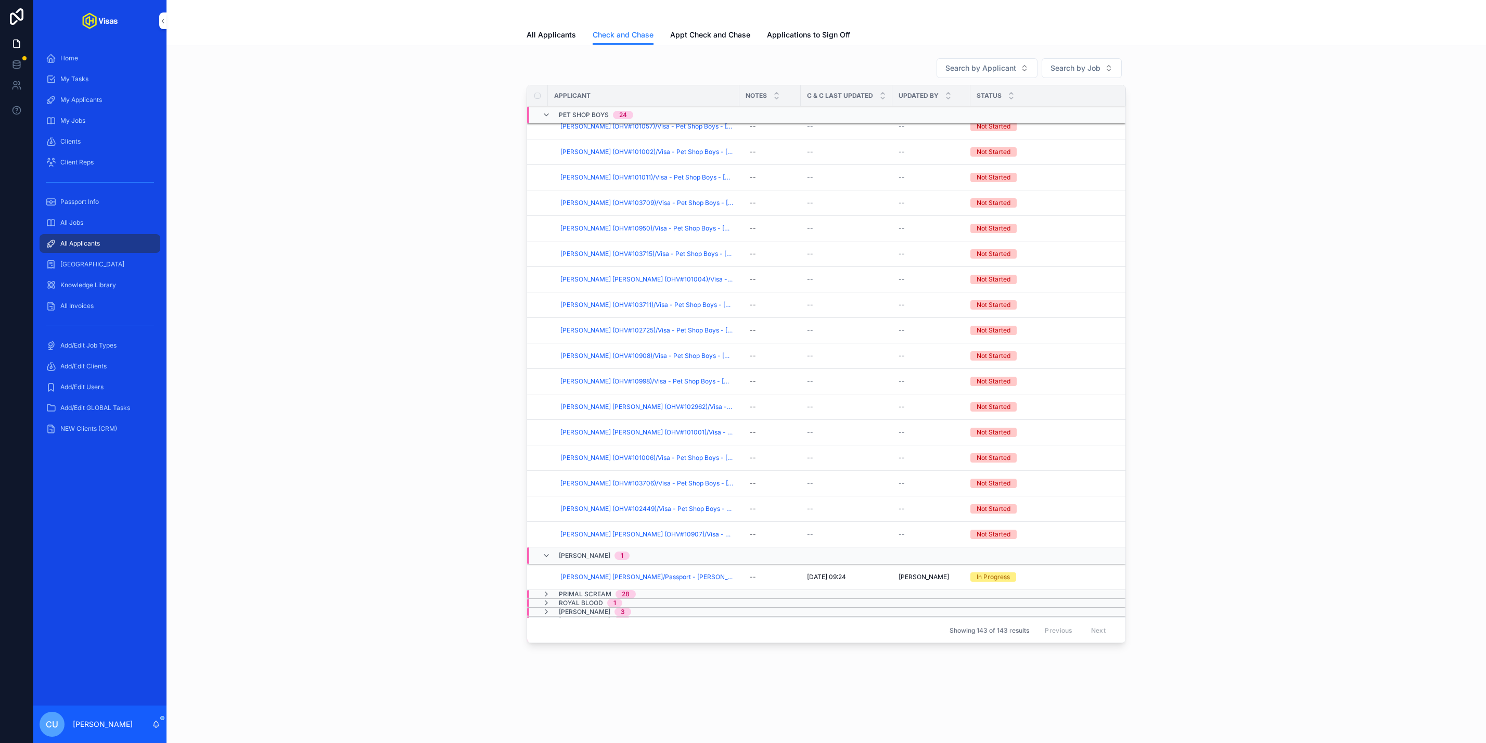
scroll to position [976, 0]
click at [582, 567] on span "Primal Scream" at bounding box center [585, 569] width 53 height 8
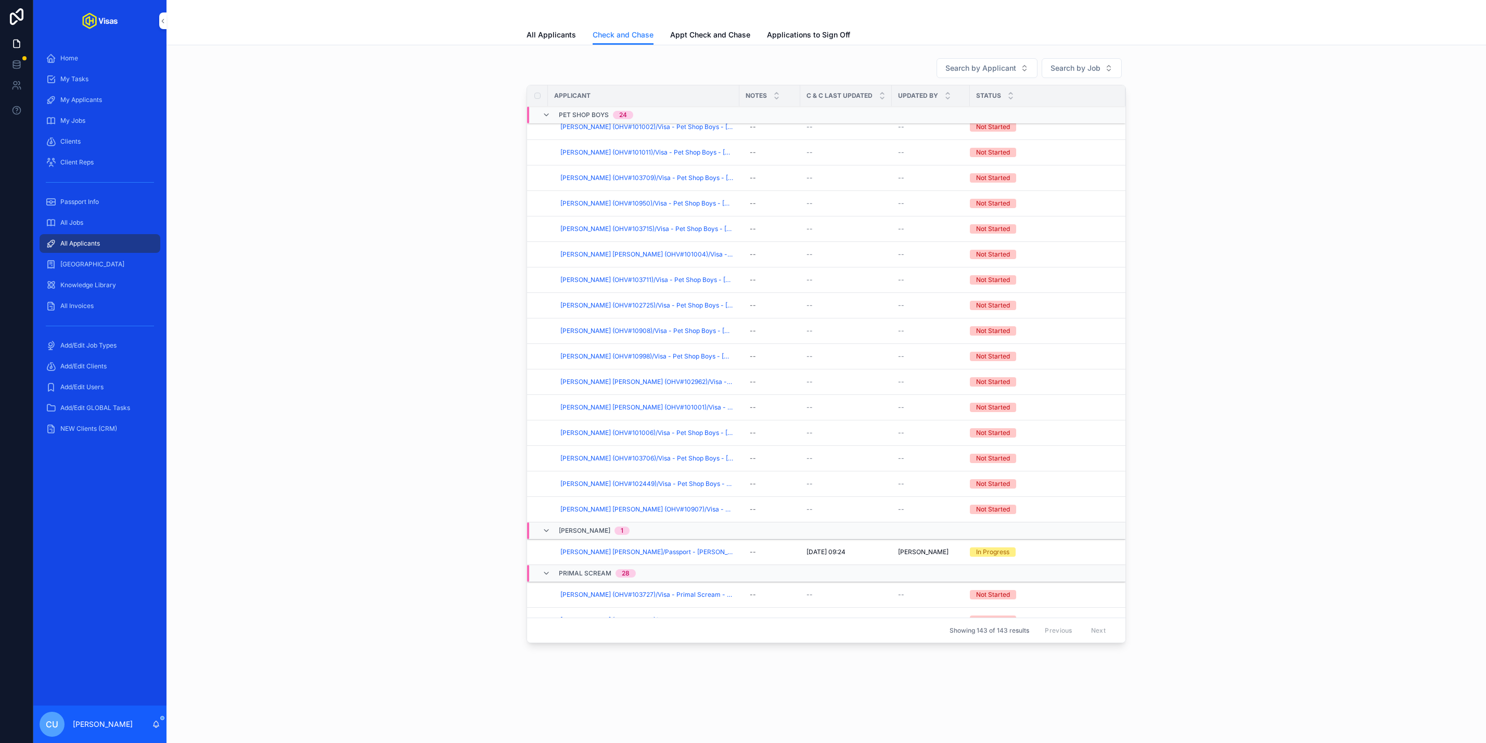
scroll to position [1096, 0]
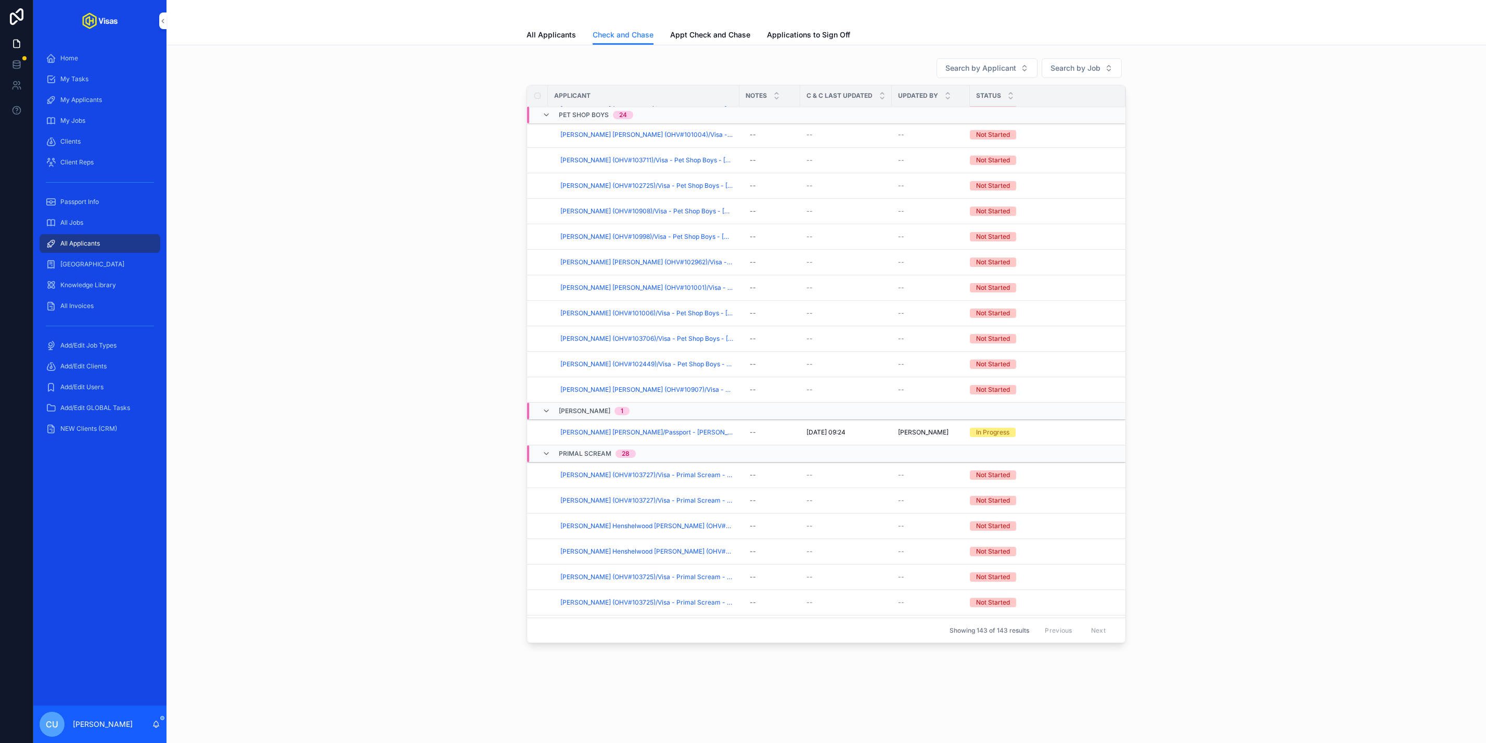
click at [597, 415] on span "Peter Hamilton" at bounding box center [585, 411] width 52 height 8
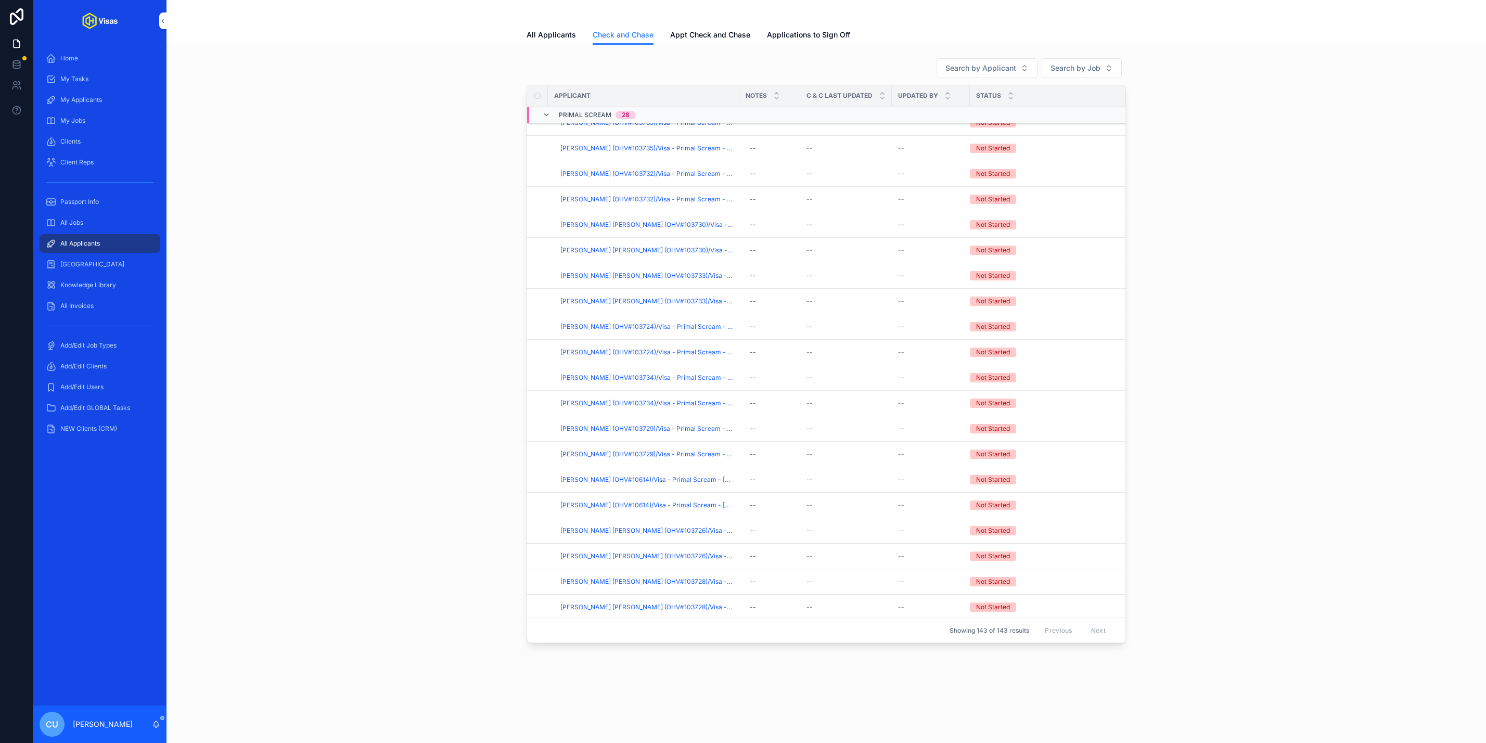
scroll to position [1661, 0]
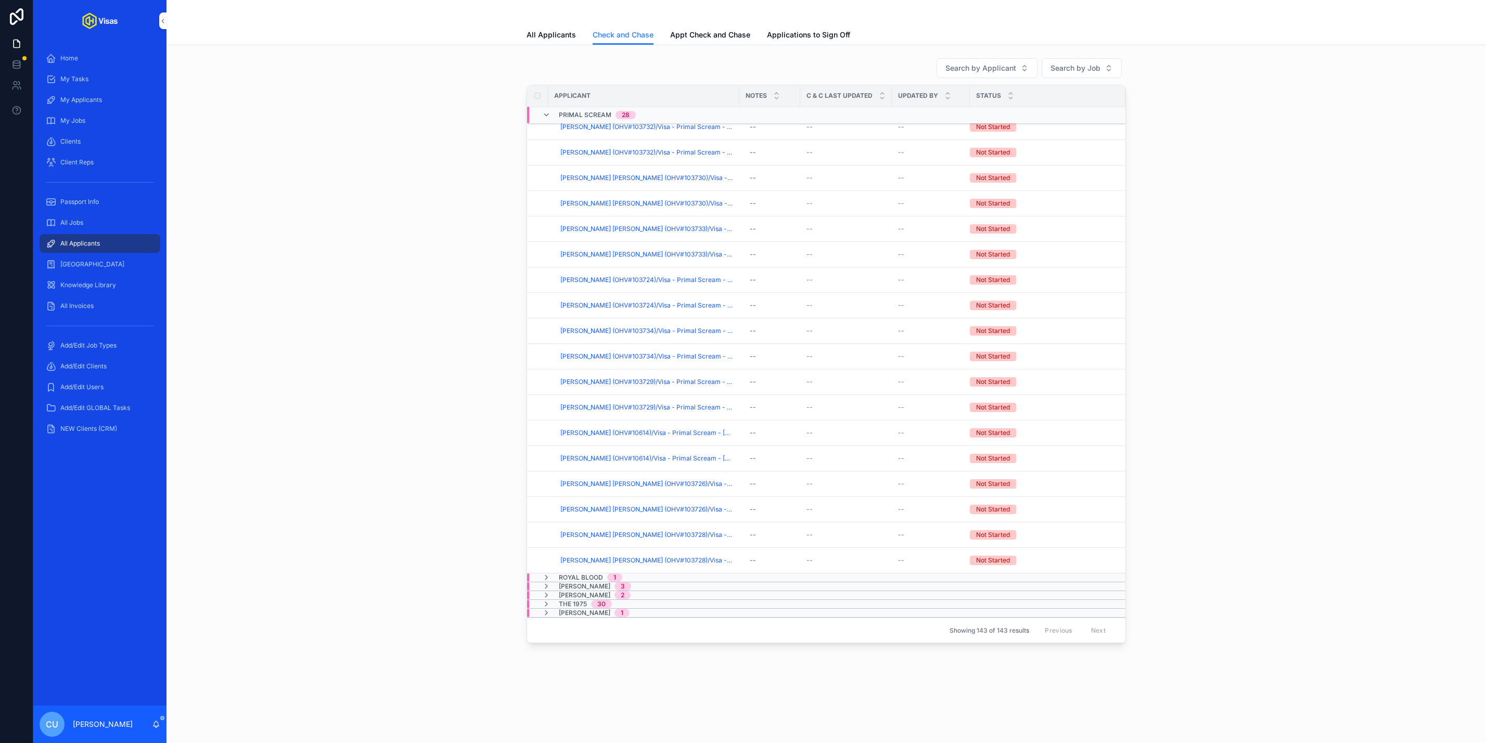
click at [581, 575] on span "Royal Blood" at bounding box center [581, 577] width 44 height 8
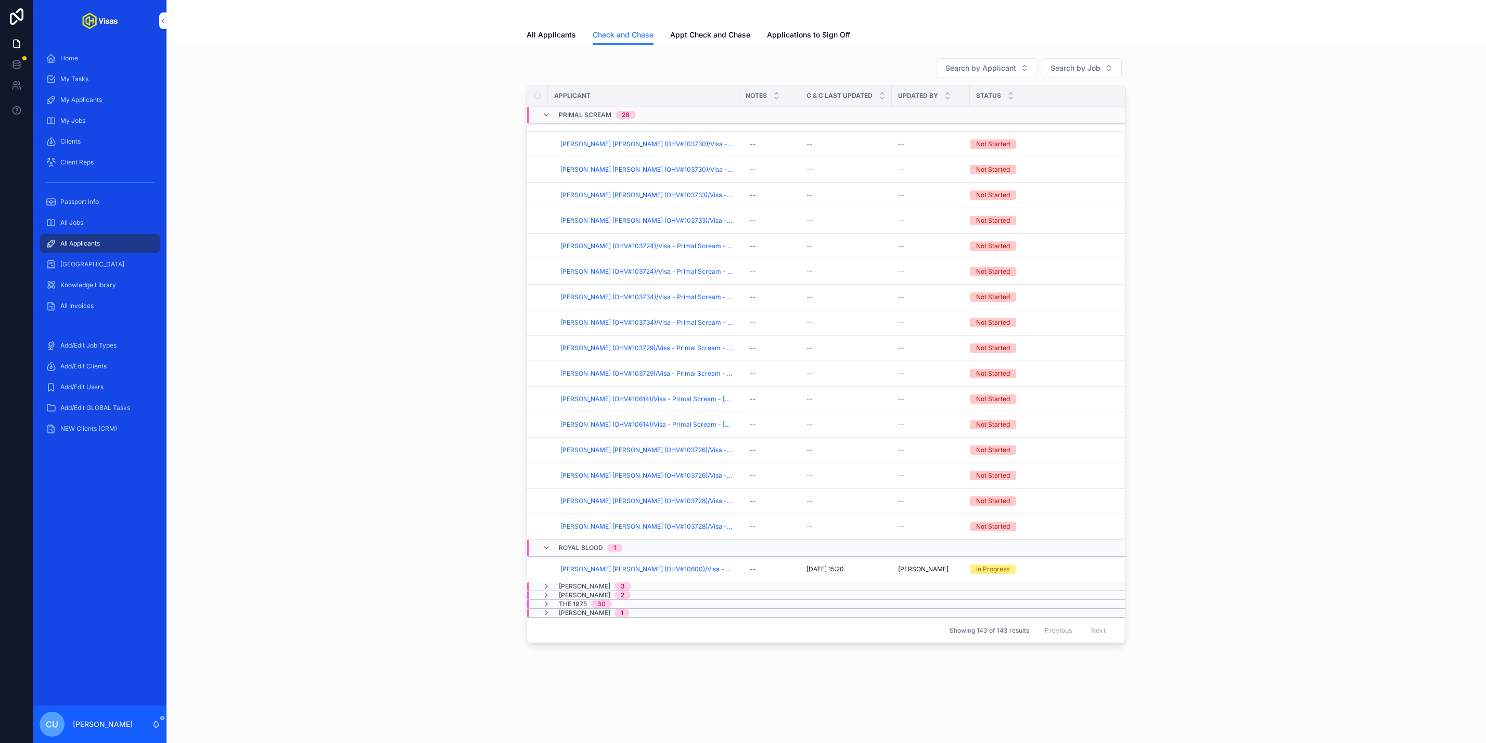
scroll to position [1721, 0]
click at [587, 585] on span "Sammy Virji" at bounding box center [585, 586] width 52 height 8
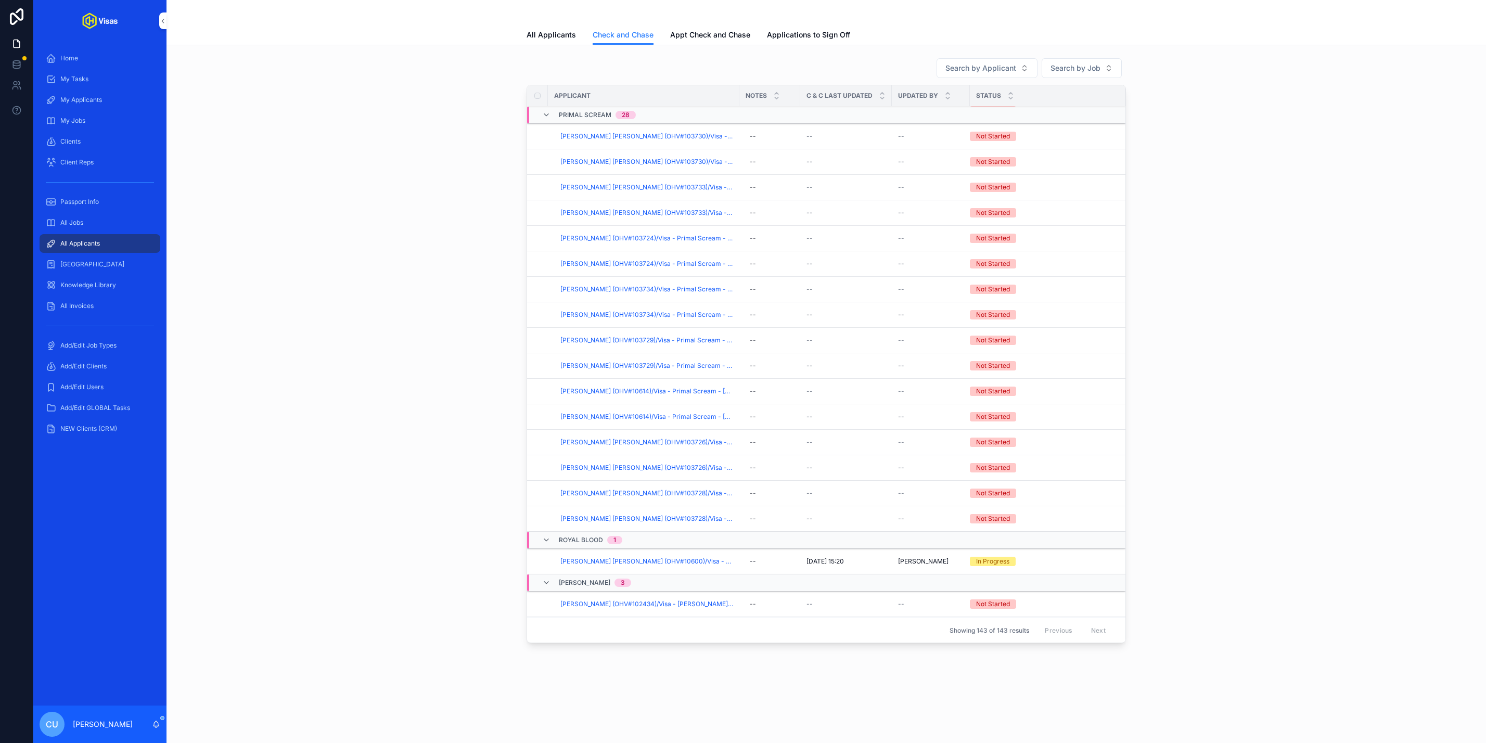
scroll to position [1805, 0]
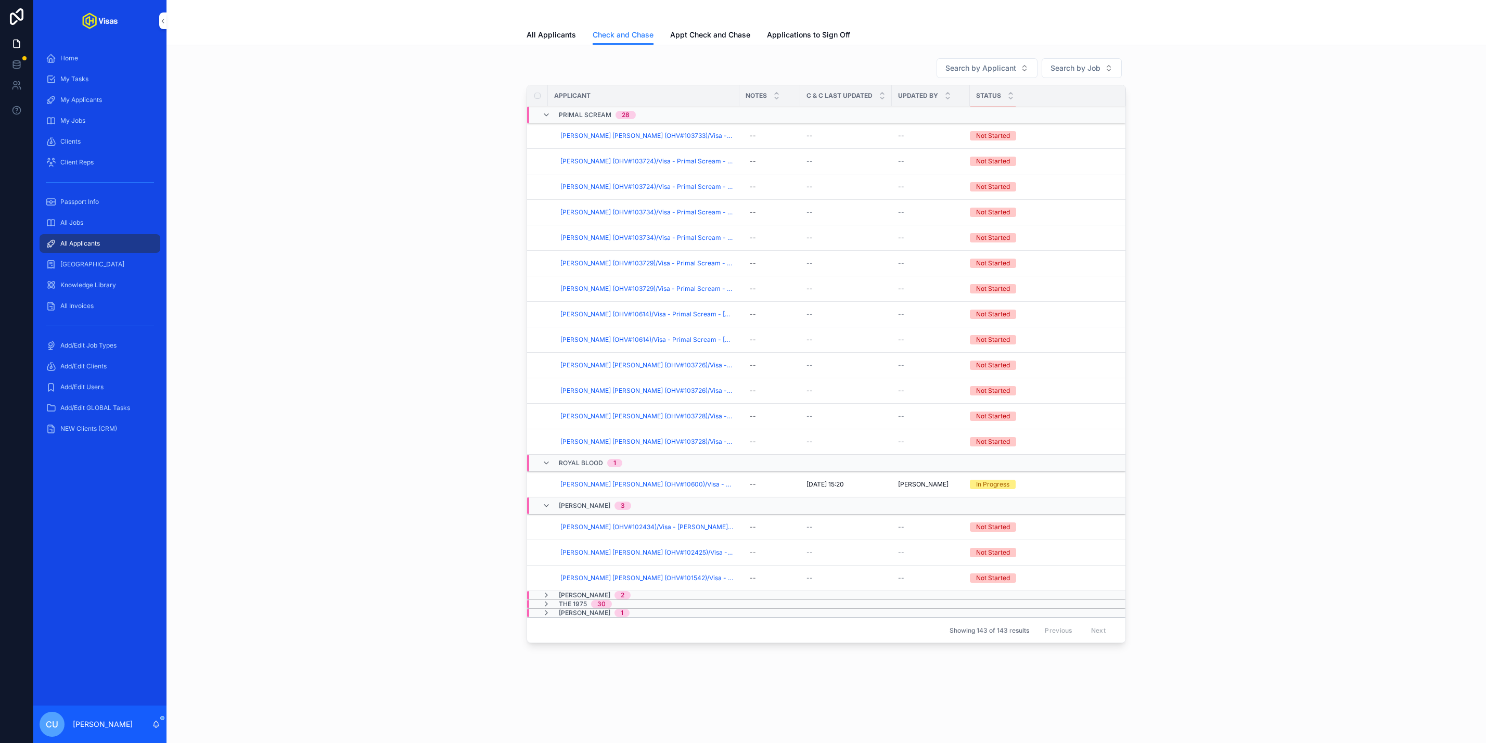
click at [581, 594] on span "Steven Down" at bounding box center [585, 595] width 52 height 8
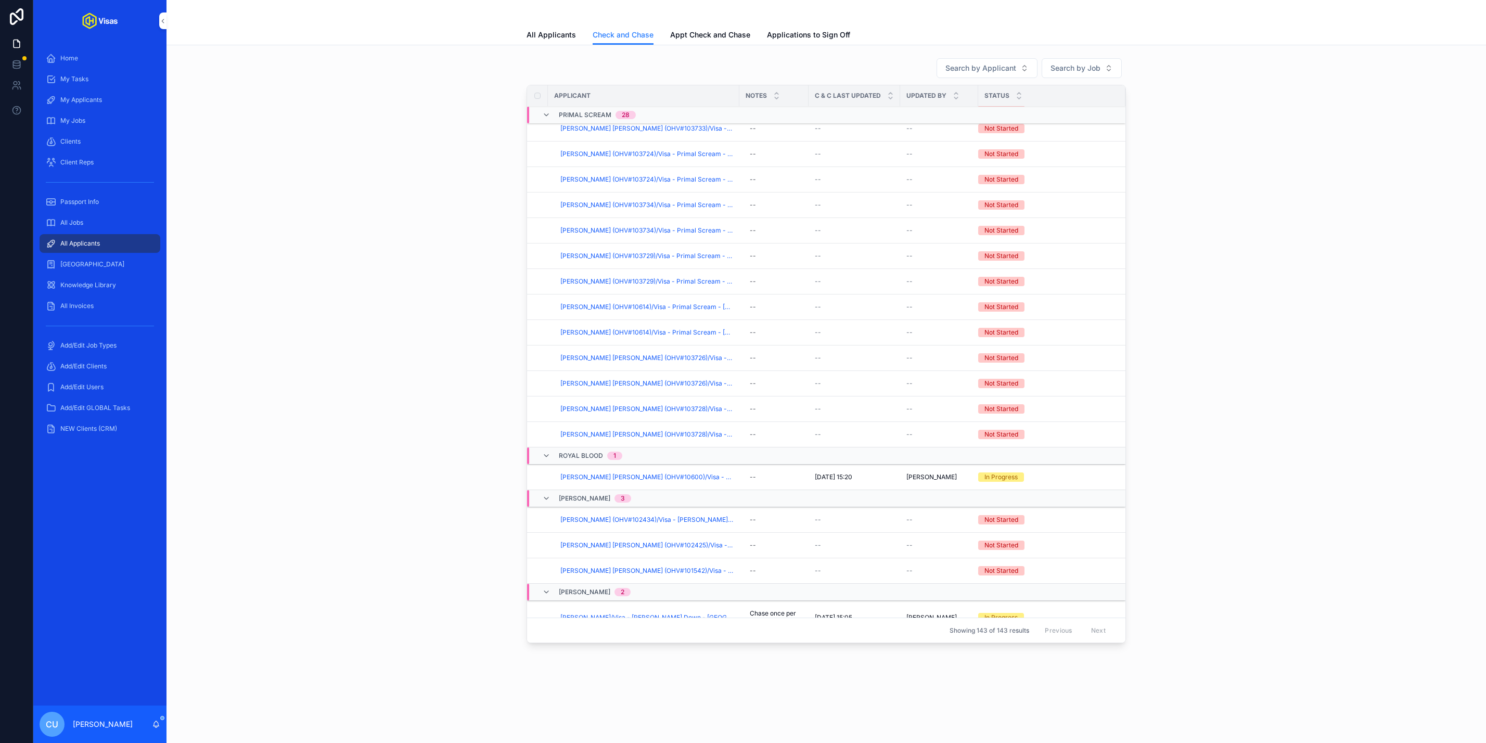
scroll to position [1881, 0]
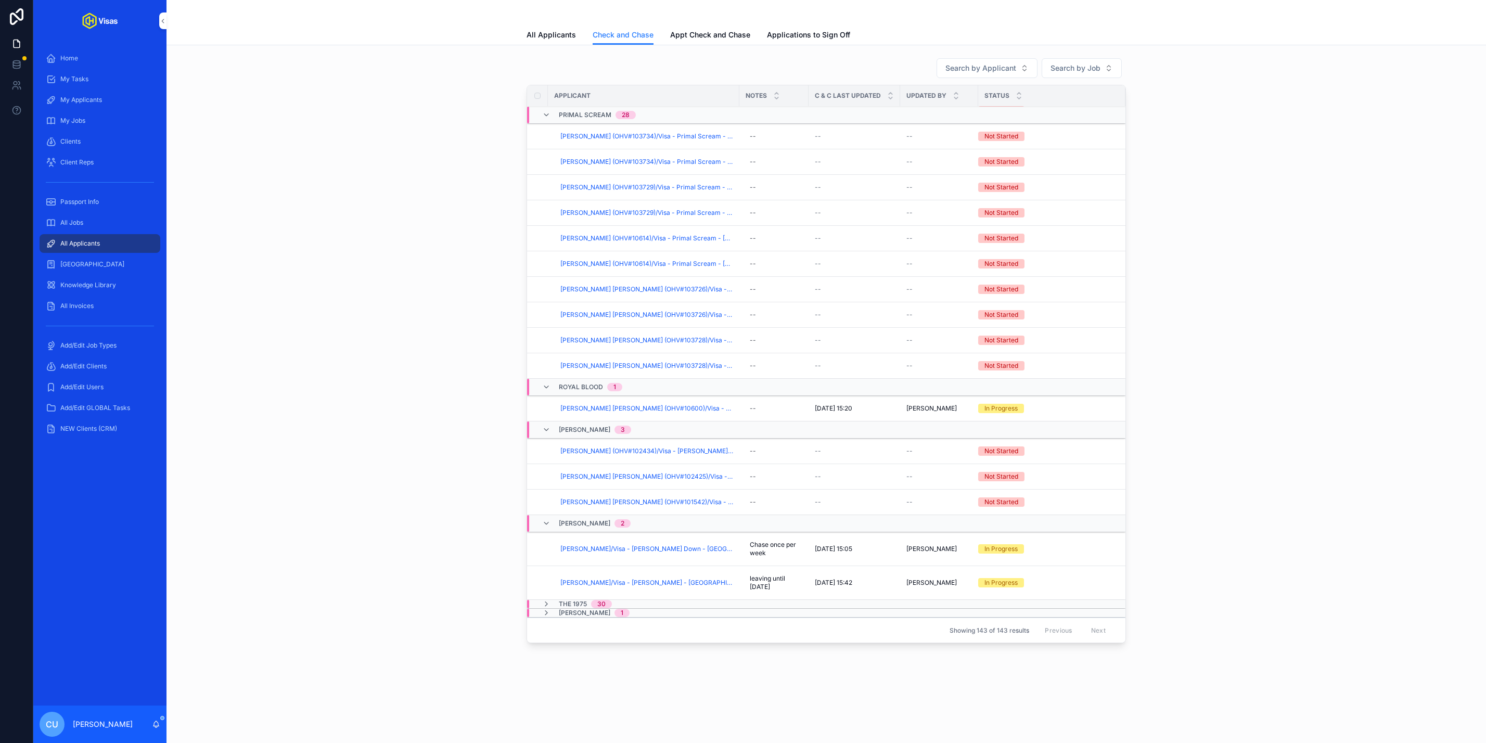
click at [581, 605] on span "The 1975" at bounding box center [573, 604] width 28 height 8
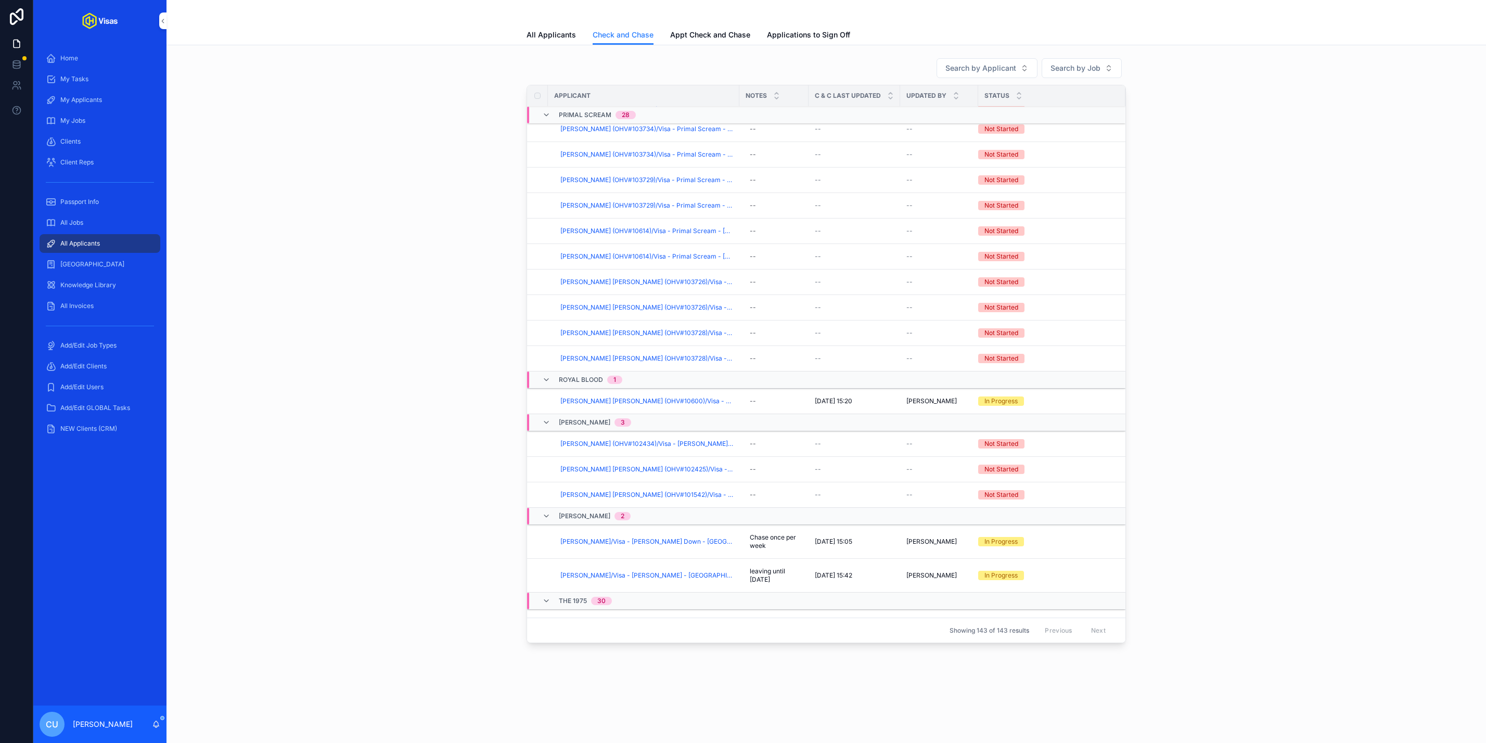
click at [581, 605] on span "The 1975" at bounding box center [573, 601] width 28 height 8
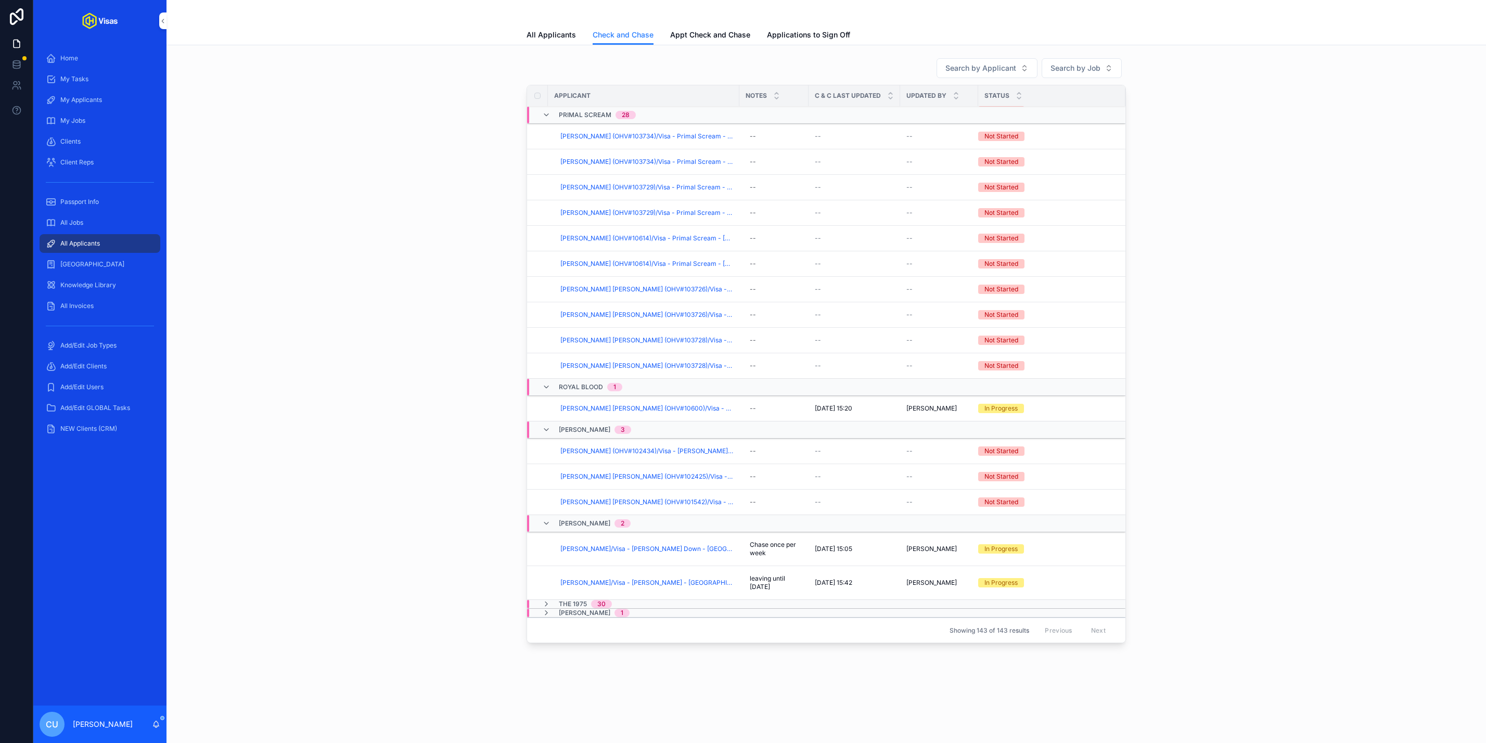
click at [603, 615] on span "Tina McQuoid" at bounding box center [585, 613] width 52 height 8
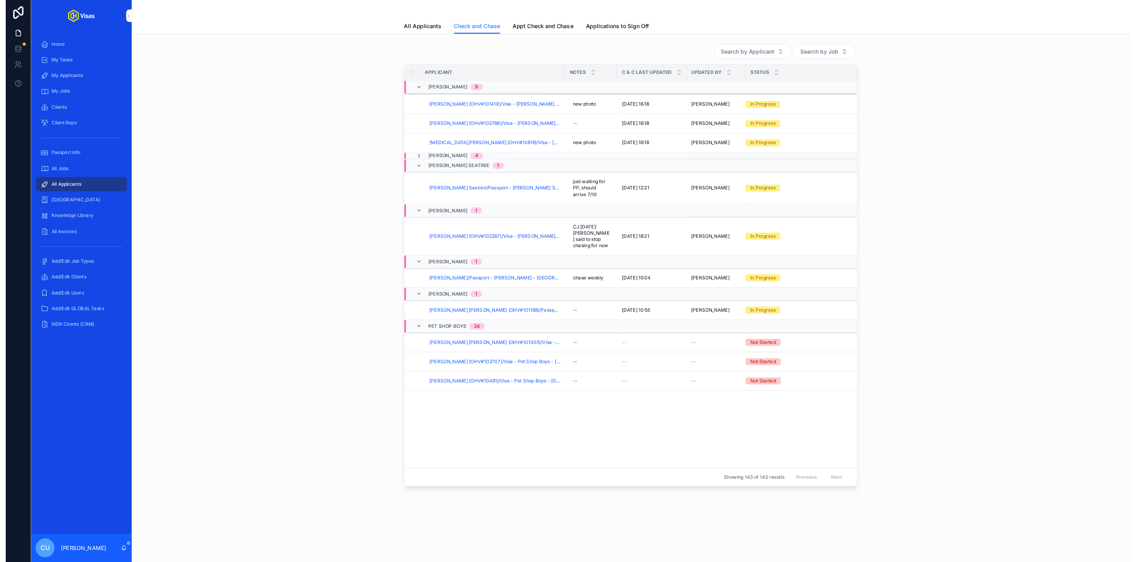
scroll to position [0, 0]
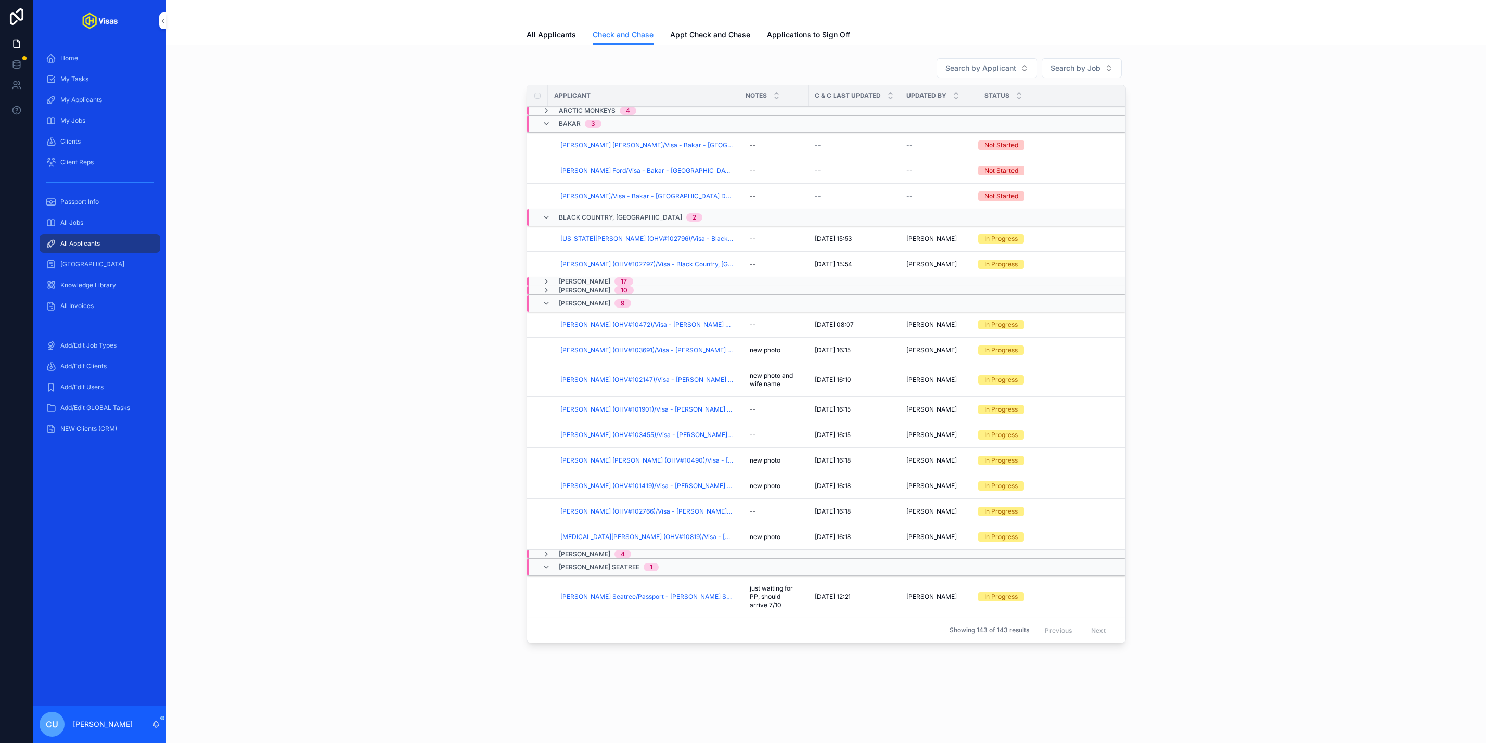
click at [662, 241] on span "Georgia Elizabeth Ellery (OHV#102796)/Visa - Black Country, New Road - USA P1 -…" at bounding box center [646, 239] width 173 height 8
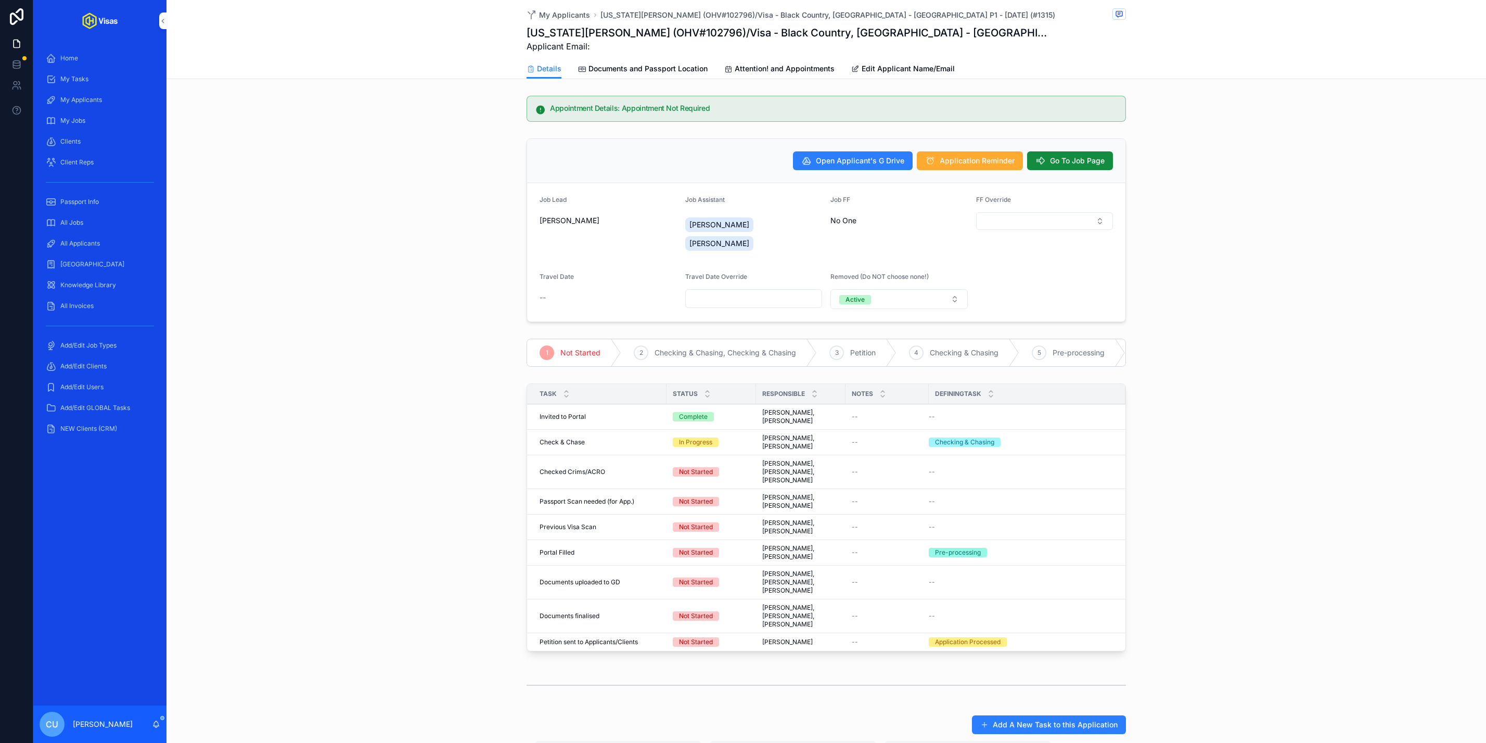
click at [907, 289] on button "Active" at bounding box center [898, 299] width 137 height 20
click at [897, 337] on div "Inactive" at bounding box center [899, 340] width 145 height 16
click at [1015, 291] on input "scrollable content" at bounding box center [1045, 298] width 136 height 15
type input "**********"
click at [477, 199] on div "**********" at bounding box center [825, 230] width 1319 height 192
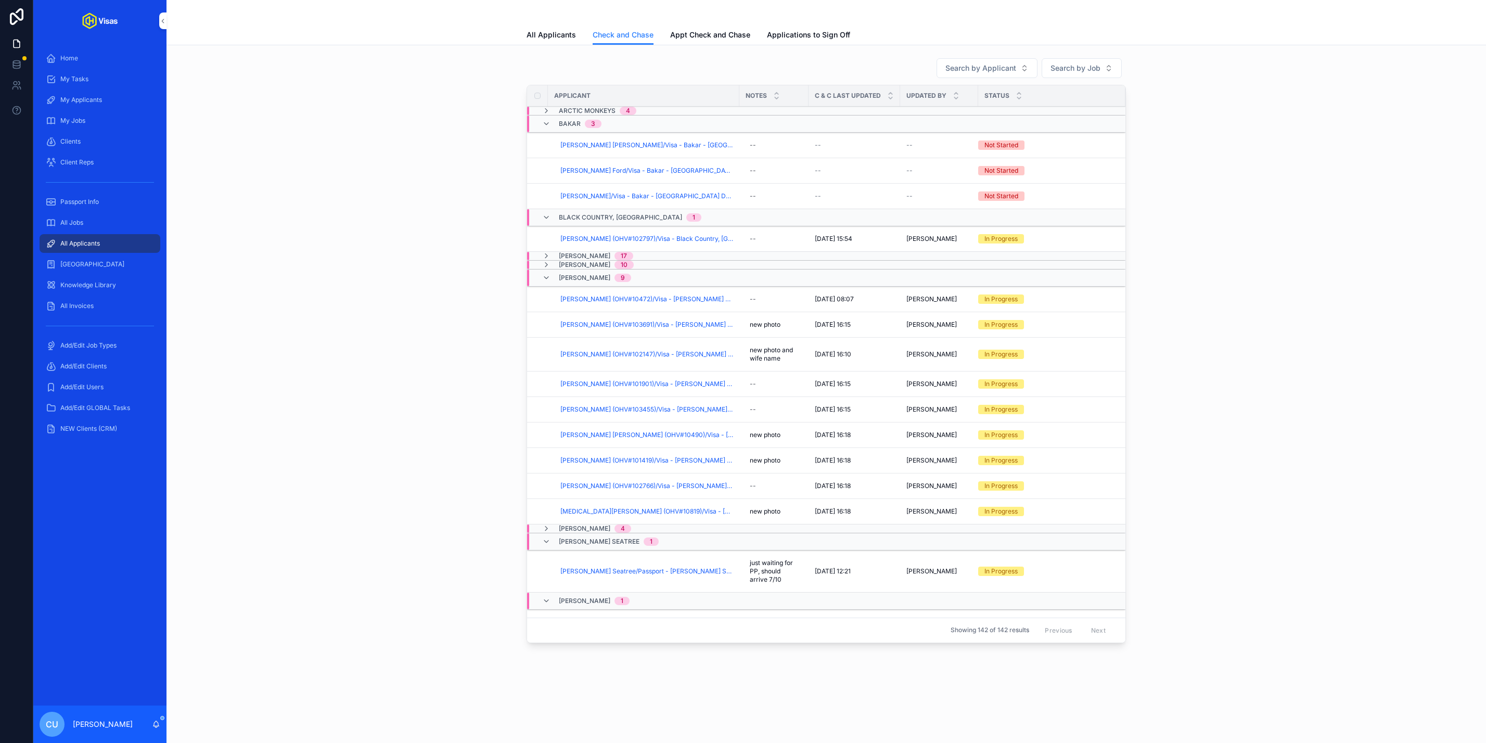
click at [611, 240] on span "Simon Jackson (OHV#102797)/Visa - Black Country, New Road - USA P1S - Sep/25 (#…" at bounding box center [646, 239] width 173 height 8
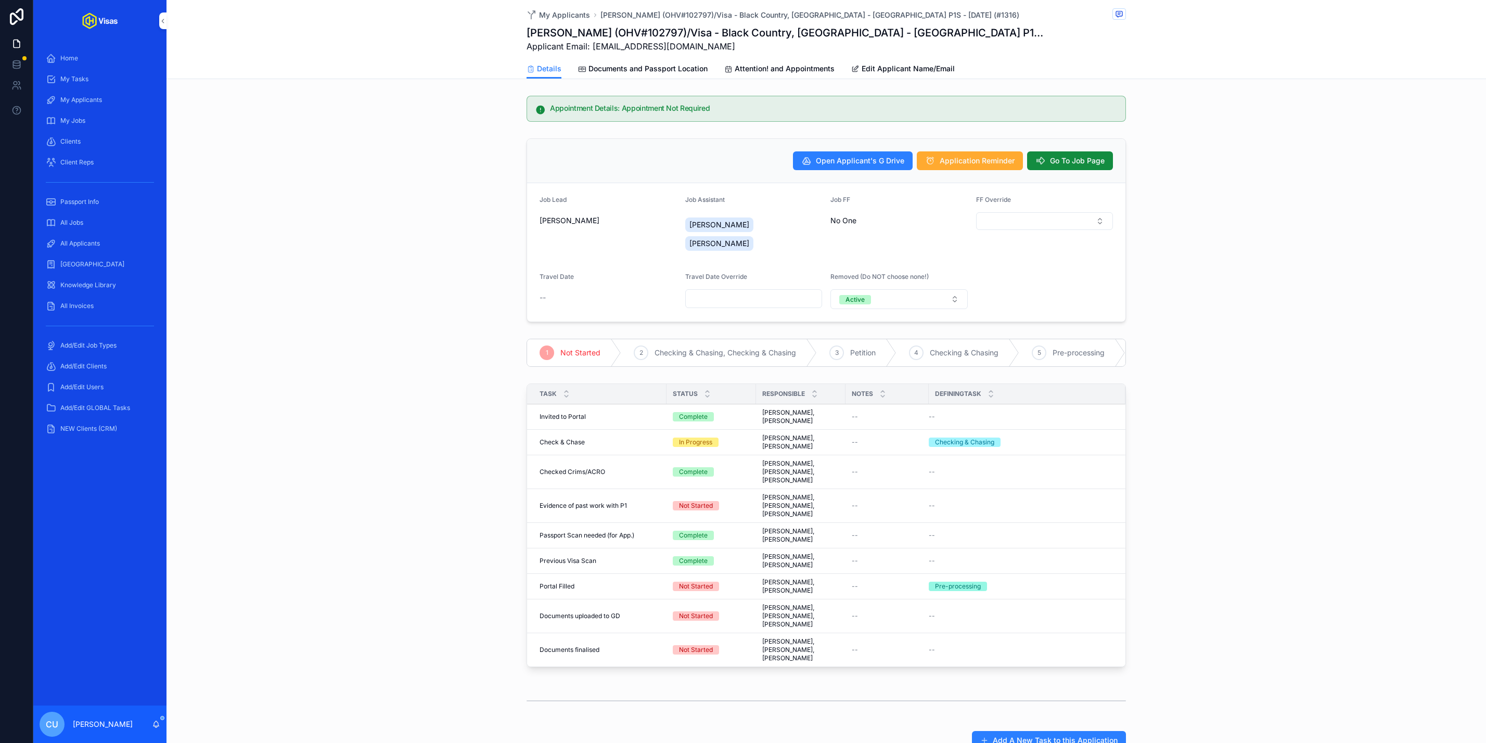
click at [655, 29] on h1 "Simon Jackson (OHV#102797)/Visa - Black Country, New Road - USA P1S - Sep/25 (#…" at bounding box center [787, 32] width 521 height 15
copy h1 "102797"
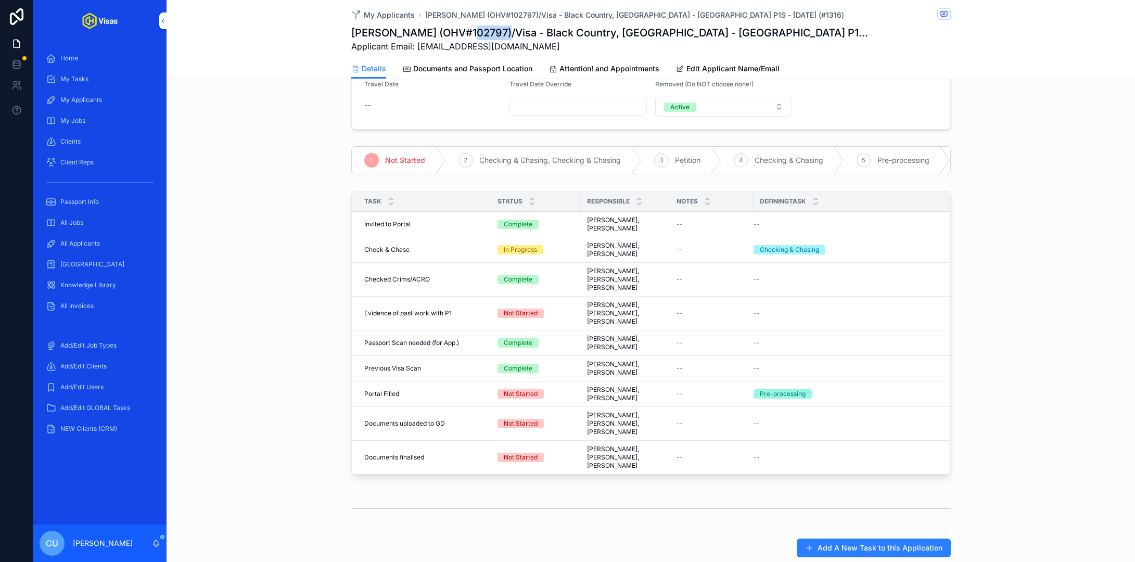
scroll to position [196, 0]
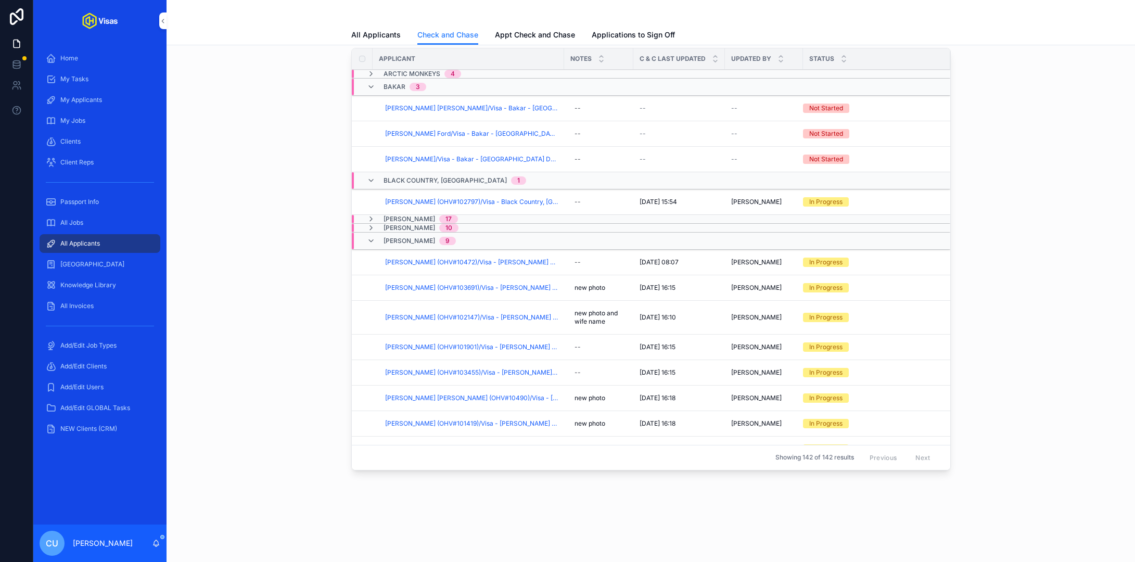
scroll to position [36, 0]
click at [0, 0] on span "Checked And Chased" at bounding box center [0, 0] width 0 height 0
click at [407, 177] on span "Black Country, New Road" at bounding box center [444, 181] width 123 height 8
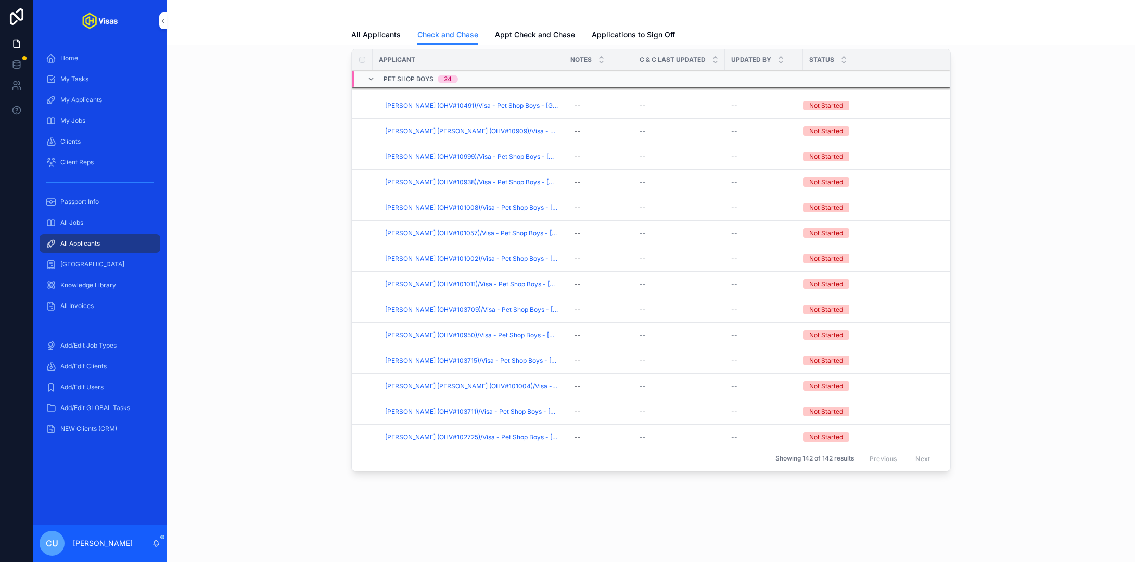
scroll to position [698, 0]
click at [96, 228] on div "All Jobs" at bounding box center [100, 222] width 108 height 17
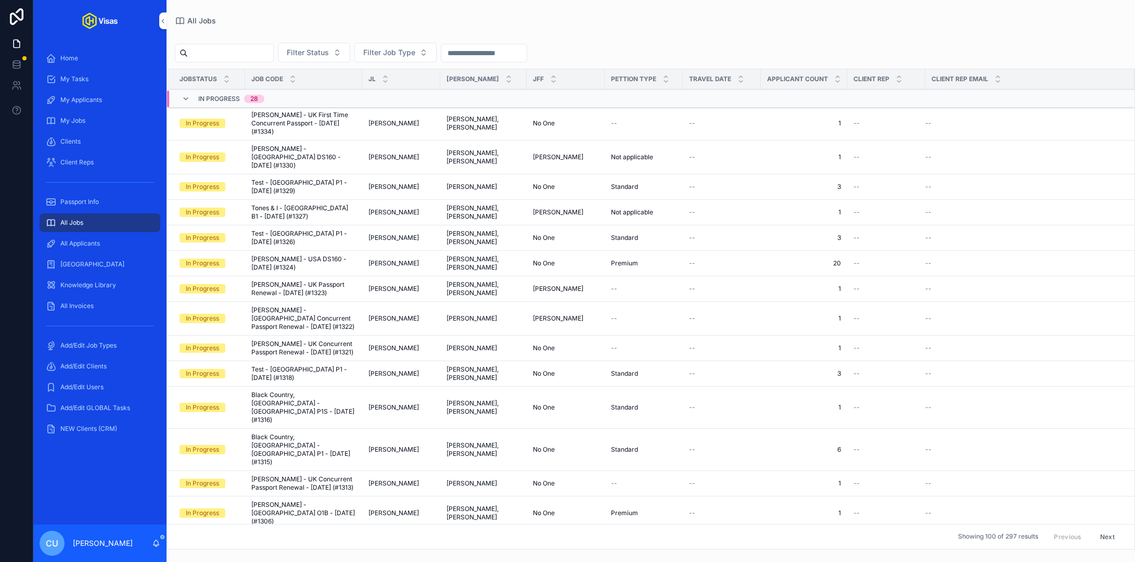
click at [252, 50] on input "scrollable content" at bounding box center [230, 53] width 85 height 15
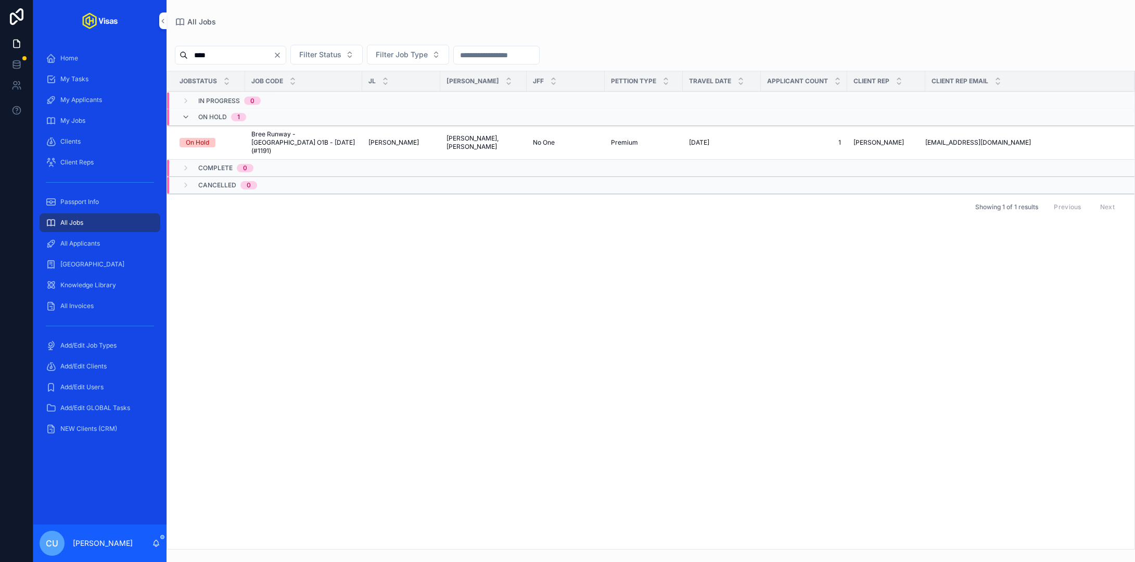
type input "****"
click at [297, 136] on span "Bree Runway - [GEOGRAPHIC_DATA] O1B - [DATE] (#1191)" at bounding box center [303, 142] width 105 height 25
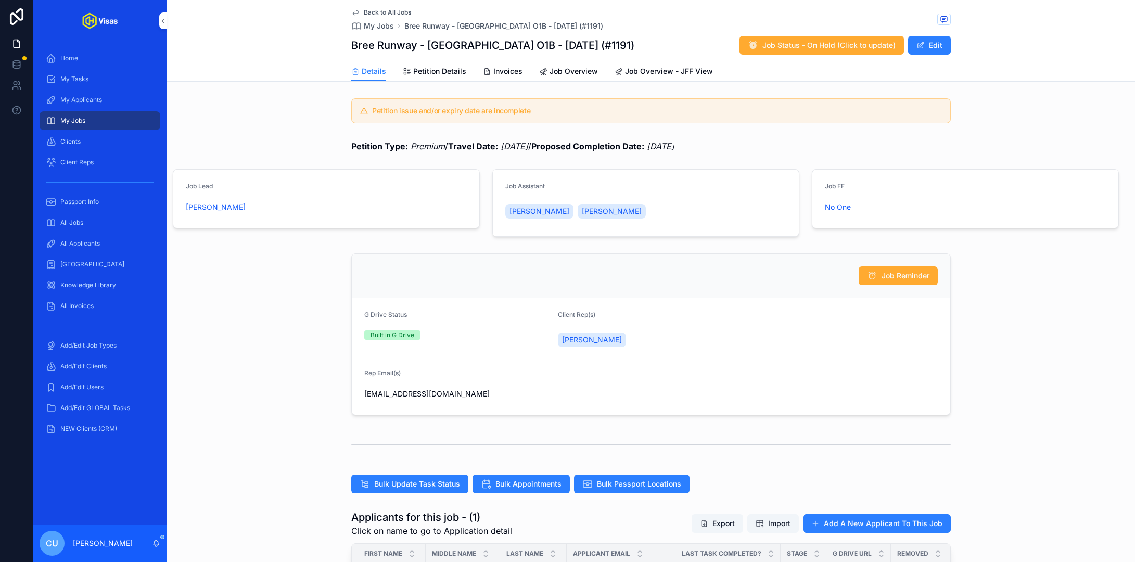
click at [196, 104] on div "Petition issue and/or expiry date are incomplete" at bounding box center [650, 110] width 968 height 33
click at [98, 243] on span "All Applicants" at bounding box center [80, 243] width 40 height 8
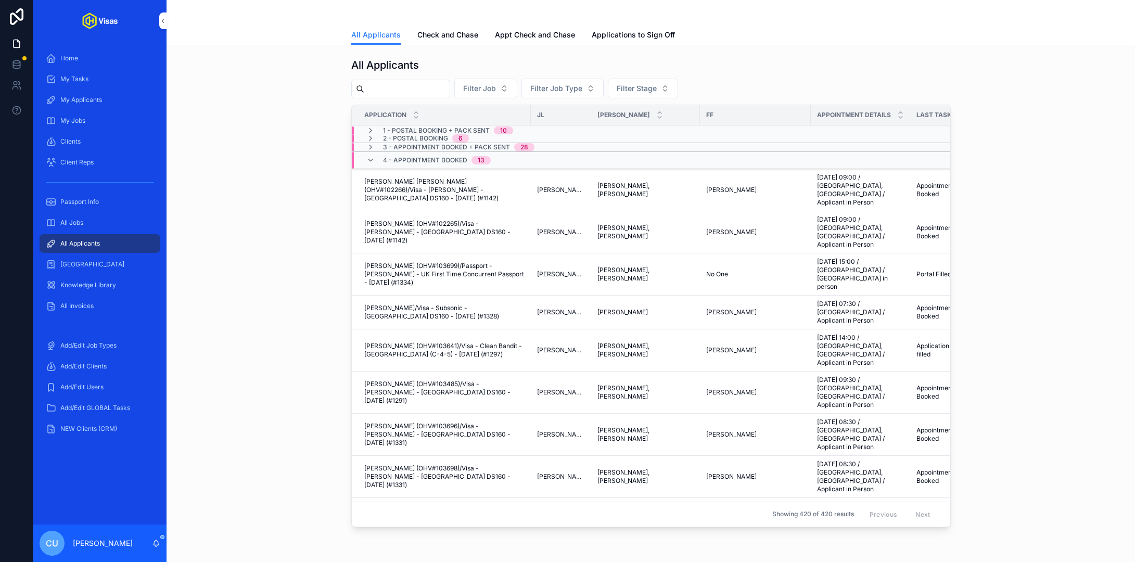
click at [424, 86] on input "scrollable content" at bounding box center [406, 89] width 85 height 15
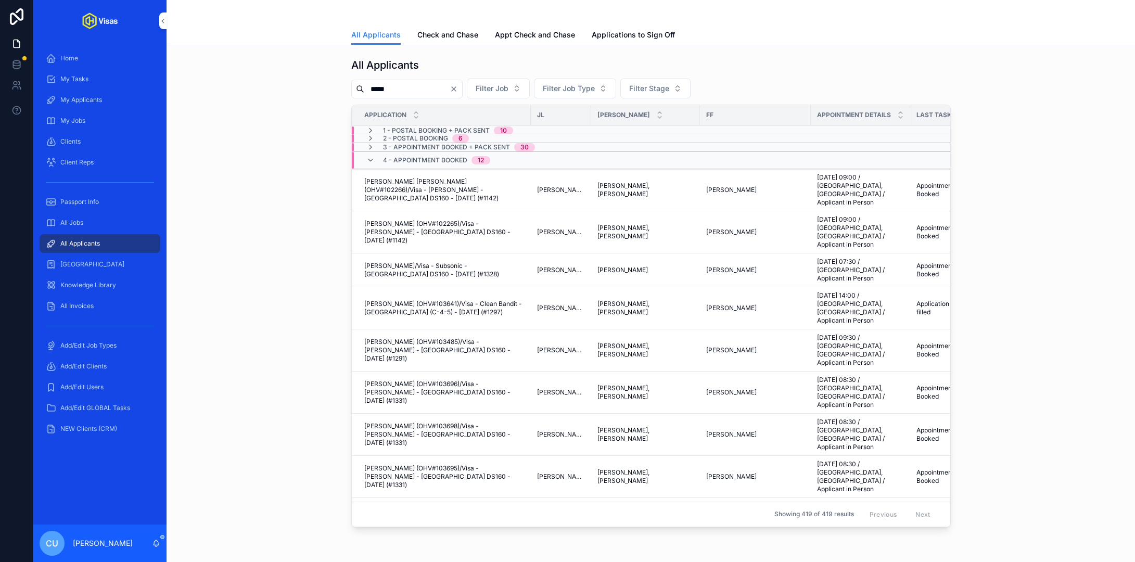
type input "******"
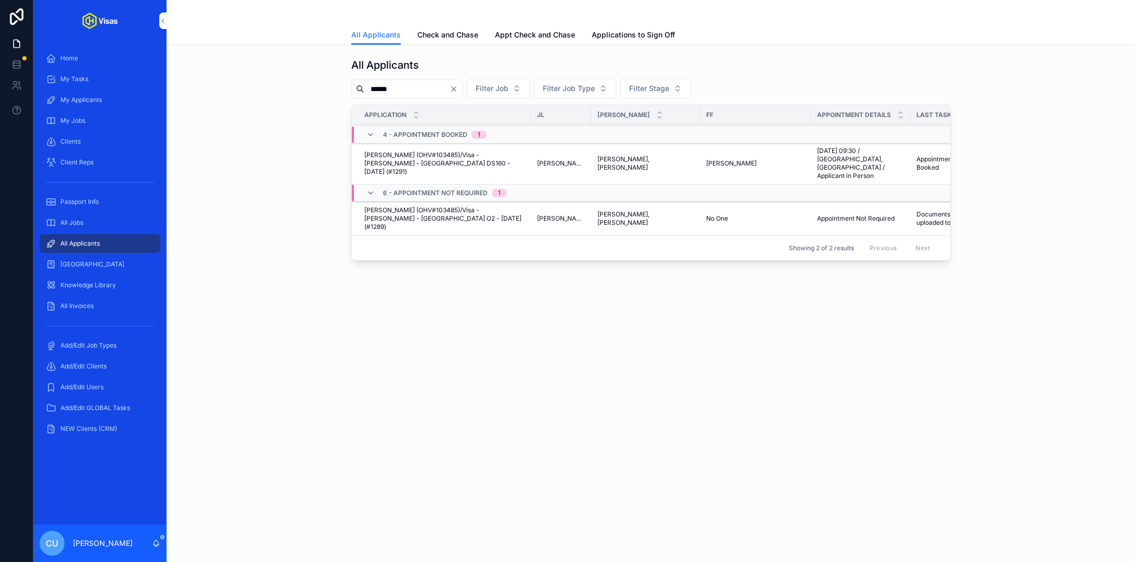
click at [427, 156] on span "[PERSON_NAME] (OHV#103485)/Visa - [PERSON_NAME] - [GEOGRAPHIC_DATA] DS160 - [DA…" at bounding box center [444, 163] width 160 height 25
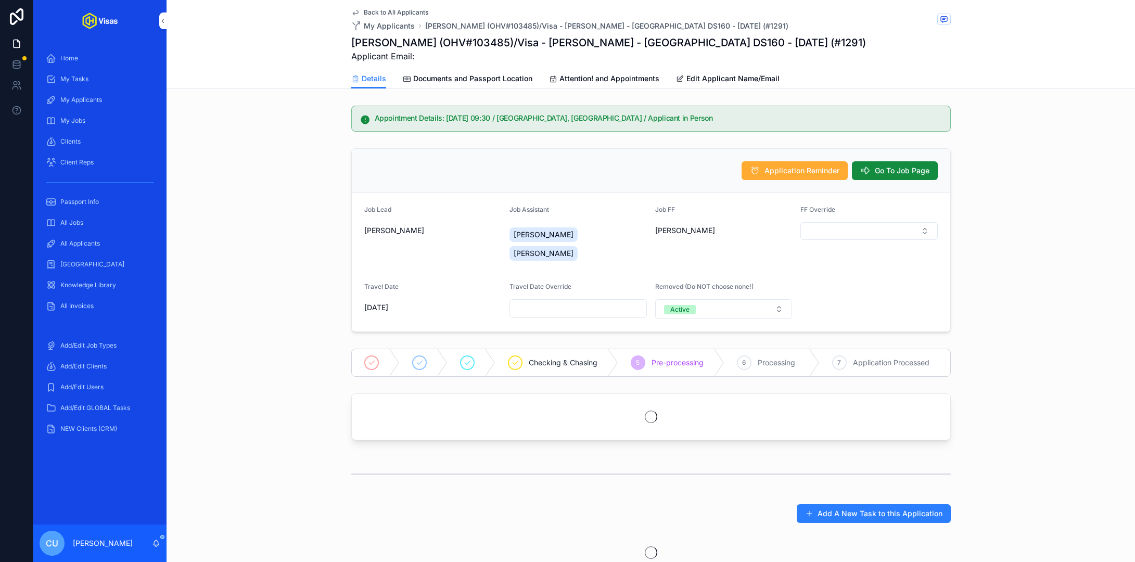
click at [501, 82] on span "Documents and Passport Location" at bounding box center [472, 78] width 119 height 10
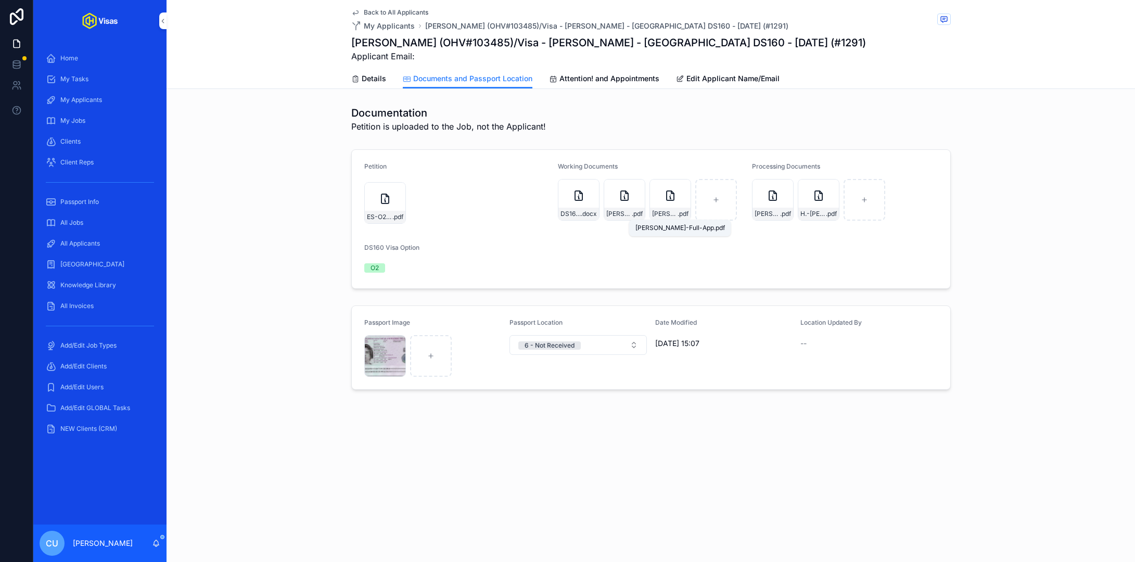
click at [671, 211] on span "GODDARD-Full-App" at bounding box center [664, 214] width 25 height 8
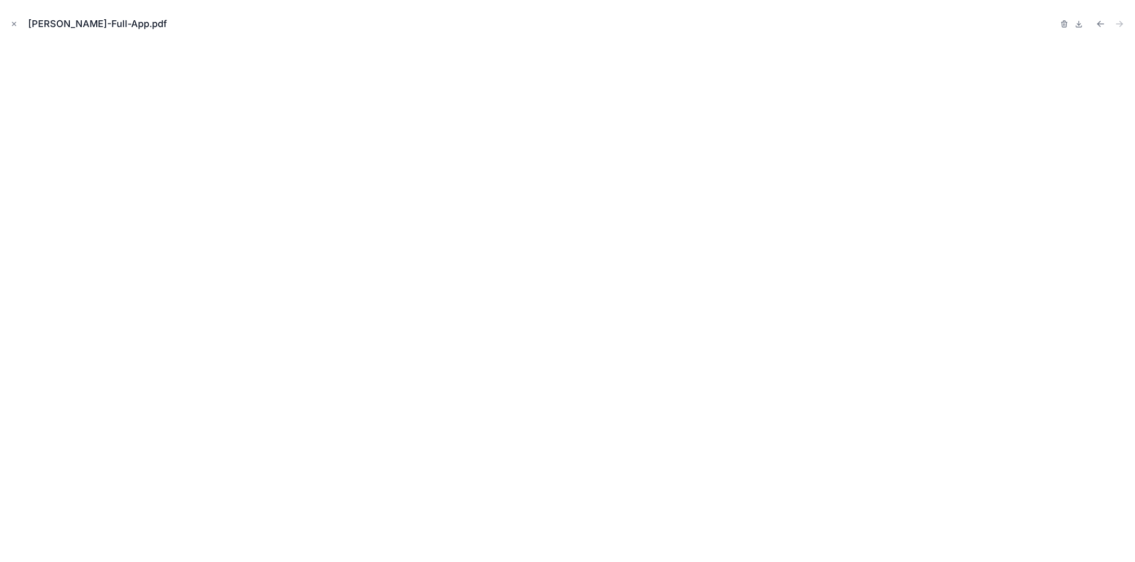
click at [17, 24] on icon "Close modal" at bounding box center [13, 23] width 7 height 7
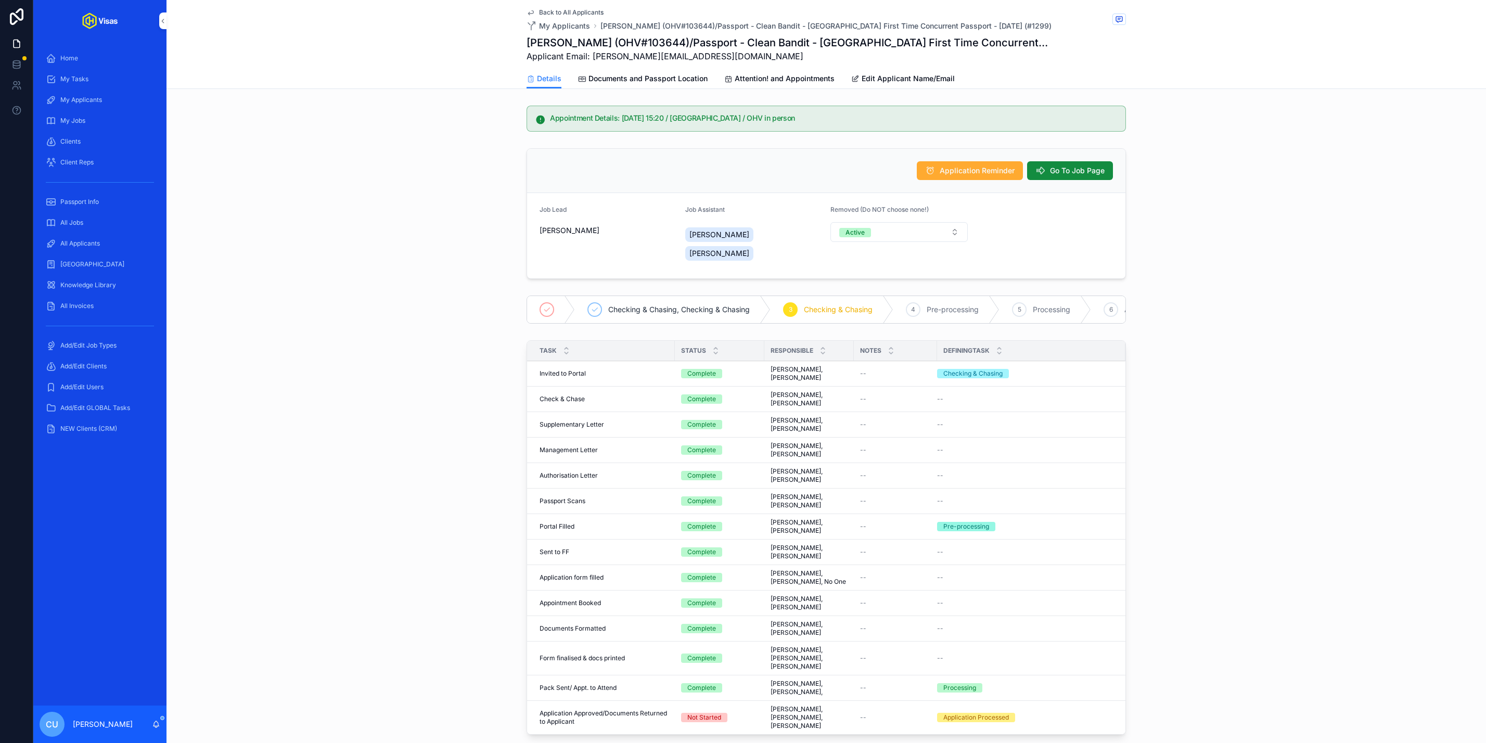
click at [89, 245] on span "All Applicants" at bounding box center [80, 243] width 40 height 8
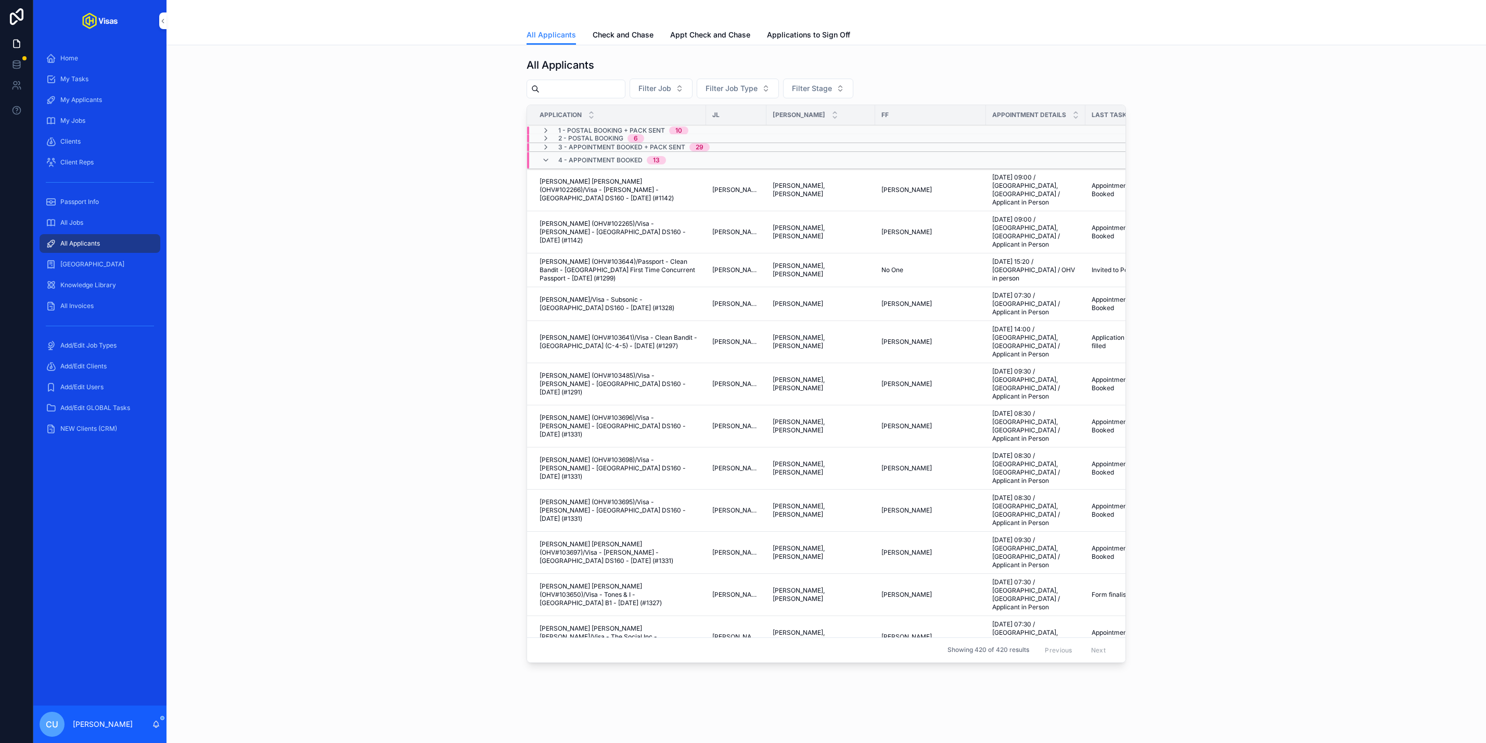
click at [87, 207] on div "Passport Info" at bounding box center [100, 202] width 108 height 17
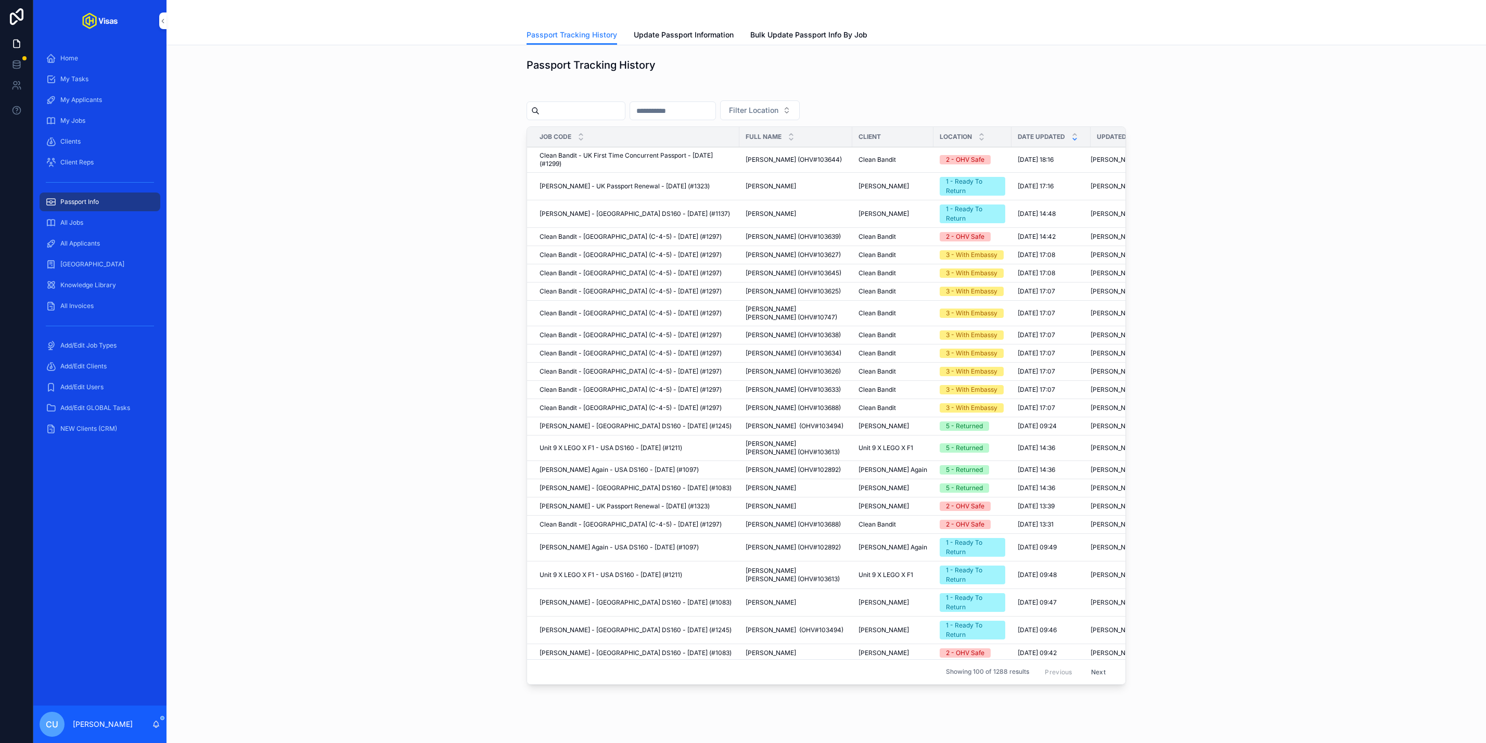
click at [691, 40] on span "Update Passport Information" at bounding box center [684, 35] width 100 height 10
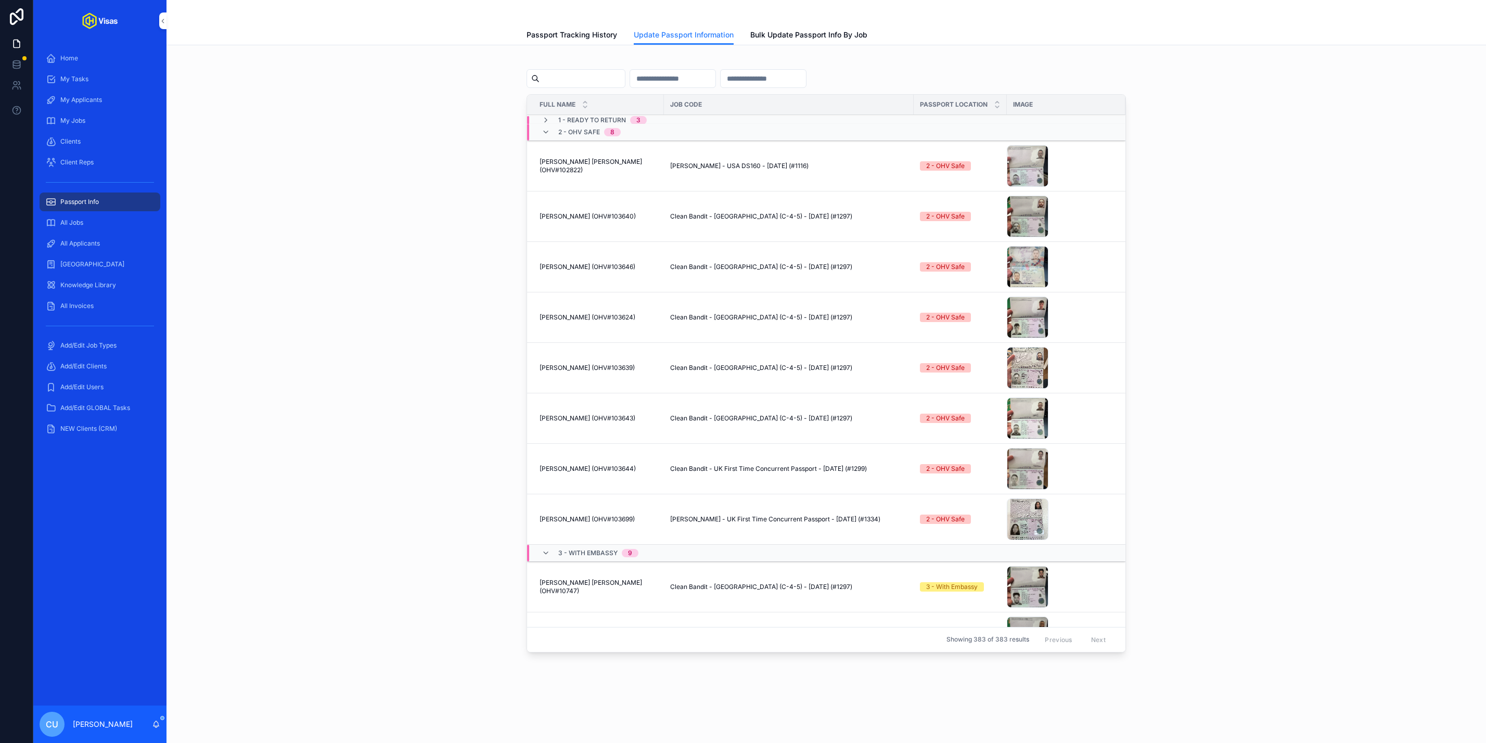
click at [592, 78] on input "scrollable content" at bounding box center [582, 78] width 85 height 15
click at [767, 85] on input "scrollable content" at bounding box center [763, 78] width 85 height 15
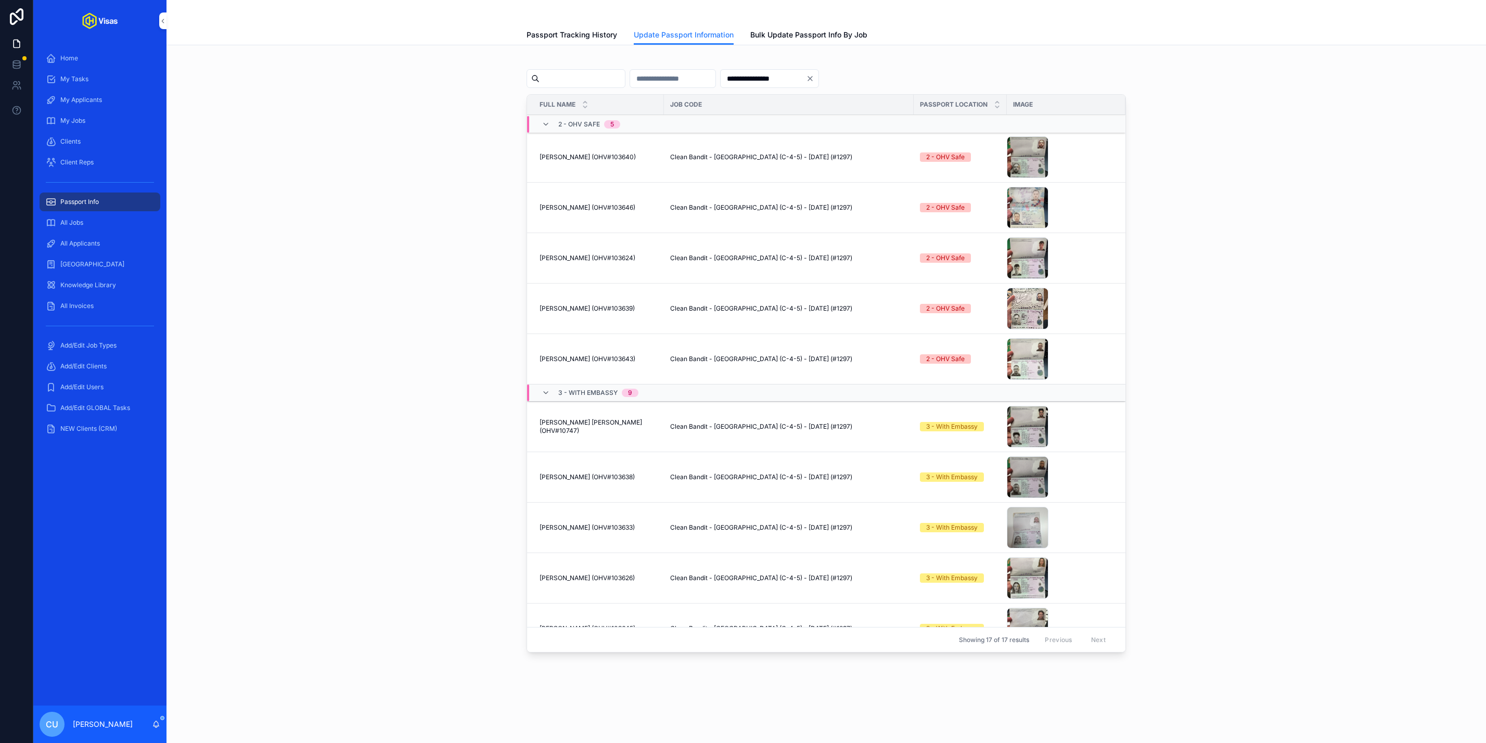
click at [448, 238] on div "**********" at bounding box center [826, 357] width 1303 height 607
click at [1020, 315] on div "IMG_0135 .JPG" at bounding box center [1028, 309] width 42 height 42
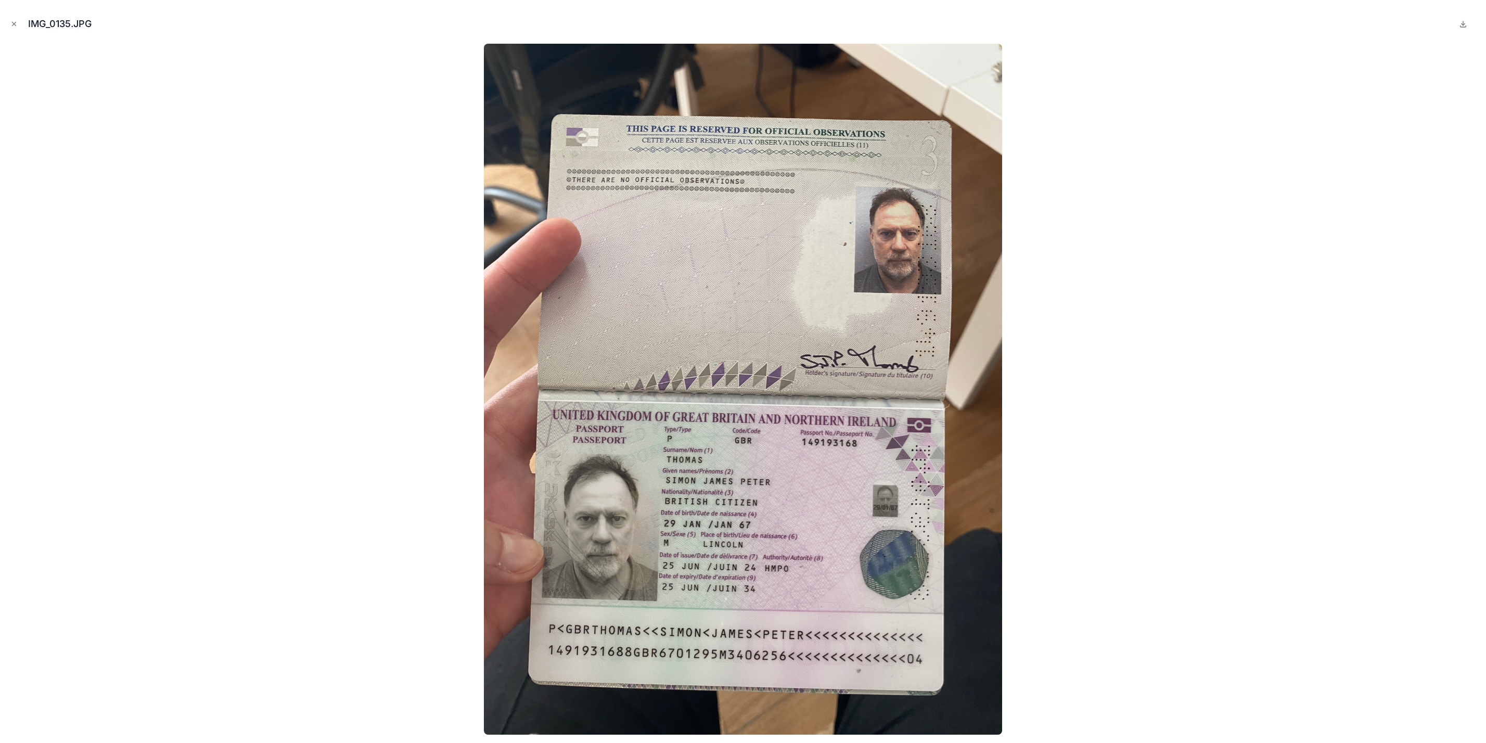
click at [17, 25] on icon "Close modal" at bounding box center [13, 23] width 7 height 7
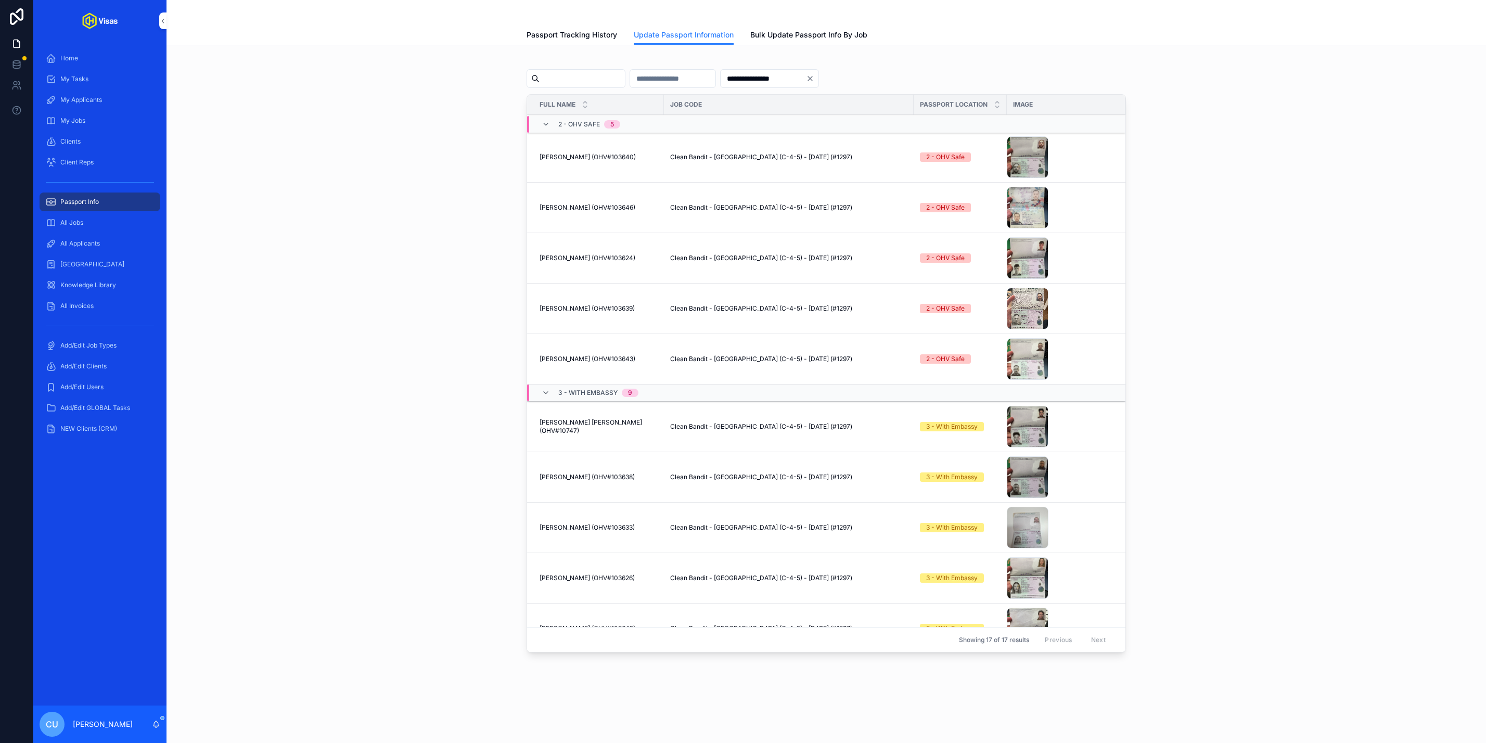
click at [1025, 314] on div "IMG_0135 .JPG" at bounding box center [1028, 309] width 42 height 42
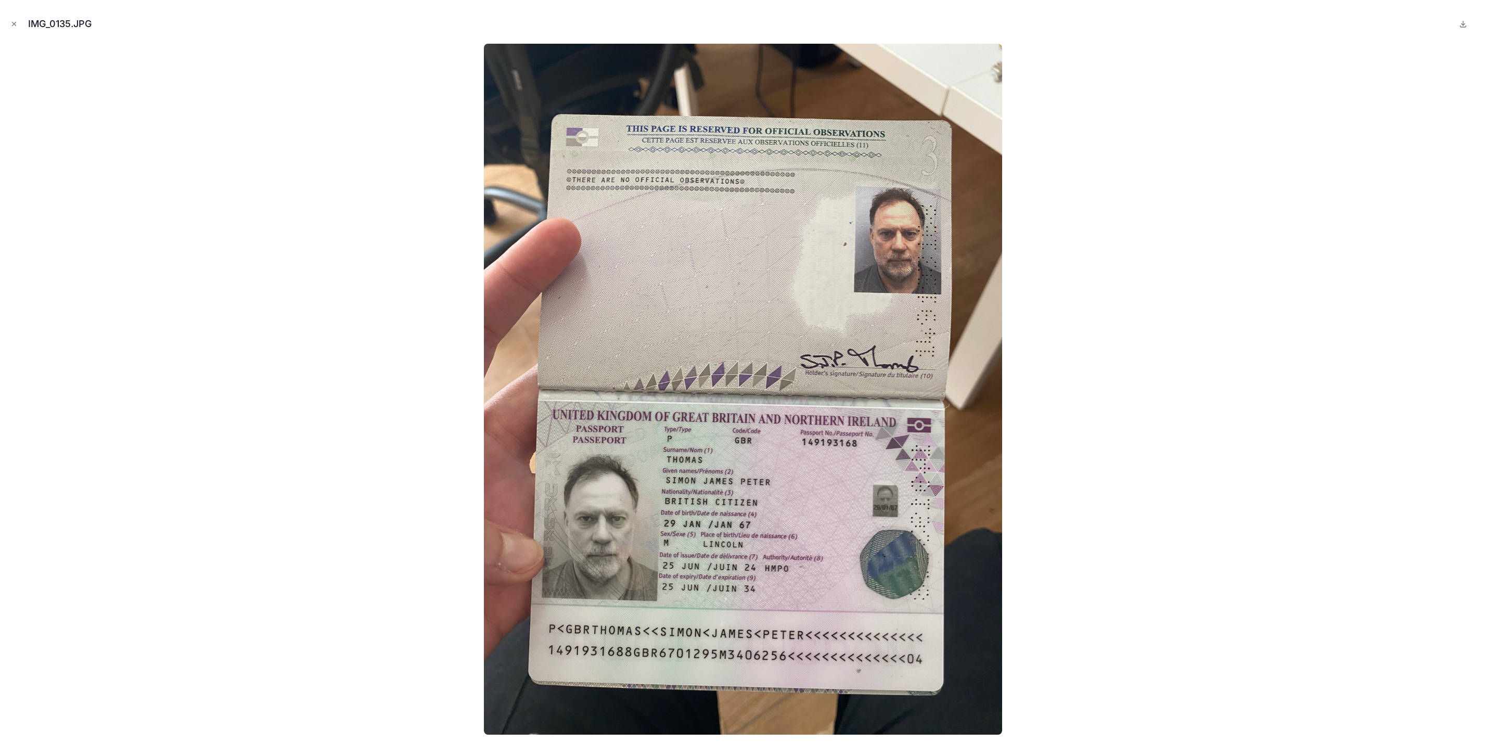
click at [11, 25] on icon "Close modal" at bounding box center [13, 23] width 7 height 7
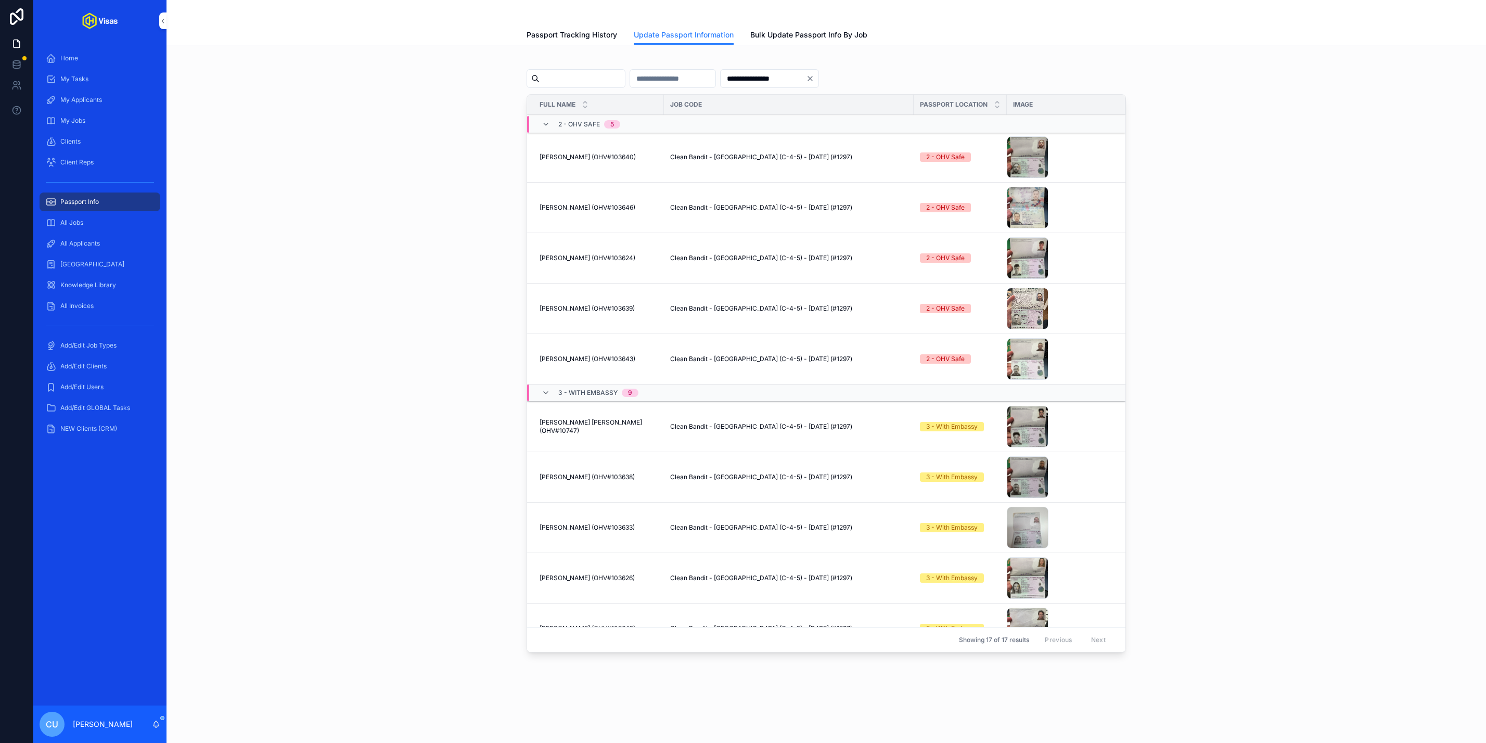
click at [806, 82] on input "**********" at bounding box center [763, 78] width 85 height 15
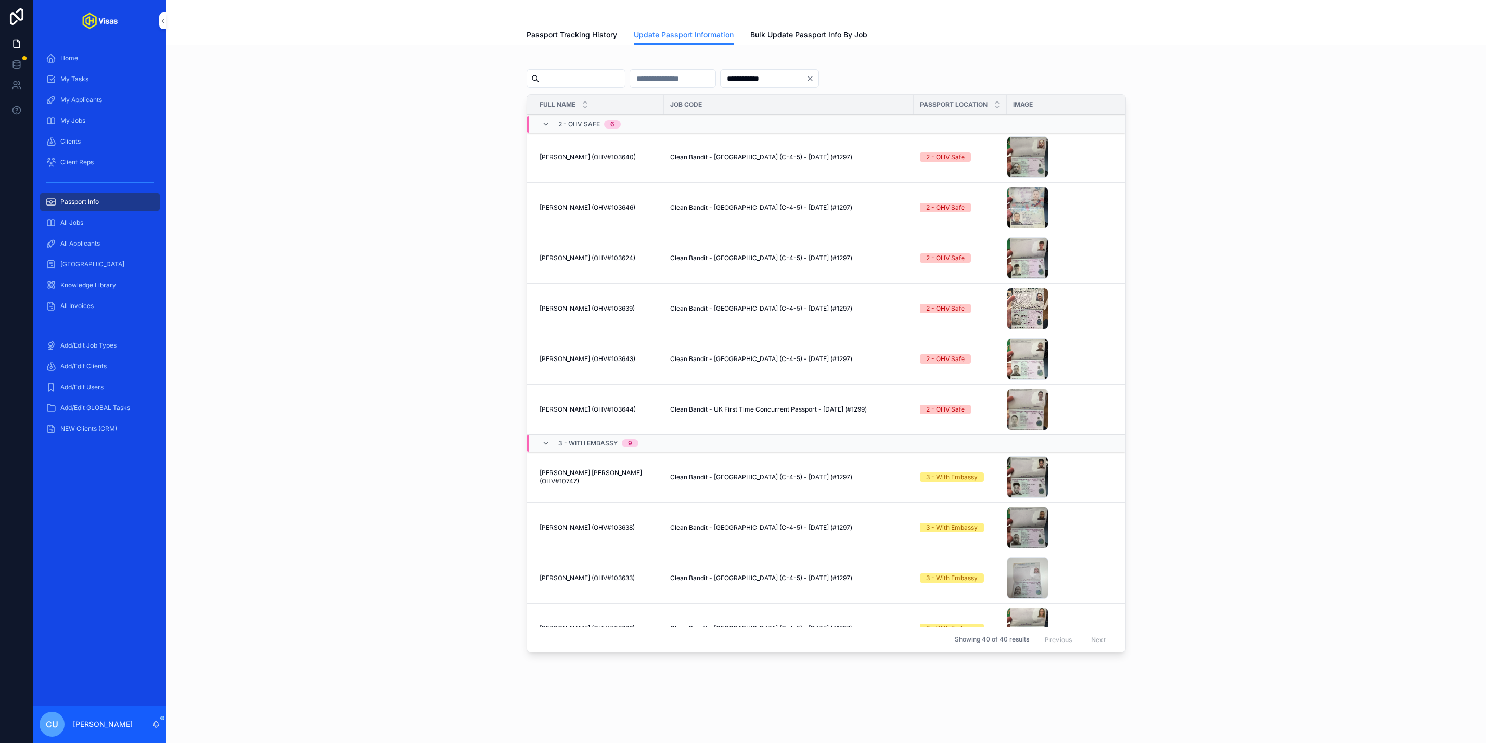
type input "**********"
click at [1009, 404] on div "IMG_0136 .JPG" at bounding box center [1028, 410] width 42 height 42
